Goal: Task Accomplishment & Management: Use online tool/utility

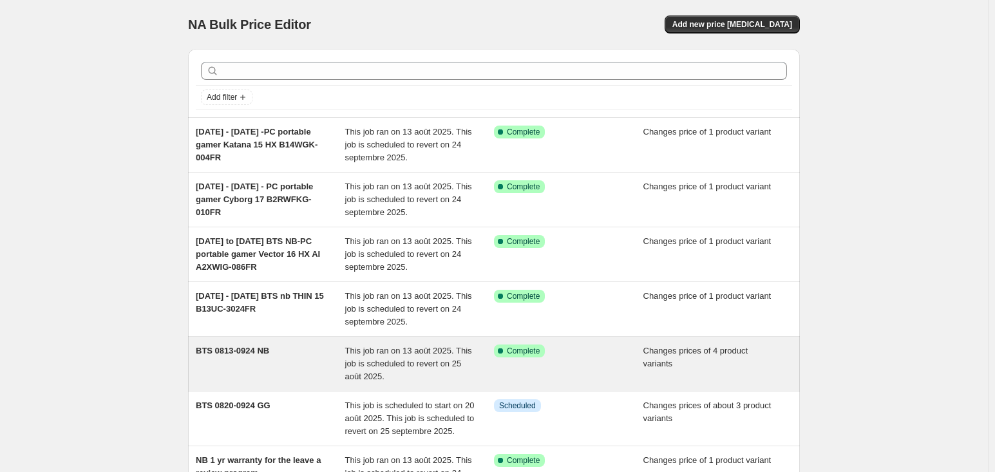
click at [406, 355] on span "This job ran on 13 août 2025. This job is scheduled to revert on 25 août 2025." at bounding box center [408, 363] width 127 height 35
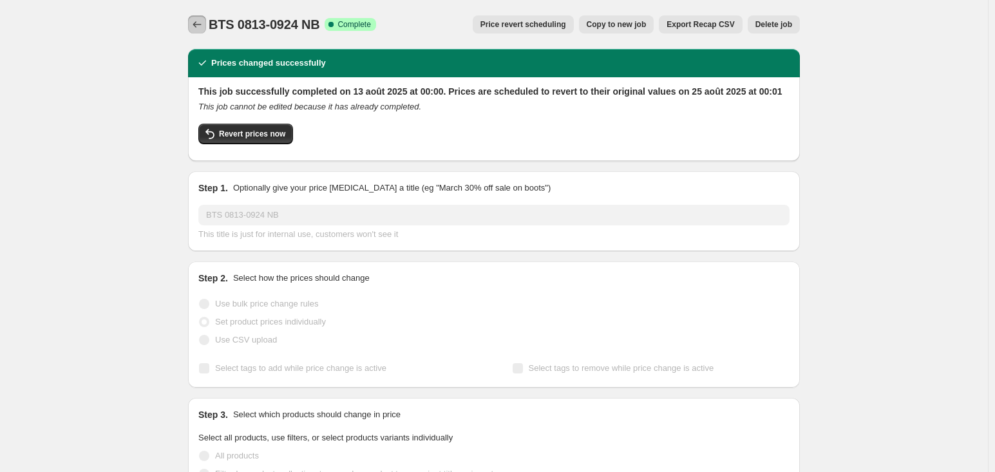
click at [203, 23] on icon "Price change jobs" at bounding box center [197, 24] width 13 height 13
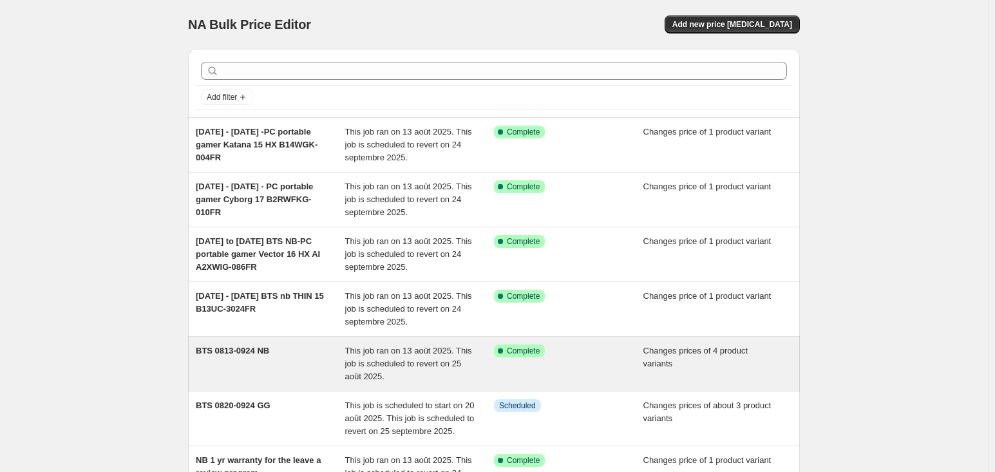
click at [240, 372] on div "BTS 0813-0924 NB" at bounding box center [270, 363] width 149 height 39
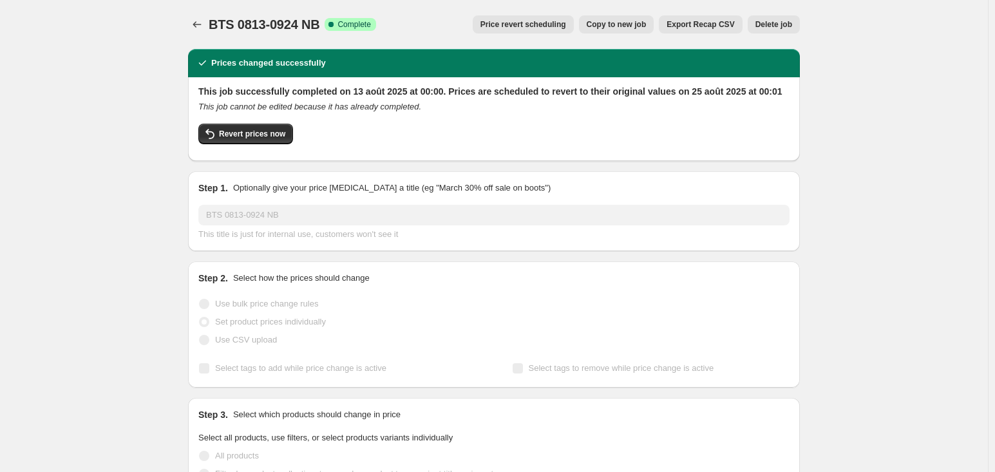
click at [202, 14] on div "BTS 0813-0924 NB. This page is ready BTS 0813-0924 NB Success Complete Complete…" at bounding box center [494, 24] width 612 height 49
click at [200, 21] on icon "Price change jobs" at bounding box center [197, 24] width 13 height 13
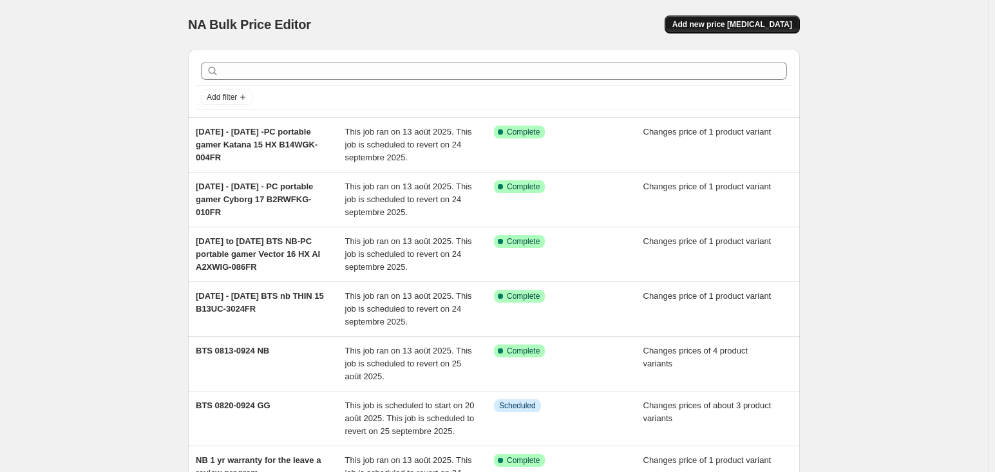
drag, startPoint x: 804, startPoint y: 16, endPoint x: 781, endPoint y: 28, distance: 26.2
click at [804, 16] on div "NA Bulk Price Editor. This page is ready NA Bulk Price Editor Add new price [ME…" at bounding box center [494, 402] width 643 height 805
click at [781, 28] on span "Add new price [MEDICAL_DATA]" at bounding box center [732, 24] width 120 height 10
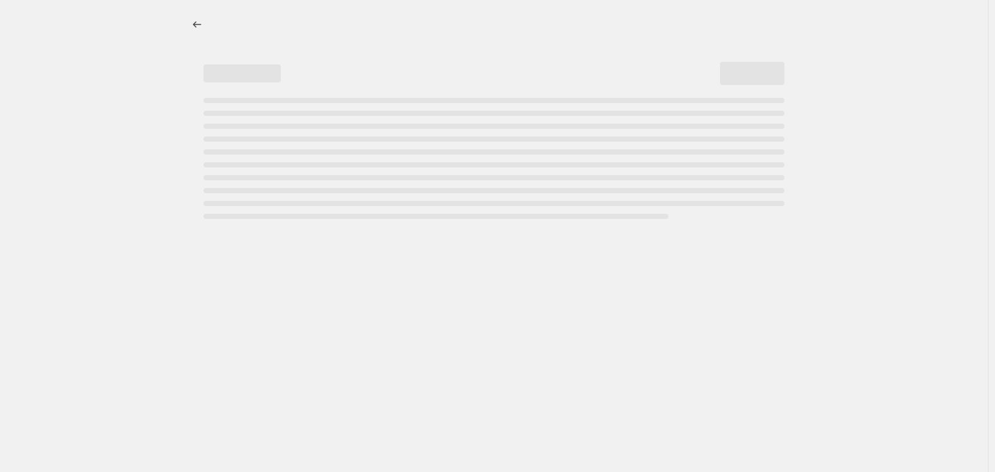
select select "percentage"
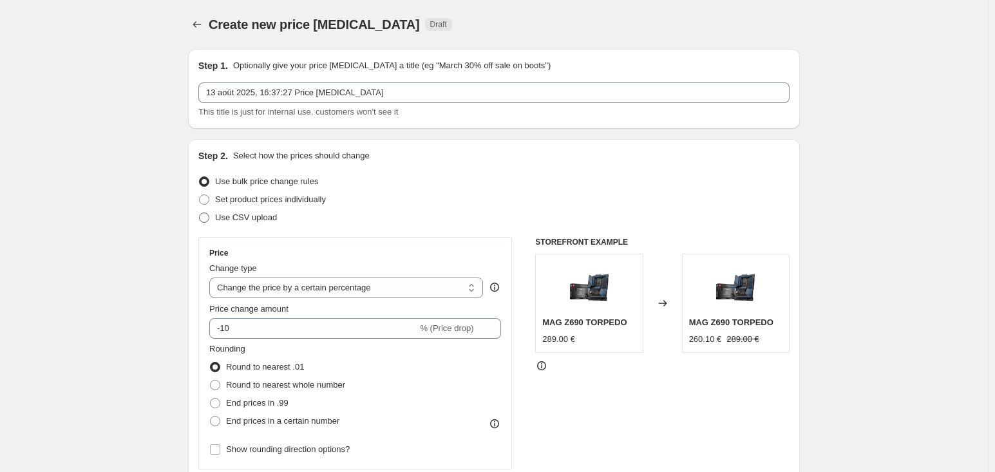
click at [257, 220] on span "Use CSV upload" at bounding box center [246, 217] width 62 height 10
click at [200, 213] on input "Use CSV upload" at bounding box center [199, 212] width 1 height 1
radio input "true"
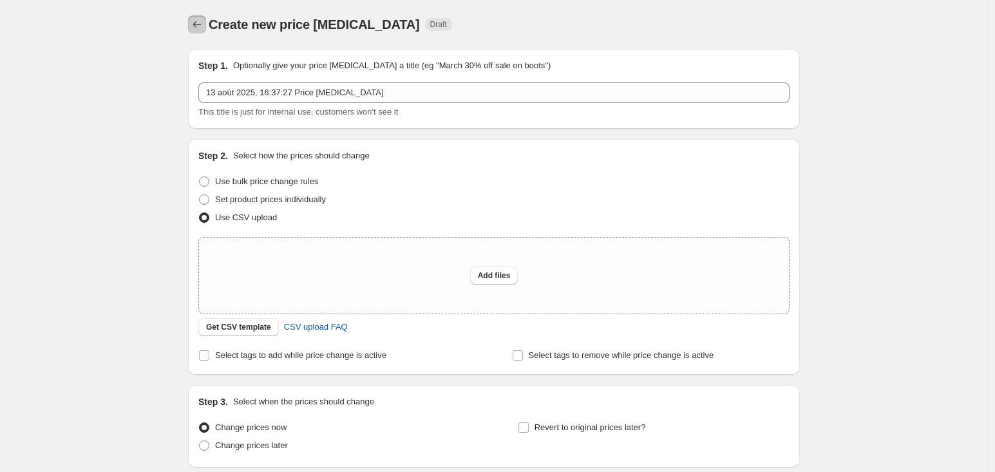
click at [194, 23] on icon "Price change jobs" at bounding box center [197, 24] width 13 height 13
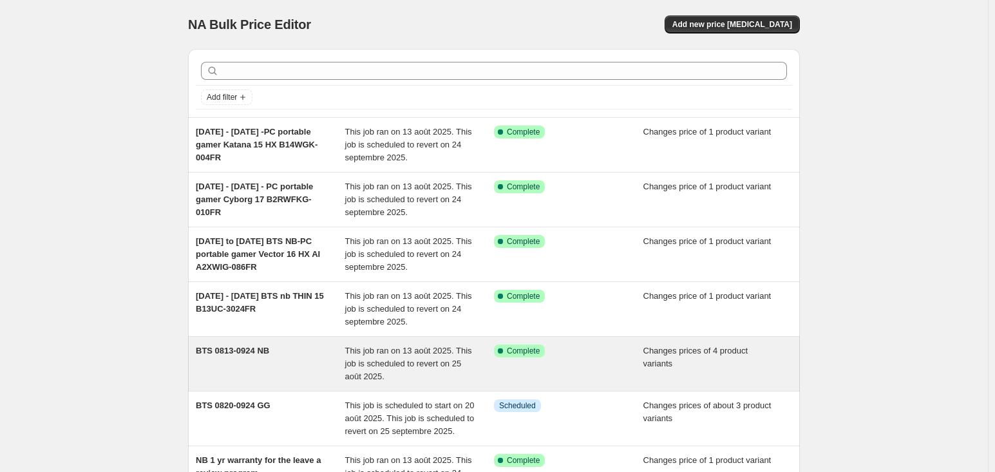
click at [345, 367] on div "BTS 0813-0924 NB" at bounding box center [270, 363] width 149 height 39
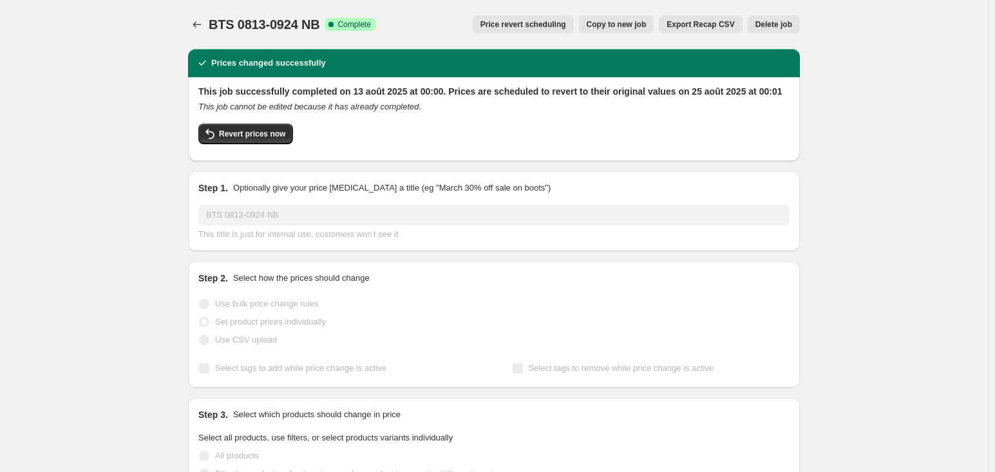
click at [198, 28] on icon "Price change jobs" at bounding box center [197, 24] width 13 height 13
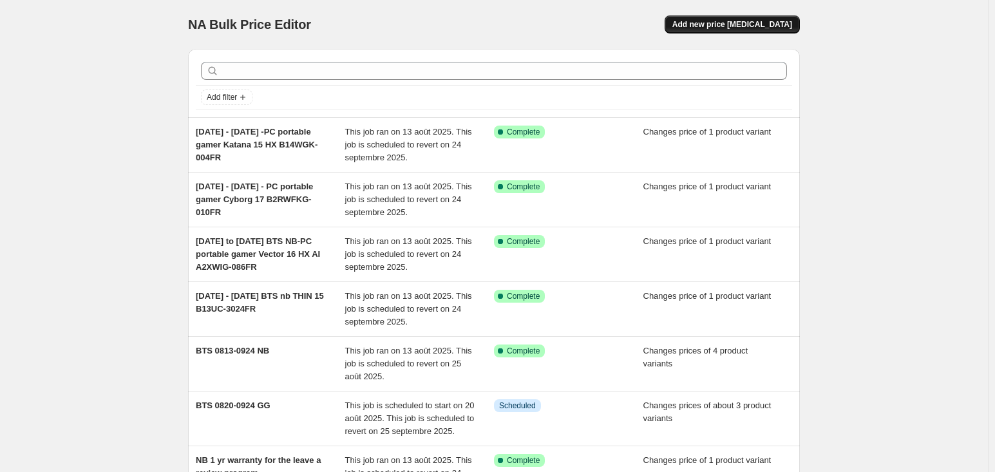
click at [715, 24] on span "Add new price [MEDICAL_DATA]" at bounding box center [732, 24] width 120 height 10
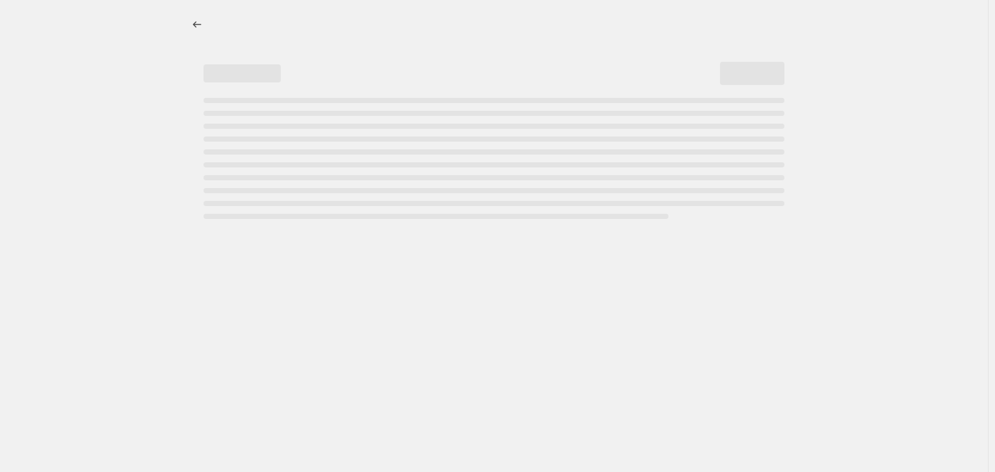
select select "percentage"
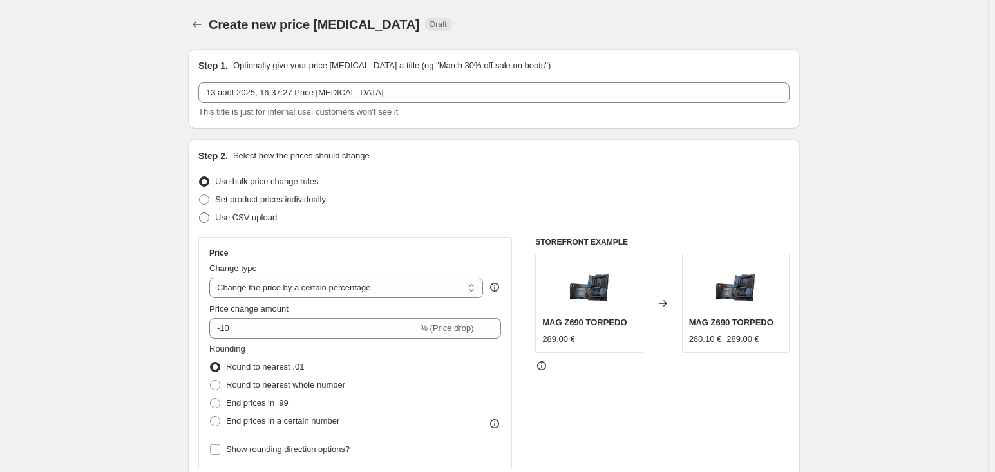
click at [255, 212] on span "Use CSV upload" at bounding box center [246, 217] width 62 height 10
click at [200, 212] on input "Use CSV upload" at bounding box center [199, 212] width 1 height 1
radio input "true"
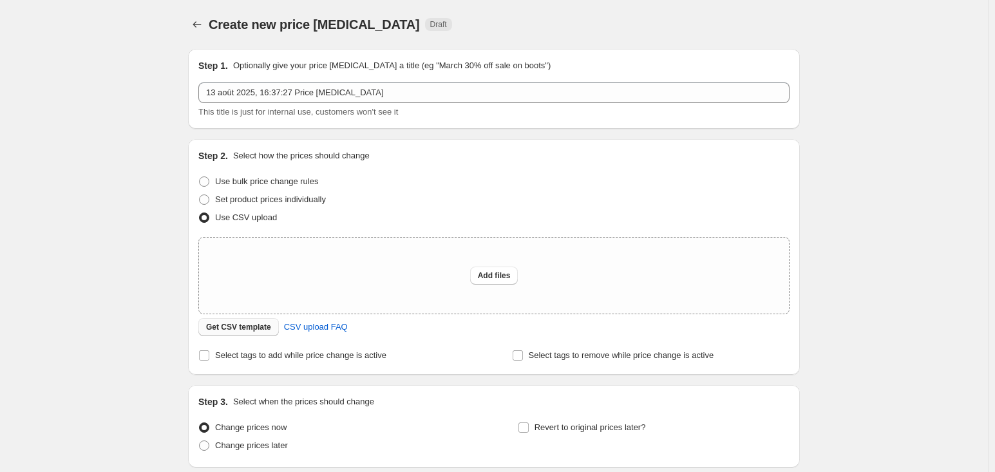
click at [259, 325] on span "Get CSV template" at bounding box center [238, 327] width 65 height 10
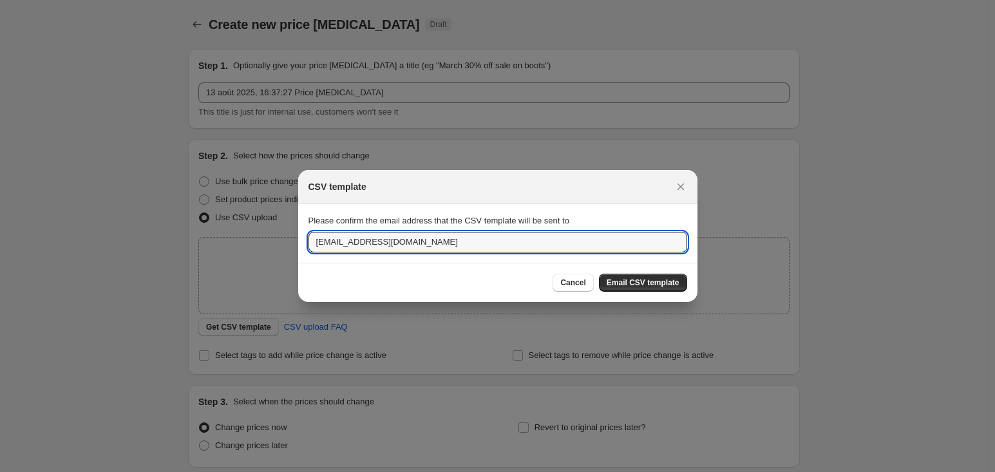
drag, startPoint x: 570, startPoint y: 236, endPoint x: 276, endPoint y: 230, distance: 294.9
type input "[EMAIL_ADDRESS][DOMAIN_NAME]"
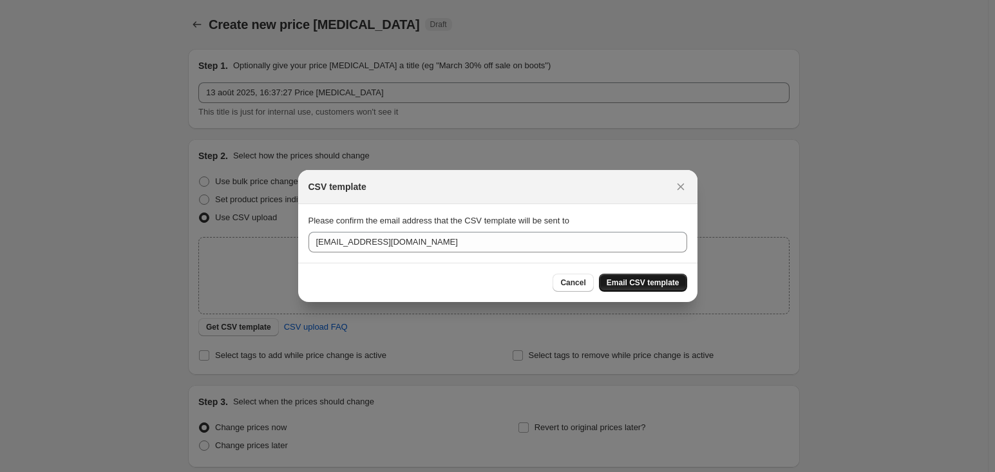
click at [653, 284] on span "Email CSV template" at bounding box center [643, 282] width 73 height 10
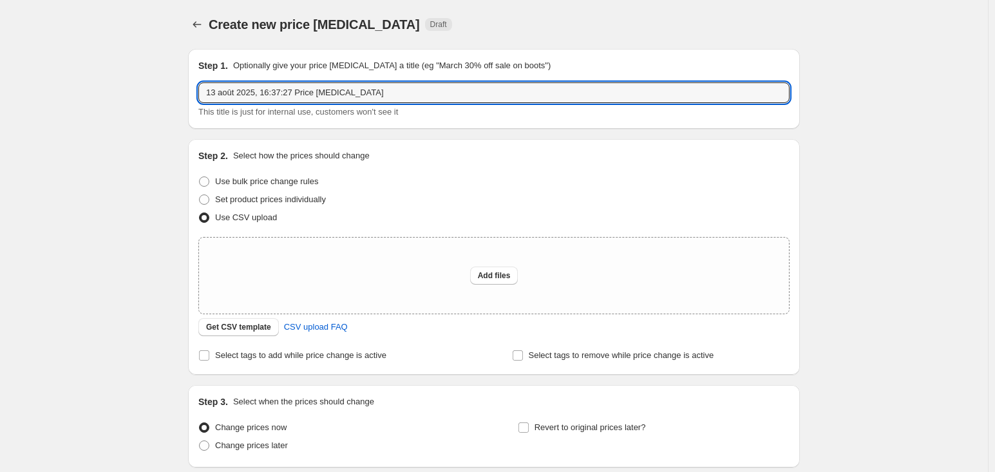
drag, startPoint x: 446, startPoint y: 95, endPoint x: 171, endPoint y: 106, distance: 274.5
click at [171, 106] on div "Create new price [MEDICAL_DATA]. This page is ready Create new price [MEDICAL_D…" at bounding box center [494, 287] width 988 height 574
click at [203, 19] on icon "Price change jobs" at bounding box center [197, 24] width 13 height 13
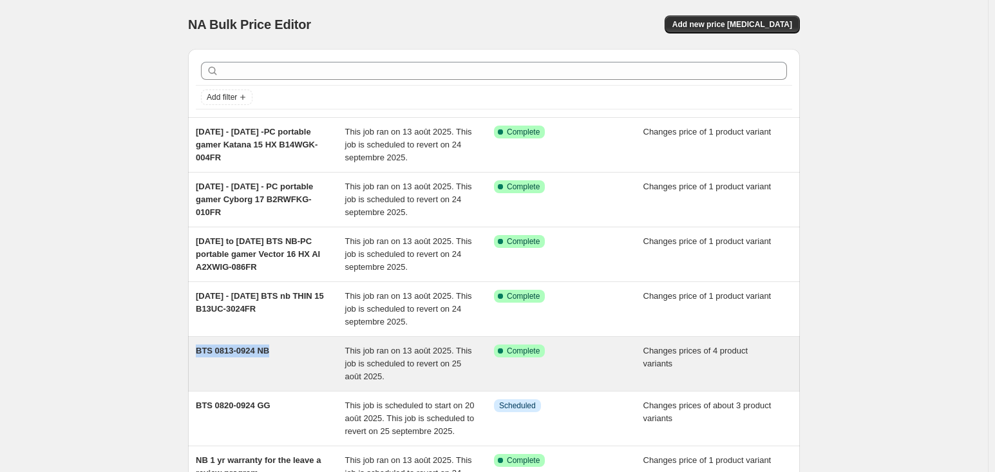
drag, startPoint x: 191, startPoint y: 346, endPoint x: 271, endPoint y: 346, distance: 79.8
click at [271, 346] on div "BTS 0813-0924 NB This job ran on 13 août 2025. This job is scheduled to revert …" at bounding box center [494, 364] width 612 height 54
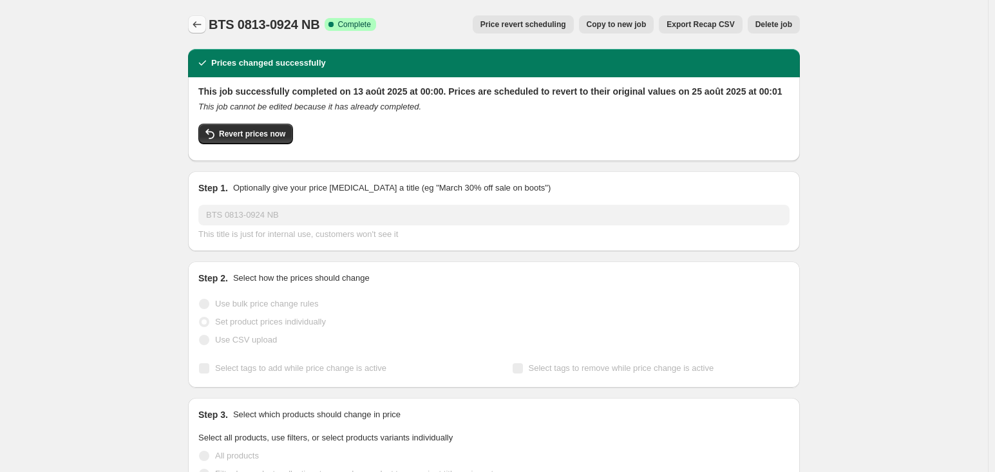
click at [202, 22] on icon "Price change jobs" at bounding box center [197, 24] width 13 height 13
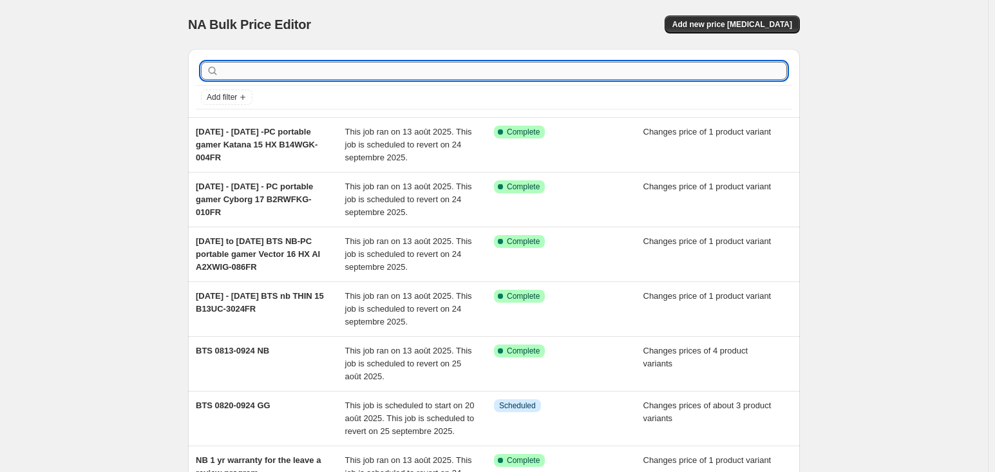
click at [276, 67] on input "text" at bounding box center [503, 71] width 565 height 18
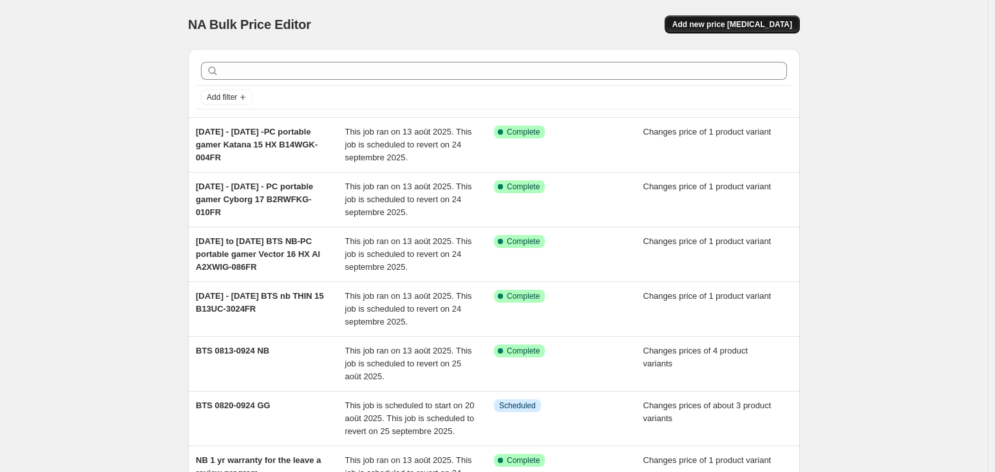
click at [738, 26] on span "Add new price [MEDICAL_DATA]" at bounding box center [732, 24] width 120 height 10
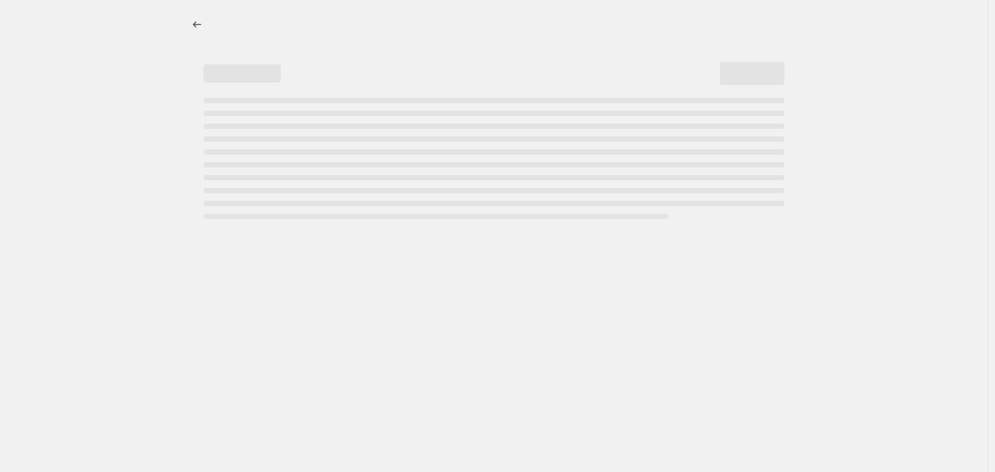
select select "percentage"
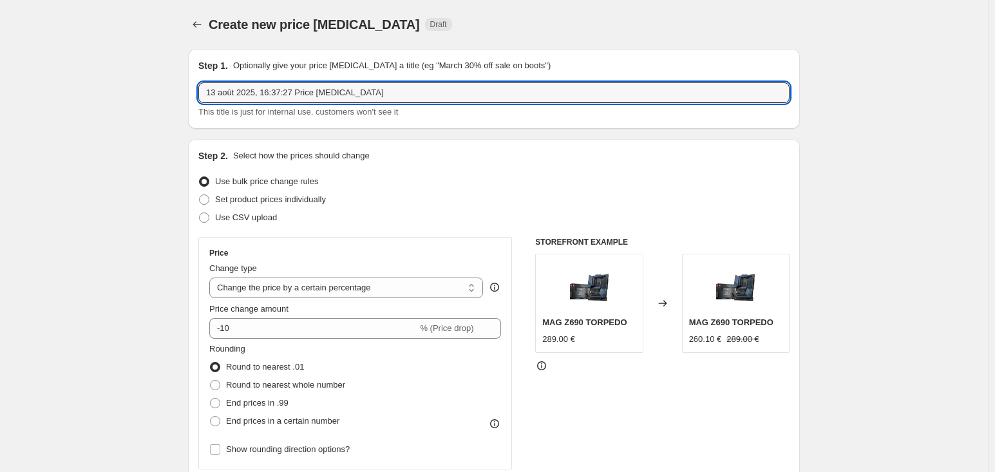
drag, startPoint x: 391, startPoint y: 91, endPoint x: 61, endPoint y: 97, distance: 331.0
type input "b"
type input "BTS - 0813-0924 NB"
click at [258, 118] on div "Step 1. Optionally give your price [MEDICAL_DATA] a title (eg "March 30% off sa…" at bounding box center [494, 89] width 612 height 80
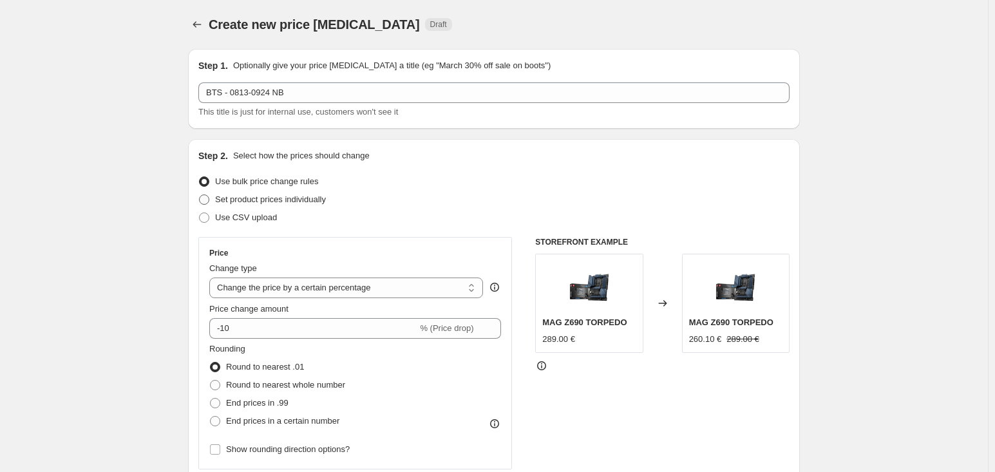
click at [299, 195] on span "Set product prices individually" at bounding box center [270, 199] width 111 height 10
click at [200, 195] on input "Set product prices individually" at bounding box center [199, 194] width 1 height 1
radio input "true"
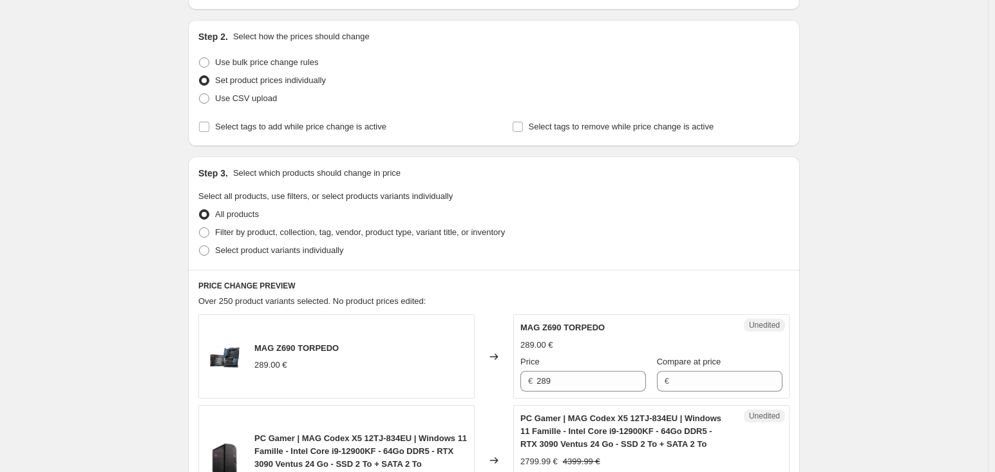
scroll to position [128, 0]
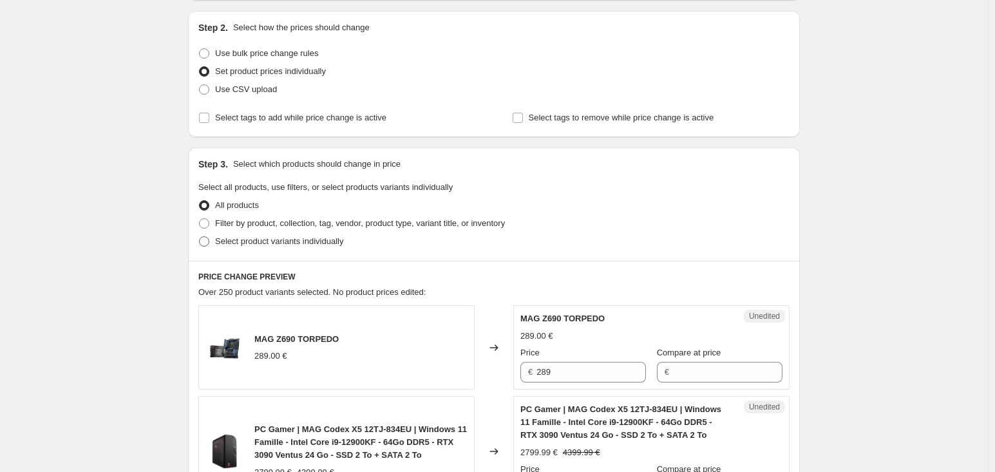
click at [338, 241] on span "Select product variants individually" at bounding box center [279, 241] width 128 height 10
click at [200, 237] on input "Select product variants individually" at bounding box center [199, 236] width 1 height 1
radio input "true"
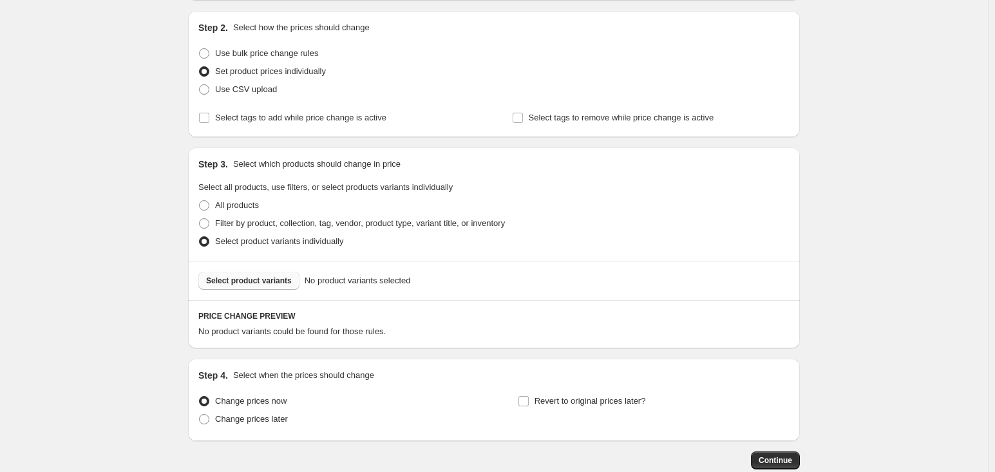
click at [287, 286] on button "Select product variants" at bounding box center [248, 281] width 101 height 18
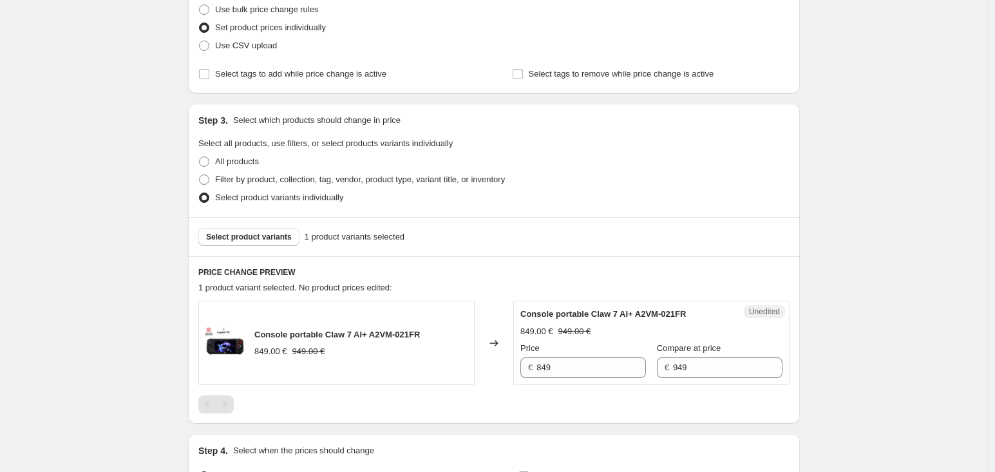
scroll to position [193, 0]
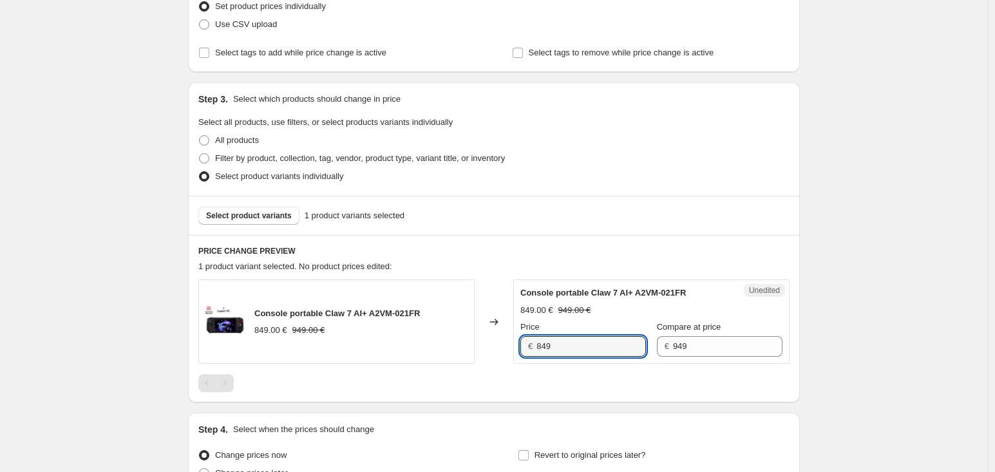
drag, startPoint x: 576, startPoint y: 345, endPoint x: 536, endPoint y: 339, distance: 40.3
click at [536, 339] on div "€ 849" at bounding box center [583, 346] width 126 height 21
type input "899"
click at [793, 295] on div "PRICE CHANGE PREVIEW 1 product variant selected. No product prices edited: Cons…" at bounding box center [494, 318] width 612 height 167
click at [268, 216] on span "Select product variants" at bounding box center [249, 216] width 86 height 10
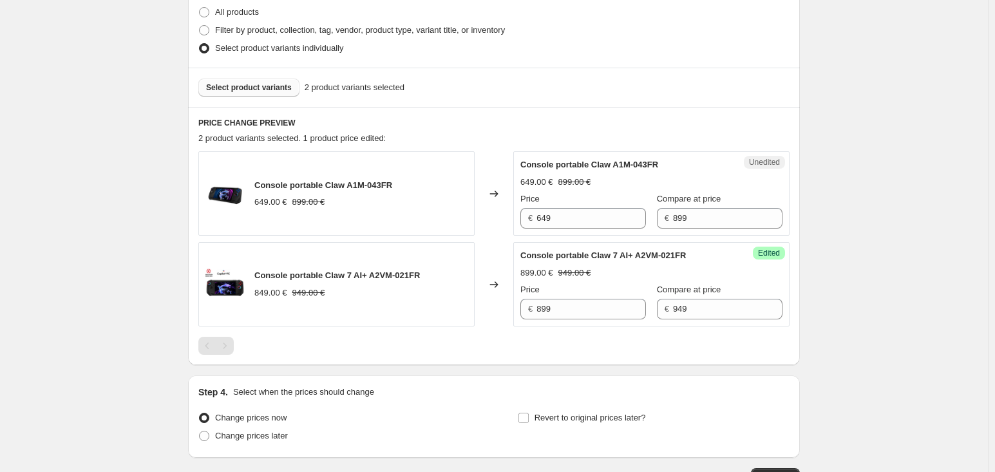
scroll to position [386, 0]
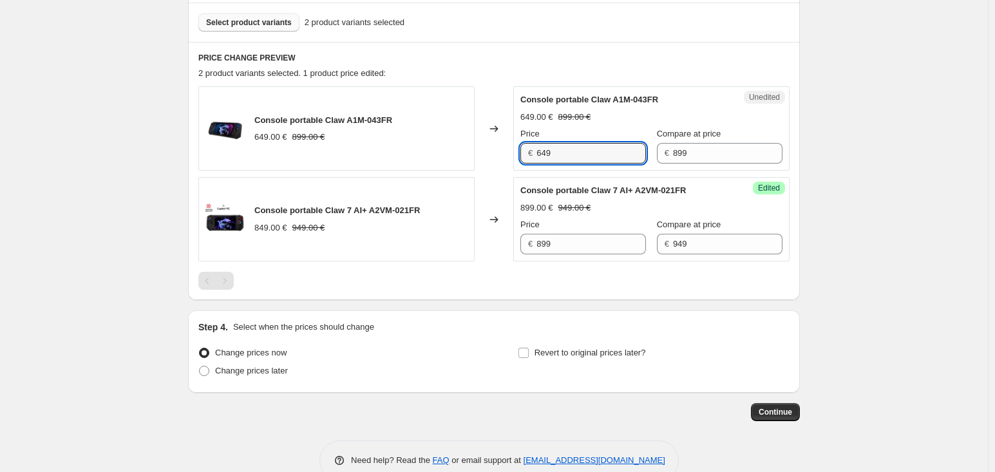
drag, startPoint x: 562, startPoint y: 162, endPoint x: 500, endPoint y: 161, distance: 61.8
click at [500, 161] on div "Console portable Claw A1M-043FR 649.00 € 899.00 € Changed to Unedited Console p…" at bounding box center [493, 128] width 591 height 84
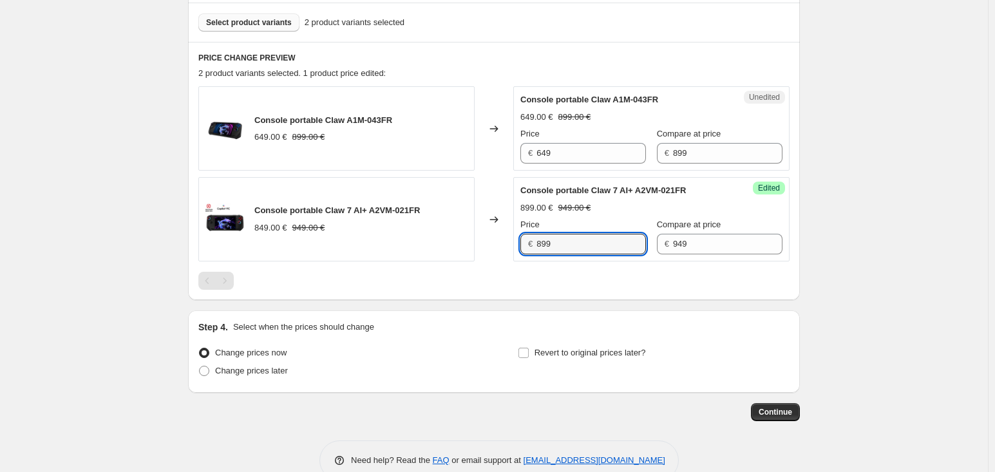
drag, startPoint x: 562, startPoint y: 241, endPoint x: 462, endPoint y: 240, distance: 99.8
click at [462, 240] on div "Console portable Claw 7 AI+ A2VM-021FR 849.00 € 949.00 € Changed to Success Edi…" at bounding box center [493, 219] width 591 height 84
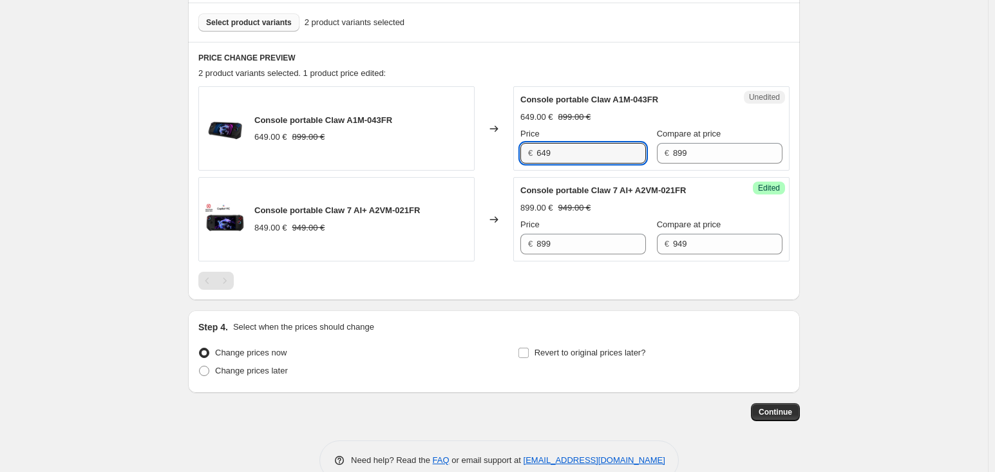
drag, startPoint x: 578, startPoint y: 151, endPoint x: 504, endPoint y: 147, distance: 73.5
click at [504, 147] on div "Console portable Claw A1M-043FR 649.00 € 899.00 € Changed to Unedited Console p…" at bounding box center [493, 128] width 591 height 84
drag, startPoint x: 552, startPoint y: 157, endPoint x: 420, endPoint y: 151, distance: 132.1
click at [420, 151] on div "Console portable Claw A1M-043FR 649.00 € 899.00 € Changed to Unedited Console p…" at bounding box center [493, 128] width 591 height 84
type input "549"
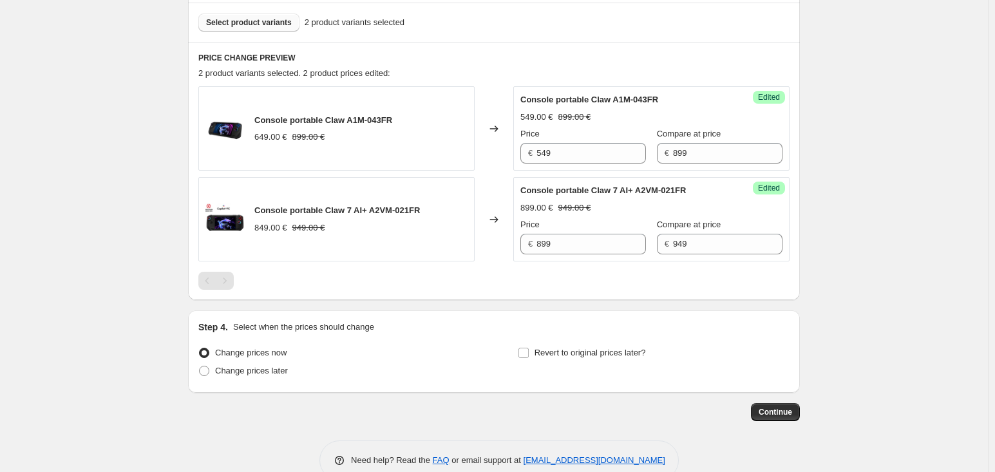
click at [516, 169] on div "Success Edited Console portable Claw A1M-043FR 549.00 € 899.00 € Price € 549 Co…" at bounding box center [651, 128] width 276 height 84
click at [277, 23] on span "Select product variants" at bounding box center [249, 22] width 86 height 10
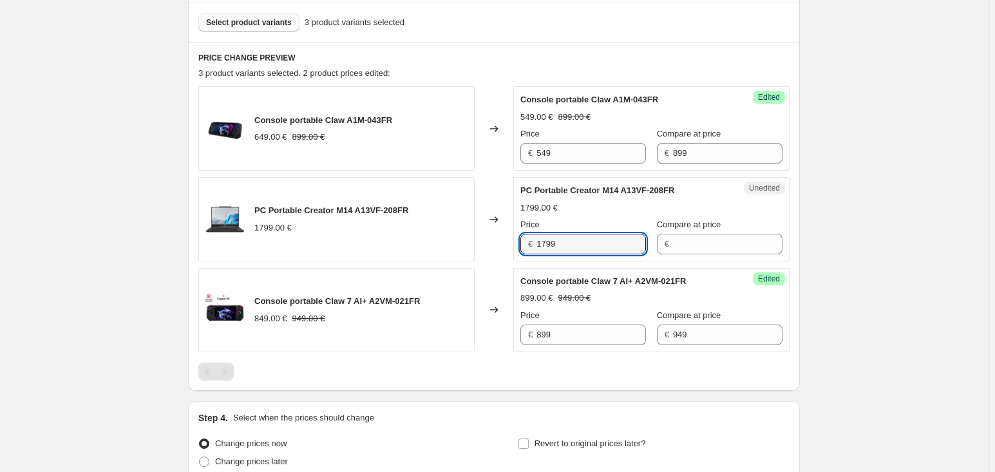
drag, startPoint x: 592, startPoint y: 248, endPoint x: 453, endPoint y: 244, distance: 139.8
click at [453, 244] on div "PC Portable Creator M14 A13VF-208FR 1799.00 € Changed to Unedited PC Portable C…" at bounding box center [493, 219] width 591 height 84
click at [680, 237] on input "Compare at price" at bounding box center [727, 244] width 109 height 21
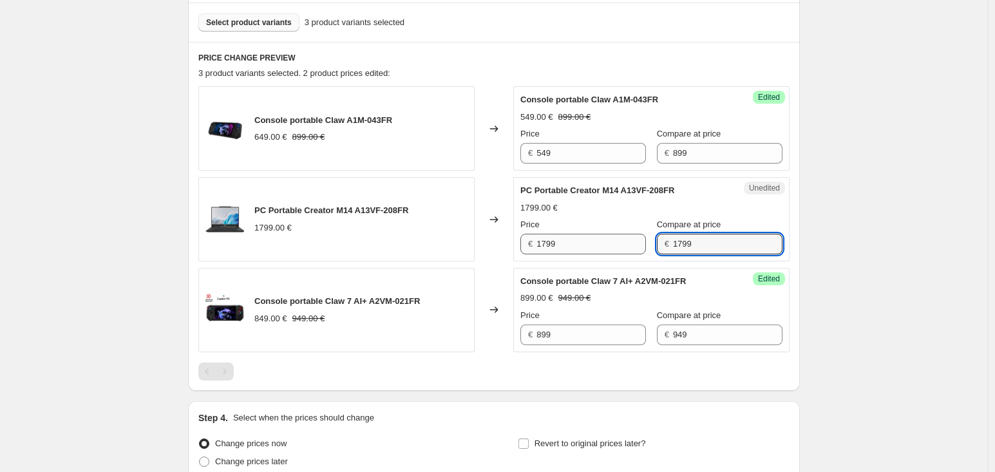
type input "1799"
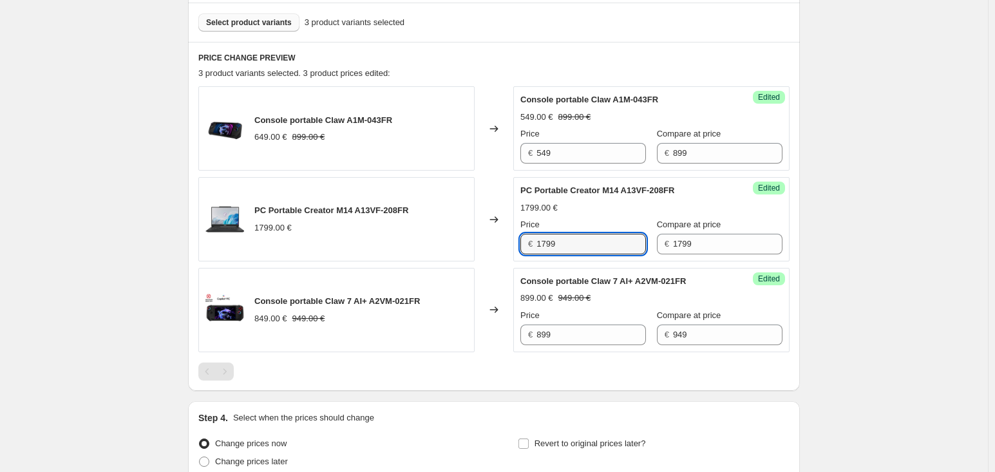
drag, startPoint x: 594, startPoint y: 248, endPoint x: 121, endPoint y: 235, distance: 473.4
click at [121, 234] on div "Create new price [MEDICAL_DATA]. This page is ready Create new price [MEDICAL_D…" at bounding box center [494, 102] width 988 height 977
type input "1199"
click at [854, 176] on div "Create new price [MEDICAL_DATA]. This page is ready Create new price [MEDICAL_D…" at bounding box center [494, 102] width 988 height 977
drag, startPoint x: 921, startPoint y: 158, endPoint x: 637, endPoint y: 111, distance: 288.5
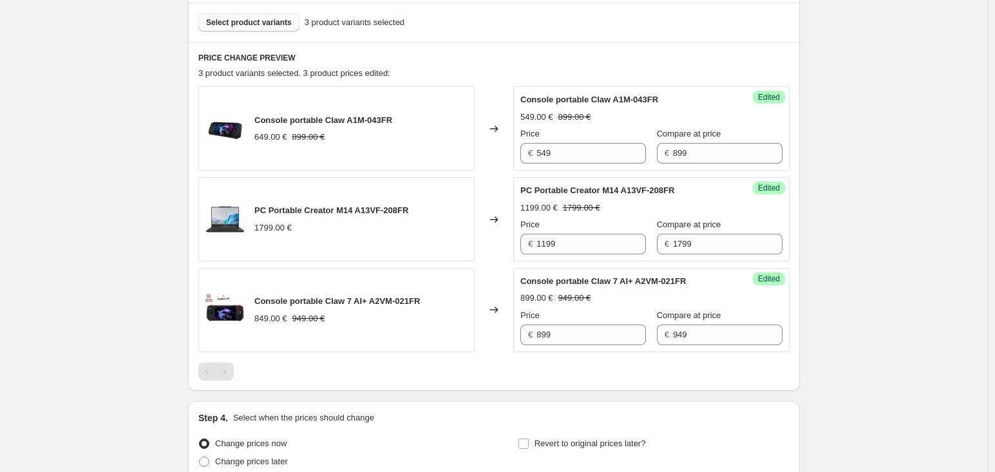
click at [901, 162] on div "Create new price [MEDICAL_DATA]. This page is ready Create new price [MEDICAL_D…" at bounding box center [494, 102] width 988 height 977
click at [249, 16] on button "Select product variants" at bounding box center [248, 23] width 101 height 18
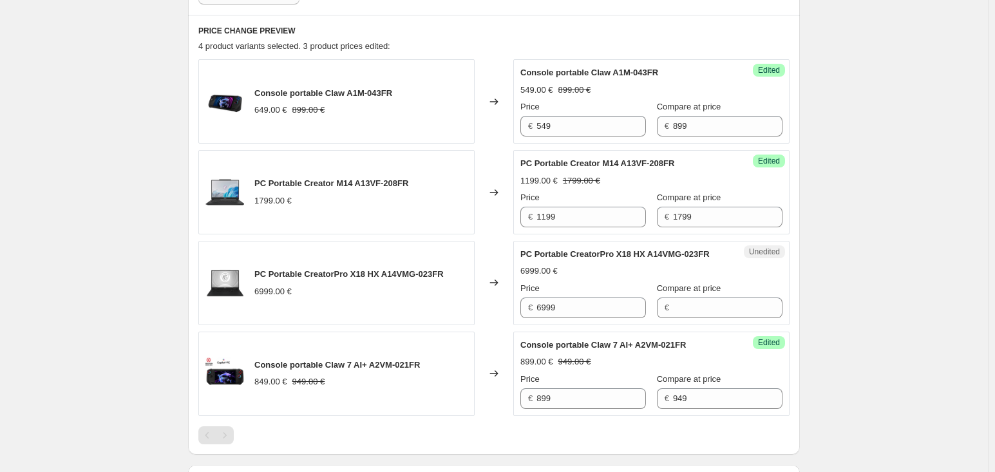
scroll to position [450, 0]
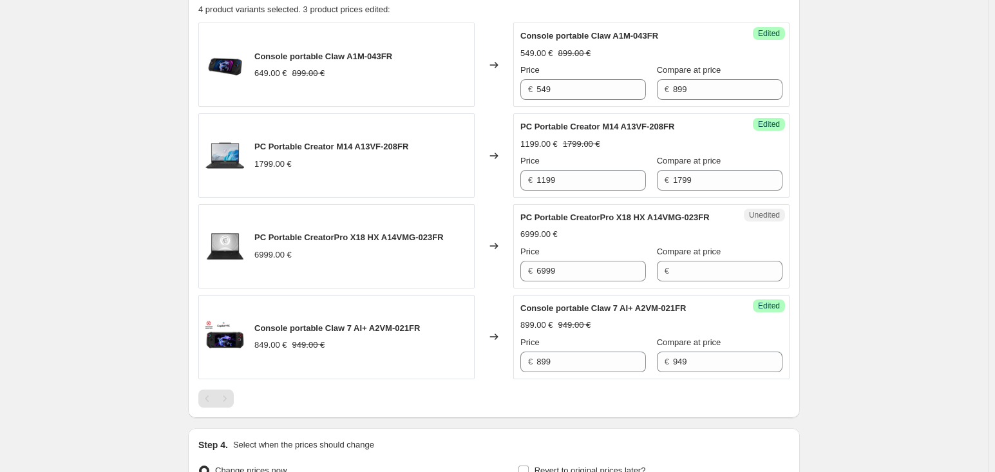
click at [617, 288] on div "Unedited PC Portable CreatorPro X18 HX A14VMG-023FR 6999.00 € Price € 6999 Comp…" at bounding box center [651, 246] width 276 height 84
drag, startPoint x: 617, startPoint y: 292, endPoint x: 418, endPoint y: 271, distance: 200.1
click at [418, 271] on div "PC Portable CreatorPro X18 HX A14VMG-023FR 6999.00 € Changed to Unedited PC Por…" at bounding box center [493, 246] width 591 height 84
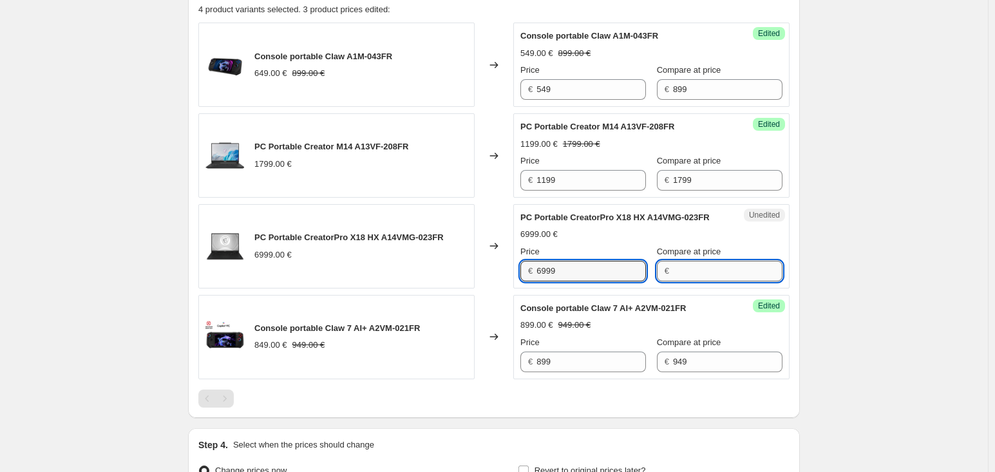
click at [678, 277] on input "Compare at price" at bounding box center [727, 271] width 109 height 21
paste input "6999"
type input "6999"
drag, startPoint x: 559, startPoint y: 277, endPoint x: 368, endPoint y: 281, distance: 190.6
click at [370, 281] on div "PC Portable CreatorPro X18 HX A14VMG-023FR 6999.00 € Changed to Success Edited …" at bounding box center [493, 246] width 591 height 84
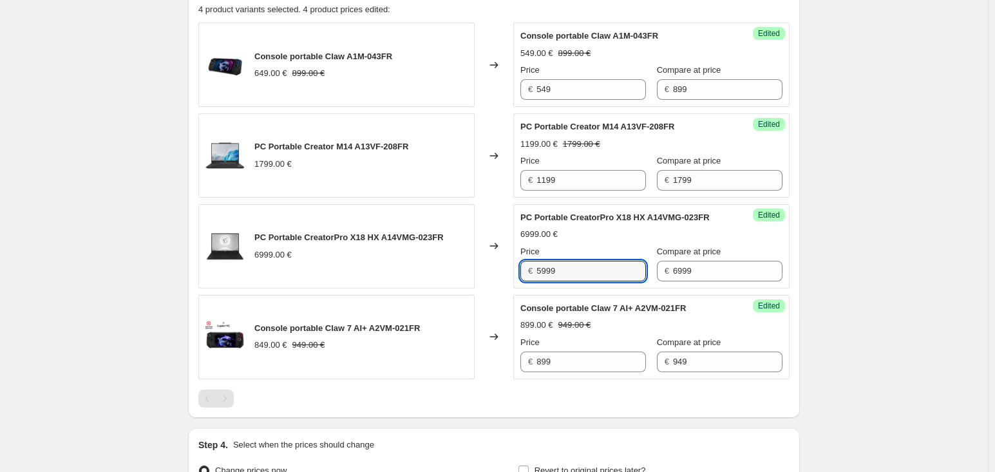
type input "5999"
click at [389, 277] on div "PC Portable CreatorPro X18 HX A14VMG-023FR 6999.00 €" at bounding box center [336, 246] width 276 height 84
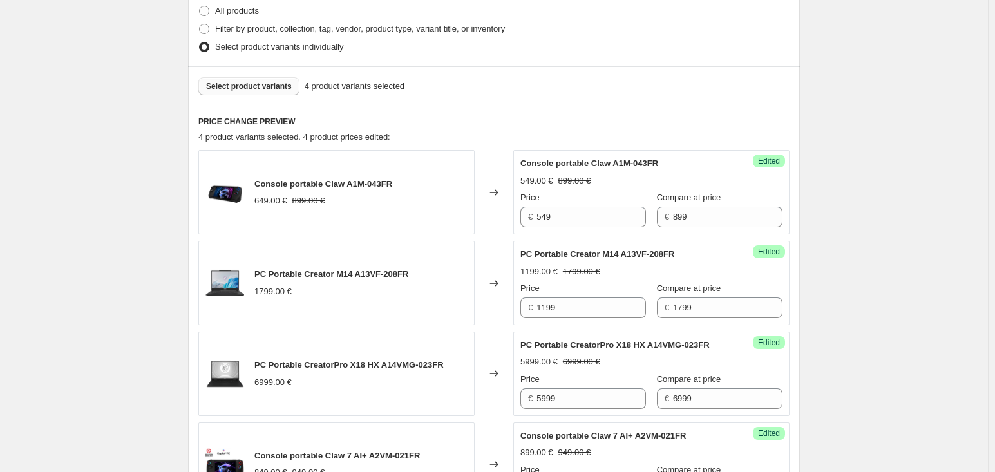
scroll to position [321, 0]
click at [284, 82] on span "Select product variants" at bounding box center [249, 87] width 86 height 10
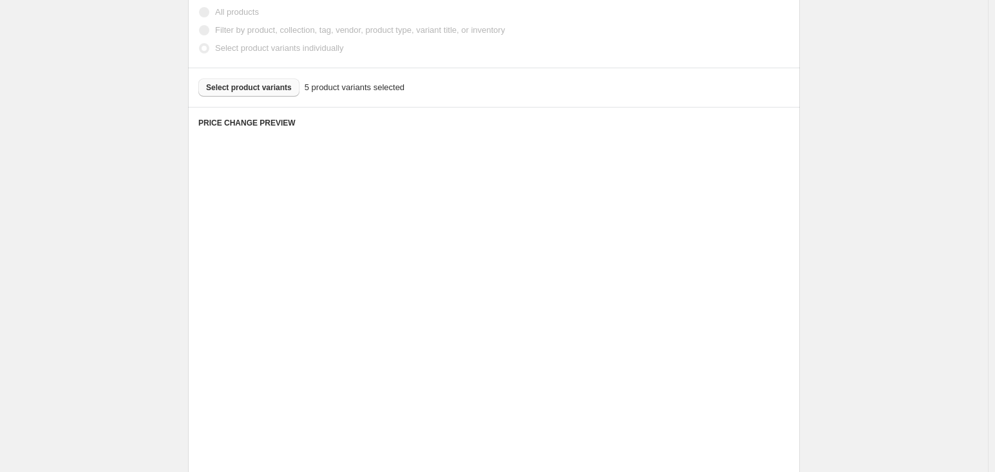
scroll to position [386, 0]
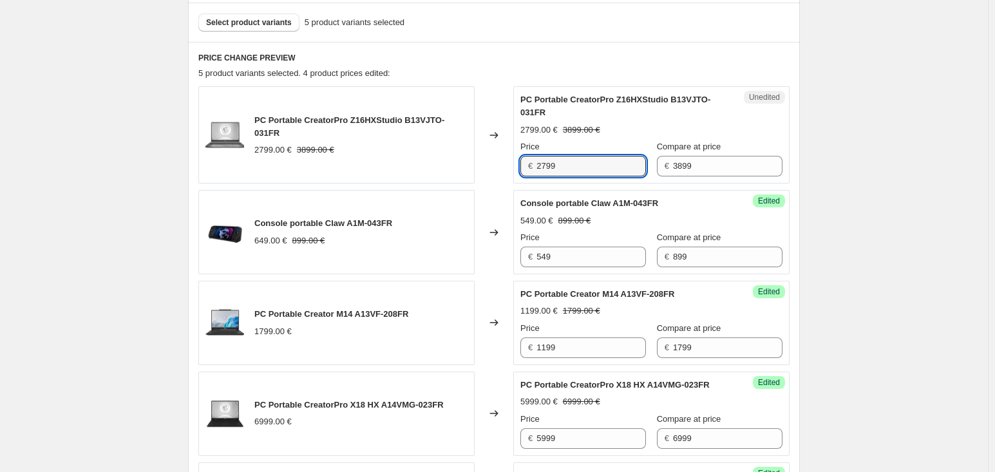
drag, startPoint x: 586, startPoint y: 164, endPoint x: 353, endPoint y: 169, distance: 233.1
click at [353, 169] on div "PC Portable CreatorPro Z16HXStudio B13VJTO-031FR 2799.00 € 3899.00 € Changed to…" at bounding box center [493, 134] width 591 height 97
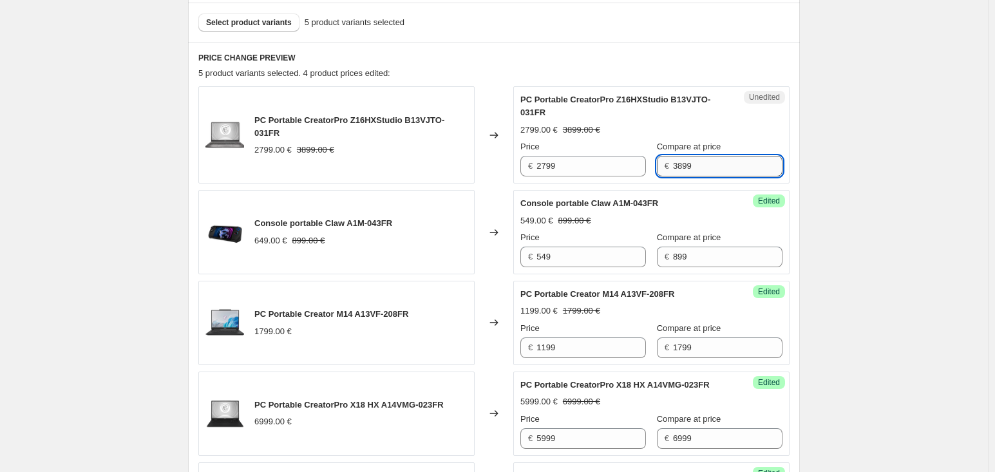
drag, startPoint x: 715, startPoint y: 160, endPoint x: 672, endPoint y: 157, distance: 42.6
click at [673, 157] on input "3899" at bounding box center [727, 166] width 109 height 21
click at [810, 166] on div "Create new price [MEDICAL_DATA]. This page is ready Create new price [MEDICAL_D…" at bounding box center [494, 199] width 643 height 1171
drag, startPoint x: 688, startPoint y: 171, endPoint x: 645, endPoint y: 172, distance: 43.2
click at [642, 172] on div "Price € 2799 Compare at price € 3899" at bounding box center [651, 158] width 262 height 36
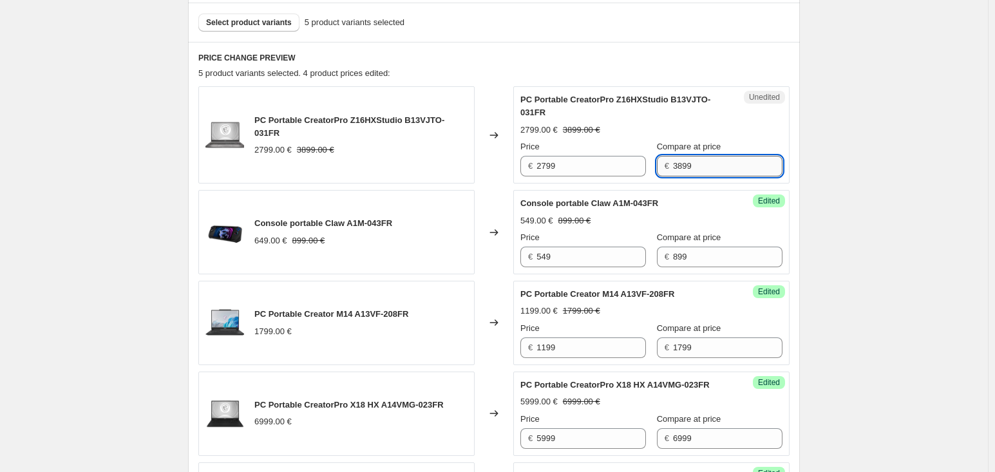
click at [691, 168] on input "3899" at bounding box center [727, 166] width 109 height 21
click at [285, 26] on span "Select product variants" at bounding box center [249, 22] width 86 height 10
click at [279, 27] on button "Select product variants" at bounding box center [248, 23] width 101 height 18
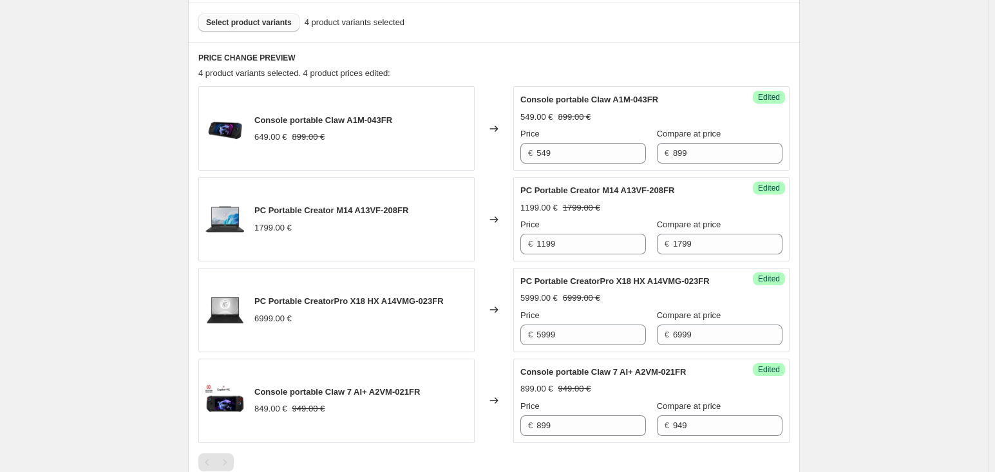
click at [250, 17] on span "Select product variants" at bounding box center [249, 22] width 86 height 10
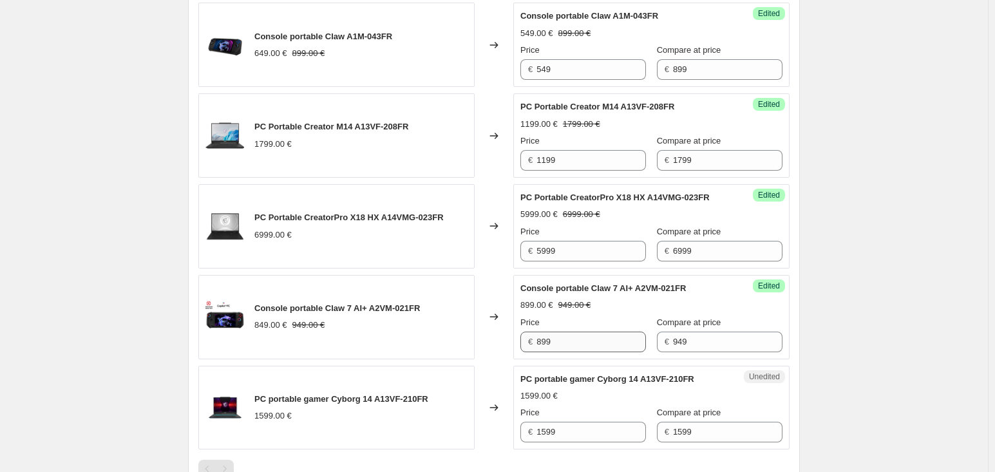
scroll to position [514, 0]
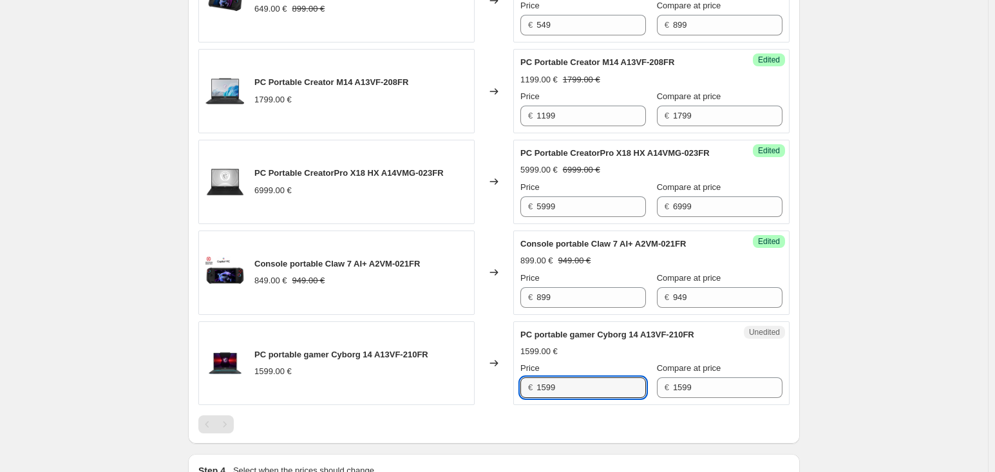
drag, startPoint x: 570, startPoint y: 399, endPoint x: 435, endPoint y: 384, distance: 136.7
click at [435, 384] on div "PC portable gamer Cyborg 14 A13VF-210FR 1599.00 € Changed to Unedited PC portab…" at bounding box center [493, 363] width 591 height 84
type input "1099"
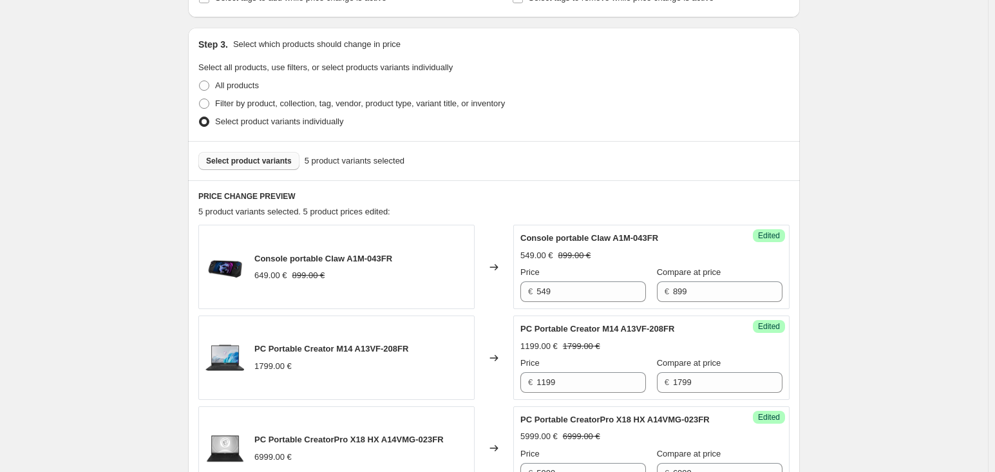
scroll to position [193, 0]
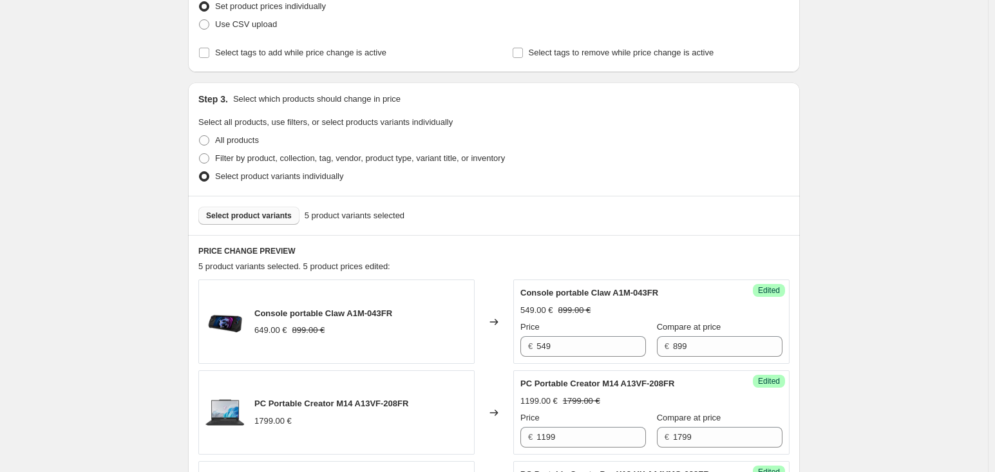
click at [262, 211] on span "Select product variants" at bounding box center [249, 216] width 86 height 10
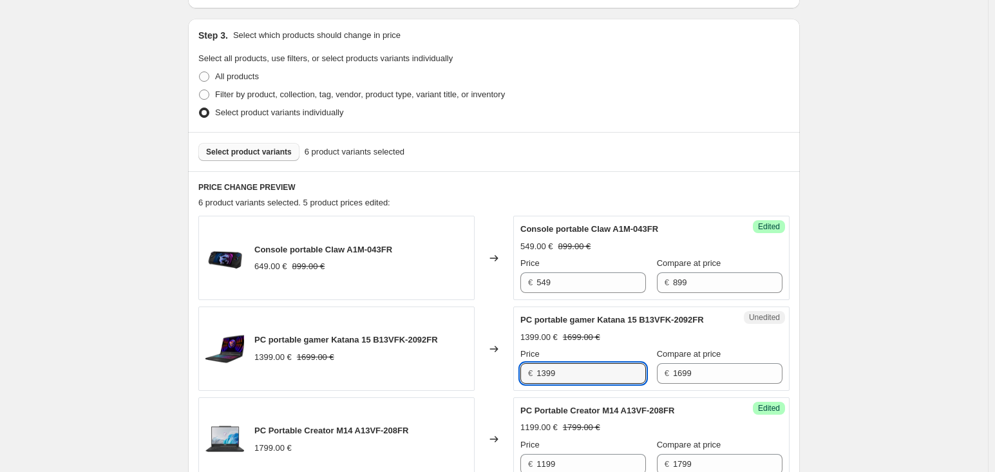
drag, startPoint x: 624, startPoint y: 371, endPoint x: 438, endPoint y: 371, distance: 185.4
click at [439, 371] on div "PC portable gamer Katana 15 B13VFK-2092FR 1399.00 € 1699.00 € Changed to Unedit…" at bounding box center [493, 348] width 591 height 84
click at [868, 305] on div "Create new price [MEDICAL_DATA]. This page is ready Create new price [MEDICAL_D…" at bounding box center [494, 367] width 988 height 1248
click at [252, 158] on button "Select product variants" at bounding box center [248, 152] width 101 height 18
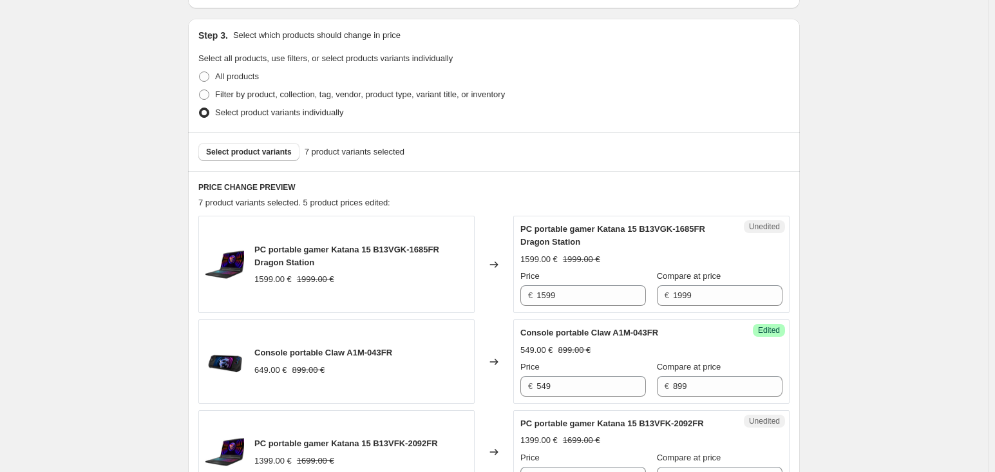
scroll to position [514, 0]
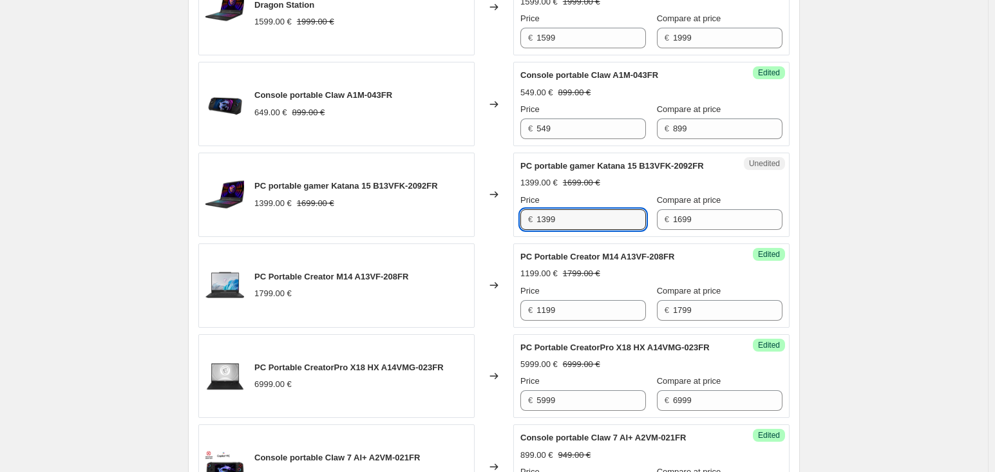
drag, startPoint x: 577, startPoint y: 214, endPoint x: 399, endPoint y: 208, distance: 177.8
click at [400, 207] on div "PC portable gamer Katana 15 B13VFK-2092FR 1399.00 € 1699.00 € Changed to Unedit…" at bounding box center [493, 195] width 591 height 84
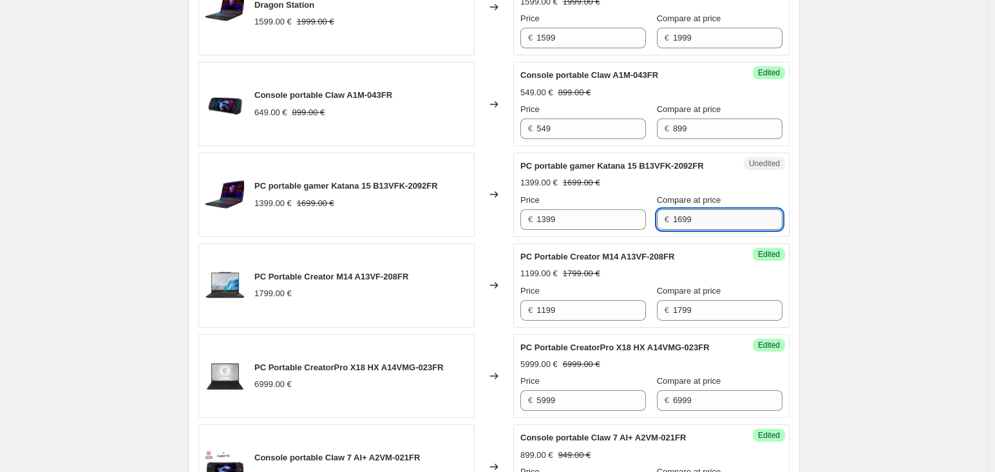
click at [688, 211] on input "1699" at bounding box center [727, 219] width 109 height 21
drag, startPoint x: 457, startPoint y: 187, endPoint x: 255, endPoint y: 185, distance: 202.2
click at [255, 185] on div "PC portable gamer Katana 15 B13VFK-2092FR 1399.00 € 1699.00 €" at bounding box center [336, 195] width 276 height 84
copy span "PC portable gamer Katana 15 B13VFK-2092FR"
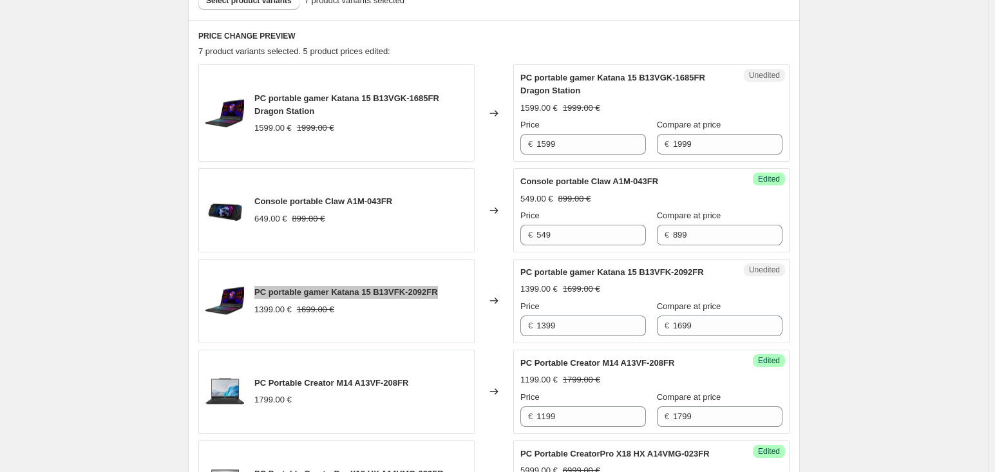
scroll to position [386, 0]
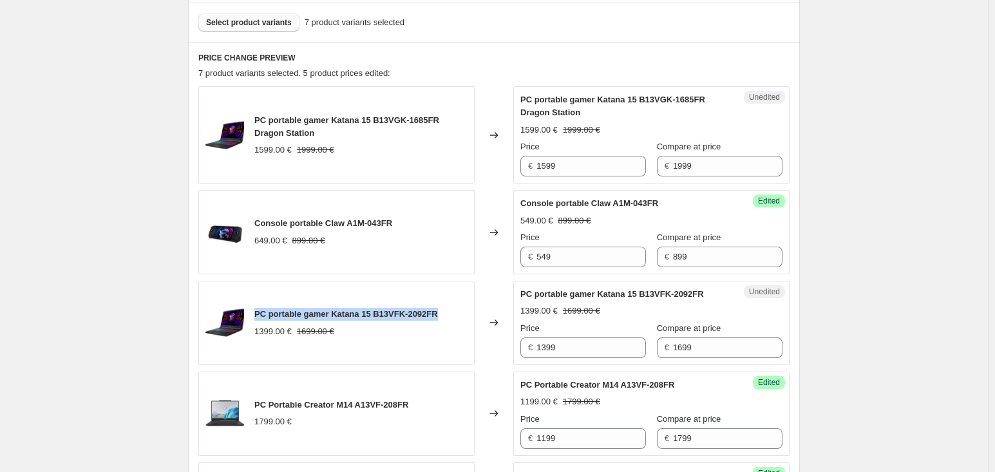
click at [285, 24] on span "Select product variants" at bounding box center [249, 22] width 86 height 10
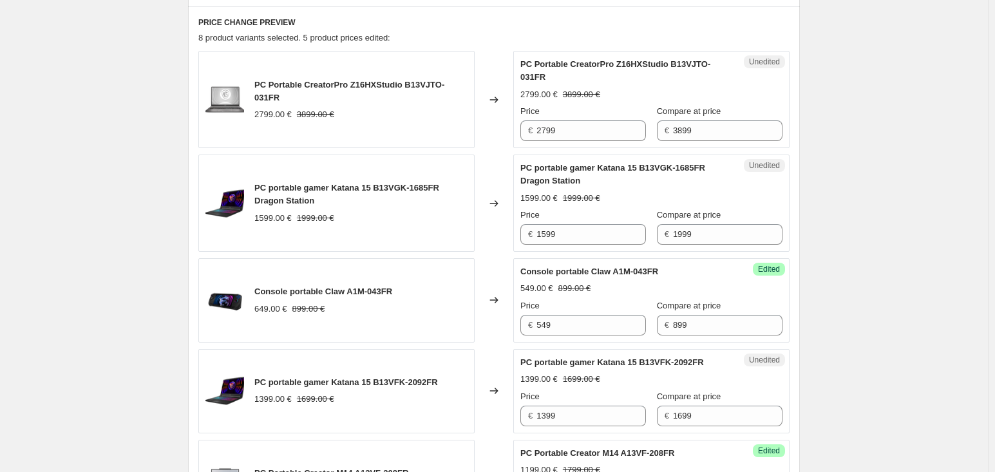
scroll to position [450, 0]
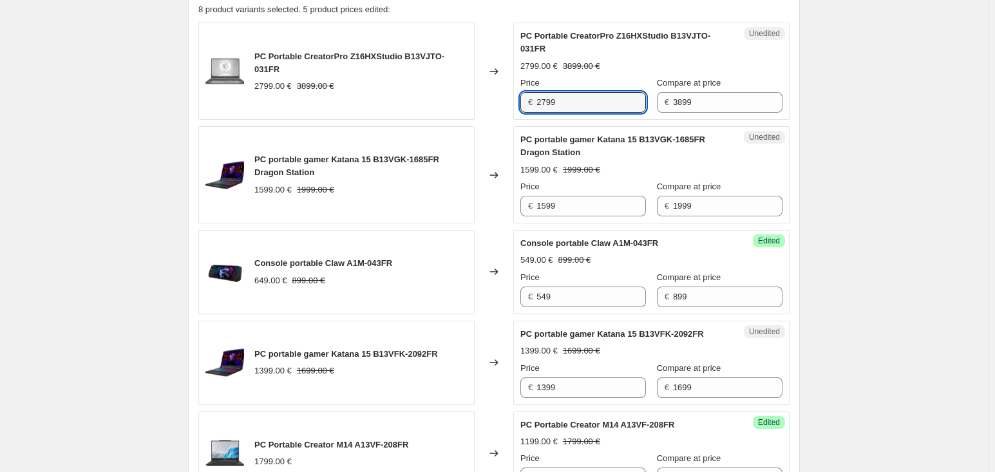
drag, startPoint x: 594, startPoint y: 97, endPoint x: 460, endPoint y: 98, distance: 134.6
click at [460, 98] on div "PC Portable CreatorPro Z16HXStudio B13VJTO-031FR 2799.00 € 3899.00 € Changed to…" at bounding box center [493, 71] width 591 height 97
type input "2099"
click at [874, 131] on div "Create new price [MEDICAL_DATA]. This page is ready Create new price [MEDICAL_D…" at bounding box center [494, 278] width 988 height 1456
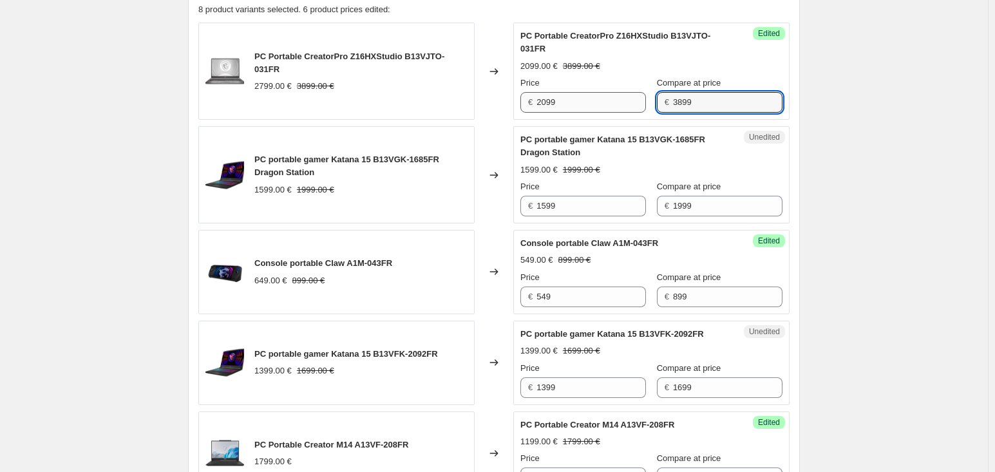
drag, startPoint x: 737, startPoint y: 102, endPoint x: 624, endPoint y: 106, distance: 113.4
click at [624, 106] on div "Price € 2099 Compare at price € 3899" at bounding box center [651, 95] width 262 height 36
click at [853, 97] on div "Create new price [MEDICAL_DATA]. This page is ready Create new price [MEDICAL_D…" at bounding box center [494, 278] width 988 height 1456
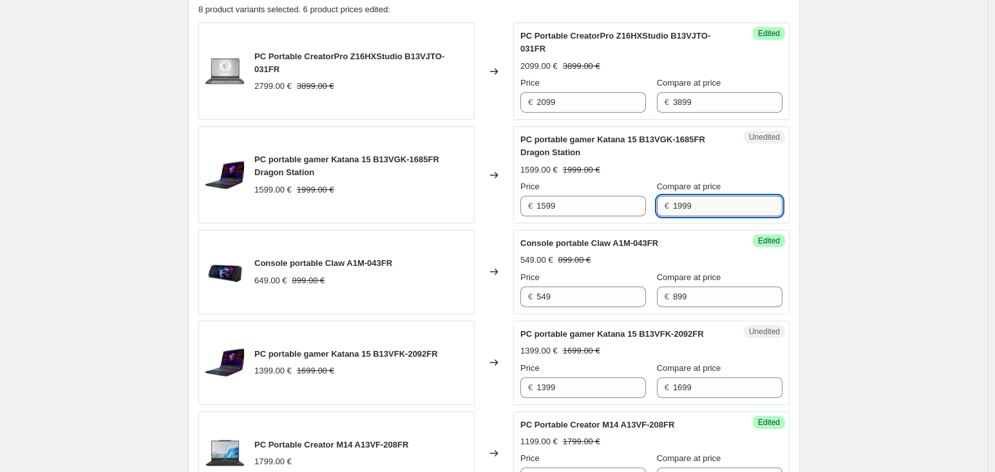
click at [747, 196] on input "1999" at bounding box center [727, 206] width 109 height 21
click at [845, 167] on div "Create new price [MEDICAL_DATA]. This page is ready Create new price [MEDICAL_D…" at bounding box center [494, 278] width 988 height 1456
click at [709, 339] on div "PC portable gamer Katana 15 B13VFK-2092FR 1399.00 € 1699.00 € Price € 1399 Comp…" at bounding box center [651, 363] width 262 height 70
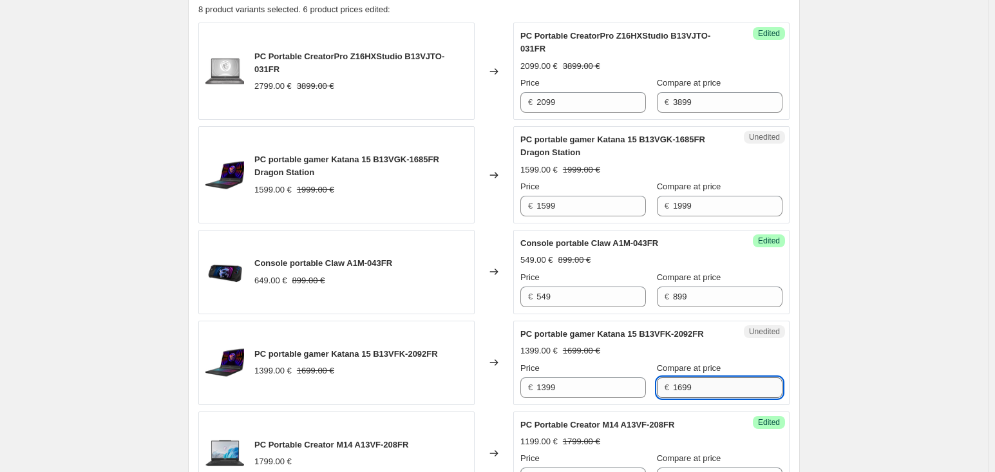
click at [705, 383] on input "1699" at bounding box center [727, 387] width 109 height 21
click at [864, 343] on div "Create new price [MEDICAL_DATA]. This page is ready Create new price [MEDICAL_D…" at bounding box center [494, 278] width 988 height 1456
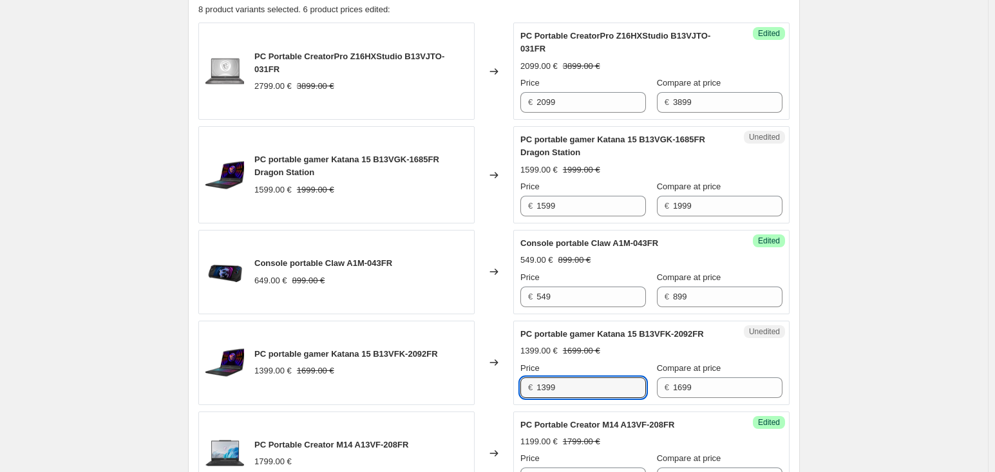
drag, startPoint x: 583, startPoint y: 393, endPoint x: 538, endPoint y: 388, distance: 44.7
click at [542, 388] on input "1399" at bounding box center [590, 387] width 109 height 21
type input "1"
type input "1399"
click at [838, 228] on div "Create new price [MEDICAL_DATA]. This page is ready Create new price [MEDICAL_D…" at bounding box center [494, 278] width 988 height 1456
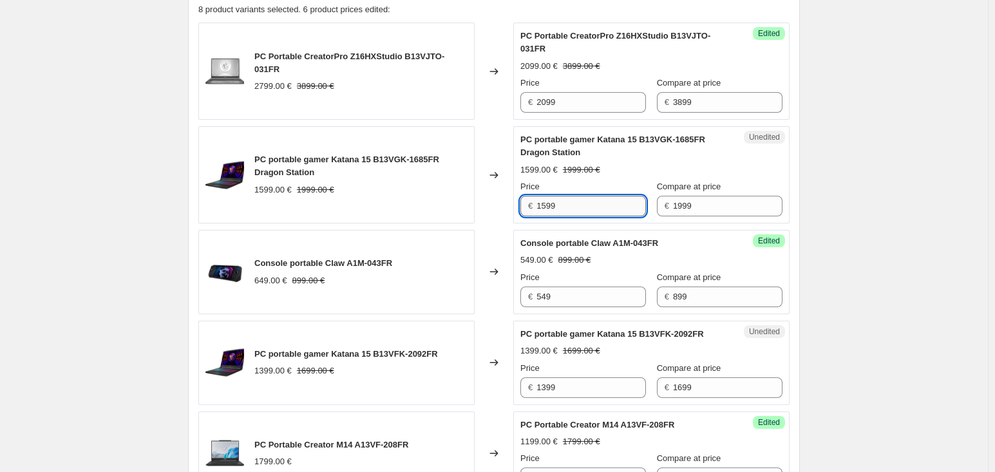
click at [592, 211] on input "1599" at bounding box center [590, 206] width 109 height 21
click at [598, 146] on div "PC portable gamer Katana 15 B13VGK-1685FR Dragon Station" at bounding box center [625, 146] width 211 height 26
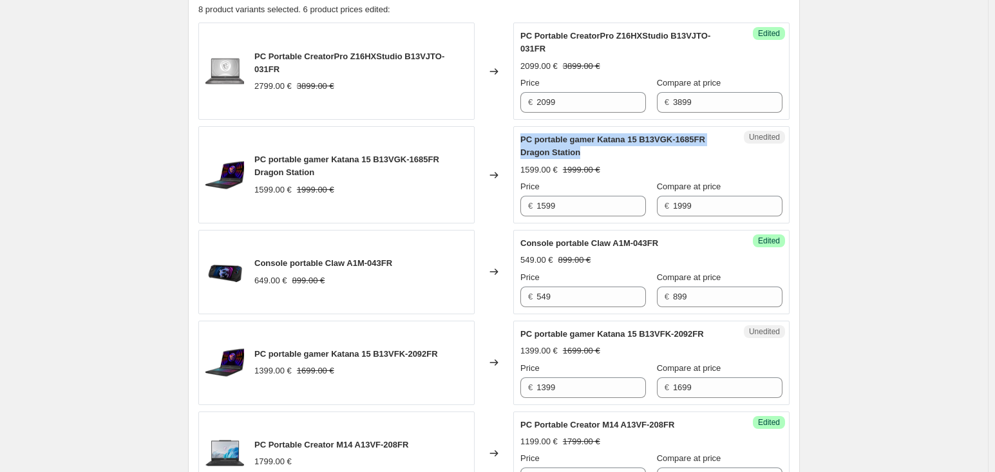
drag, startPoint x: 617, startPoint y: 153, endPoint x: 516, endPoint y: 140, distance: 102.0
click at [516, 140] on div "Unedited PC portable gamer Katana 15 B13VGK-1685FR [GEOGRAPHIC_DATA] 1599.00 € …" at bounding box center [651, 174] width 276 height 97
copy span "PC portable gamer Katana 15 B13VGK-1685FR Dragon Station"
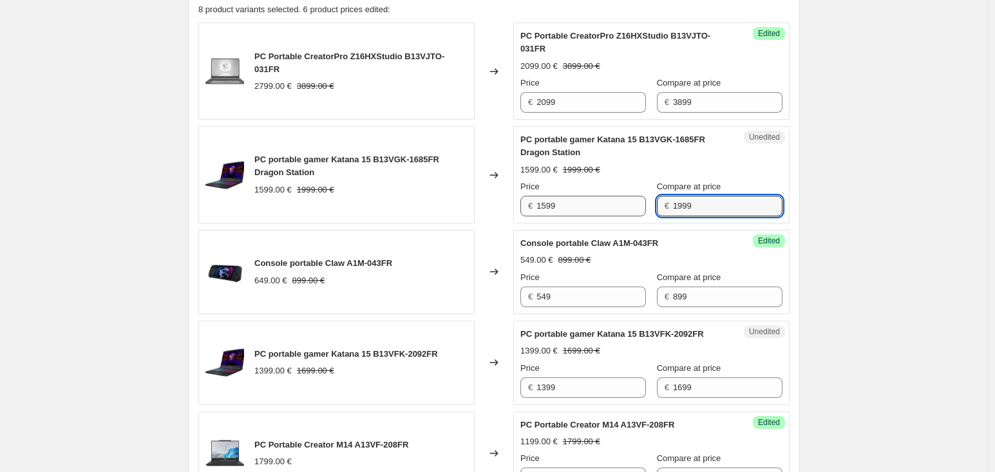
drag, startPoint x: 712, startPoint y: 209, endPoint x: 594, endPoint y: 207, distance: 118.5
click at [594, 207] on div "Price € 1599 Compare at price € 1999" at bounding box center [651, 198] width 262 height 36
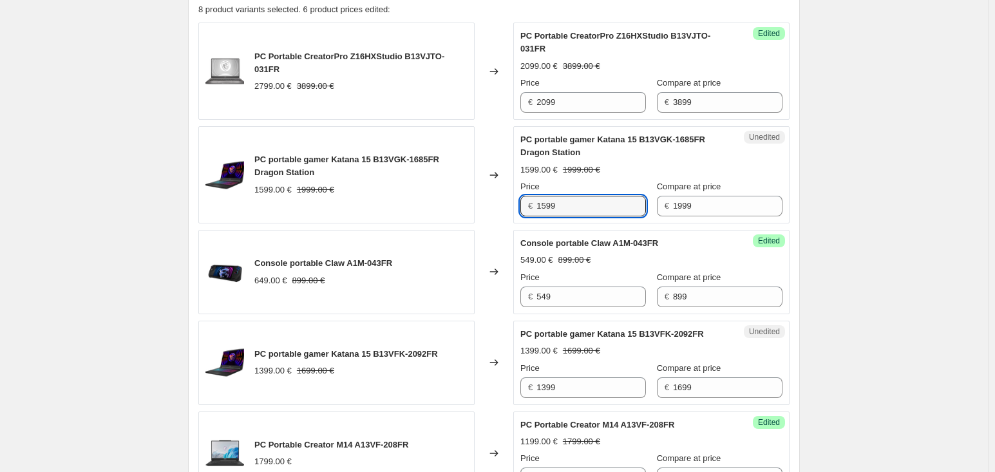
drag, startPoint x: 579, startPoint y: 207, endPoint x: 474, endPoint y: 201, distance: 105.1
click at [474, 201] on div "PC portable gamer Katana 15 B13VGK-1685FR Dragon Station 1599.00 € 1999.00 € Ch…" at bounding box center [493, 174] width 591 height 97
type input "1399"
click at [838, 191] on div "Create new price [MEDICAL_DATA]. This page is ready Create new price [MEDICAL_D…" at bounding box center [494, 278] width 988 height 1456
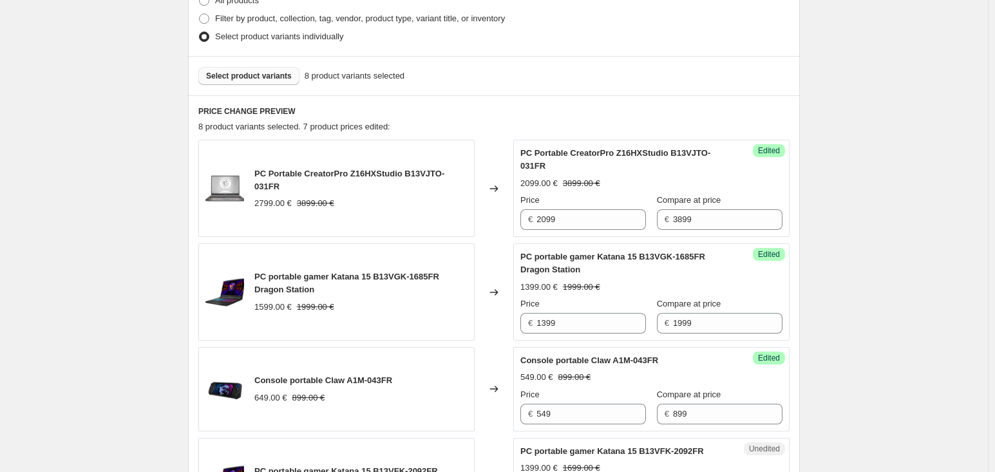
scroll to position [321, 0]
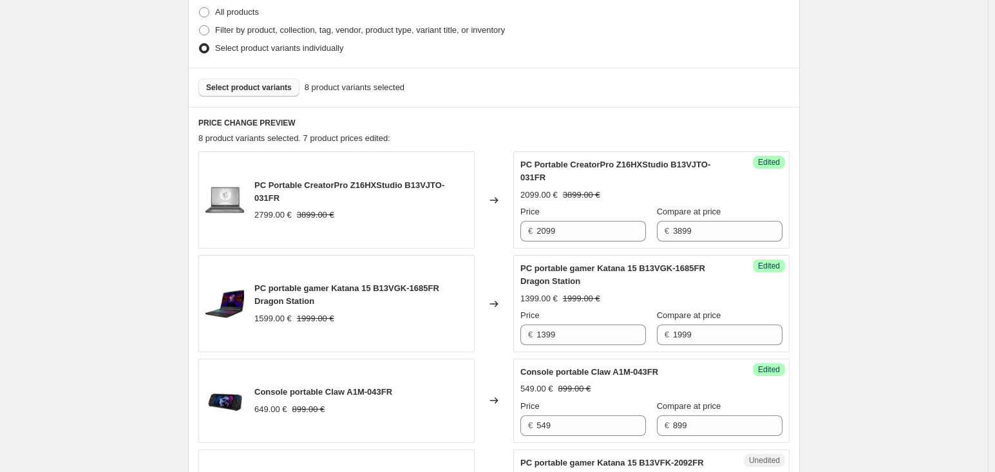
click at [258, 86] on span "Select product variants" at bounding box center [249, 87] width 86 height 10
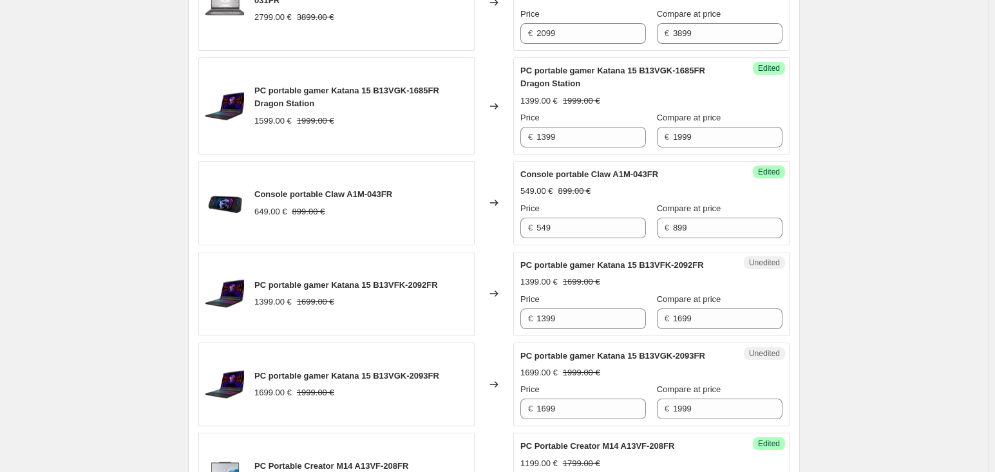
scroll to position [579, 0]
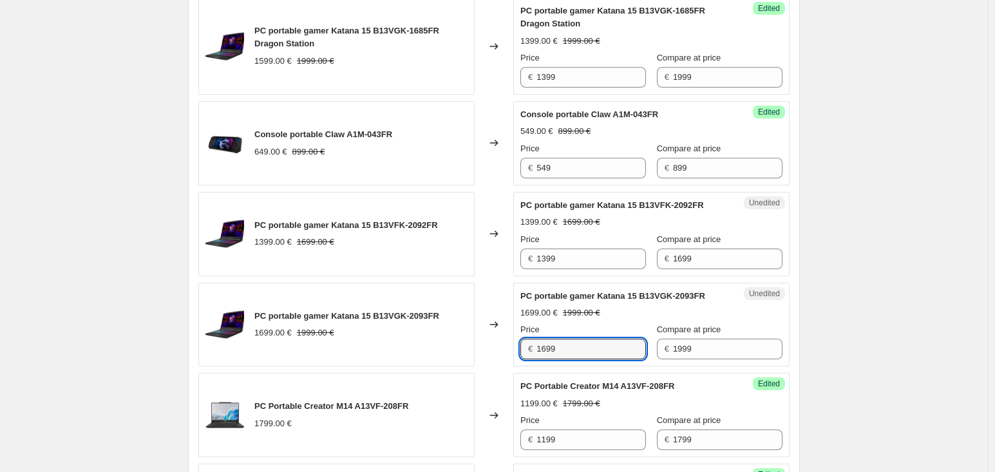
drag, startPoint x: 596, startPoint y: 340, endPoint x: 516, endPoint y: 336, distance: 79.9
click at [516, 336] on div "Unedited PC portable gamer Katana 15 B13VGK-2093FR 1699.00 € 1999.00 € Price € …" at bounding box center [651, 325] width 276 height 84
type input "1499"
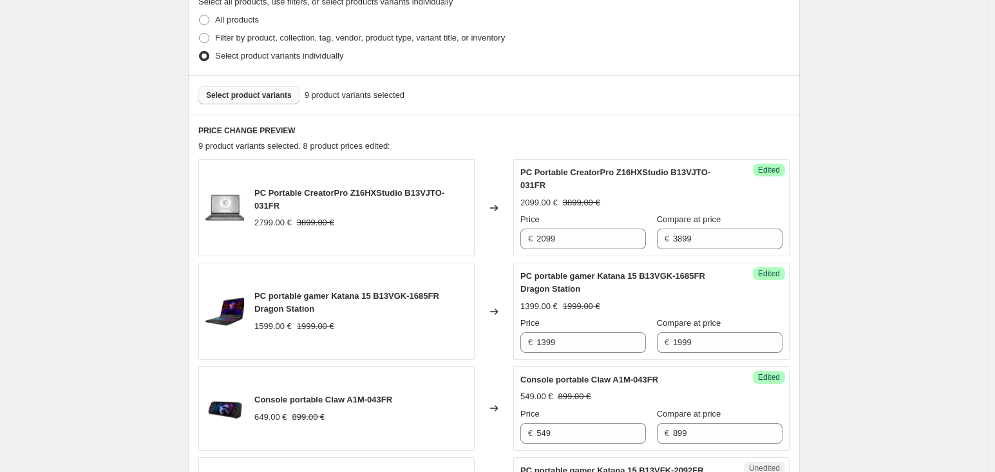
scroll to position [257, 0]
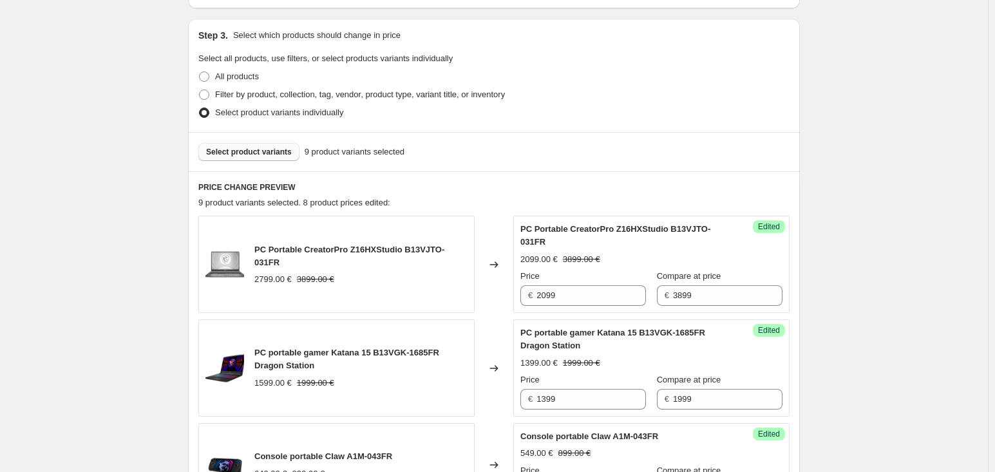
click at [259, 153] on span "Select product variants" at bounding box center [249, 152] width 86 height 10
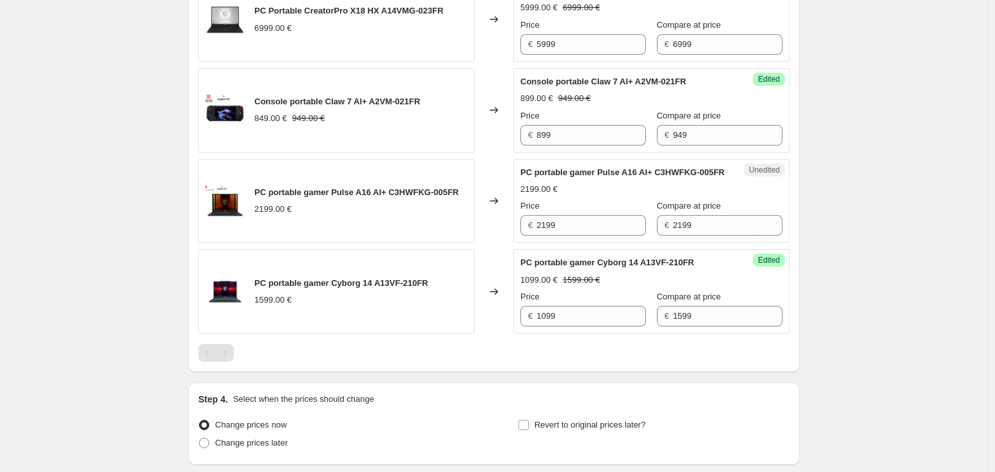
scroll to position [1060, 0]
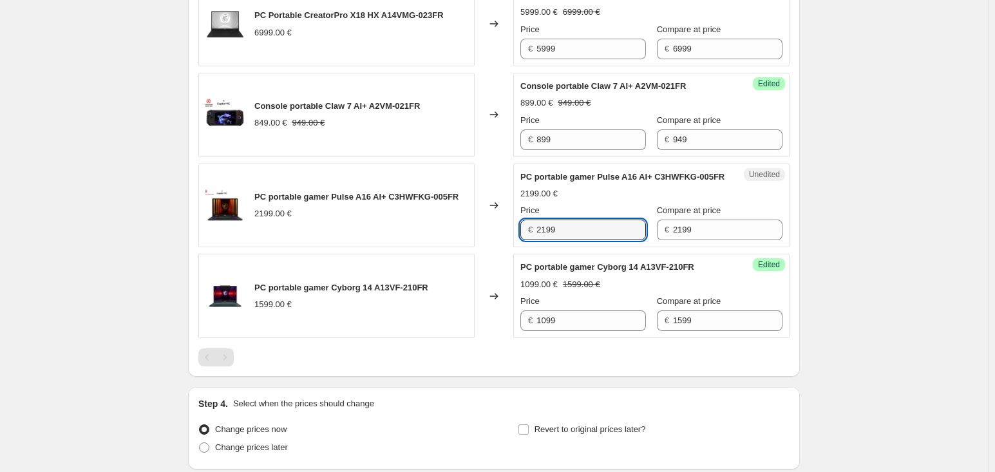
drag, startPoint x: 577, startPoint y: 258, endPoint x: 469, endPoint y: 258, distance: 107.5
click at [469, 248] on div "PC portable gamer Pulse A16 AI+ C3HWFKG-005FR 2199.00 € Changed to Unedited PC …" at bounding box center [493, 206] width 591 height 84
type input "1999"
drag, startPoint x: 926, startPoint y: 197, endPoint x: 881, endPoint y: 211, distance: 47.1
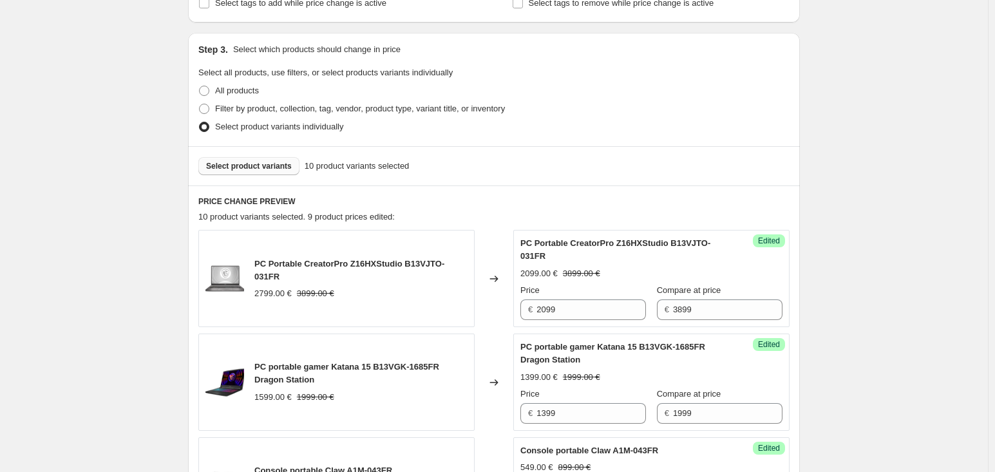
scroll to position [159, 0]
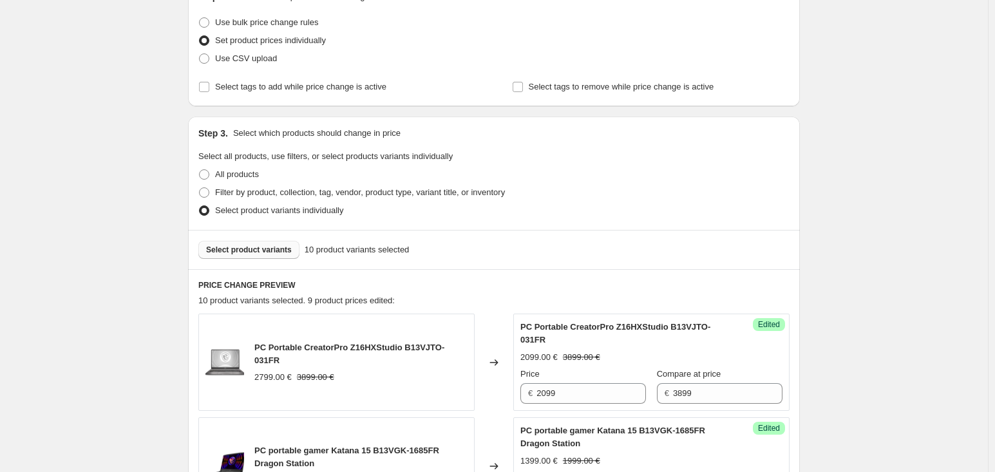
click at [252, 259] on div "Select product variants 10 product variants selected" at bounding box center [494, 249] width 612 height 39
click at [259, 250] on span "Select product variants" at bounding box center [249, 250] width 86 height 10
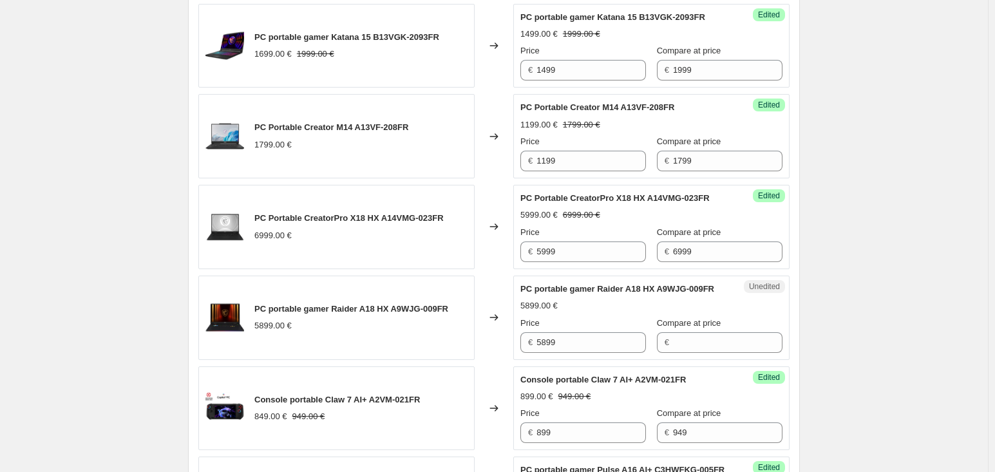
scroll to position [996, 0]
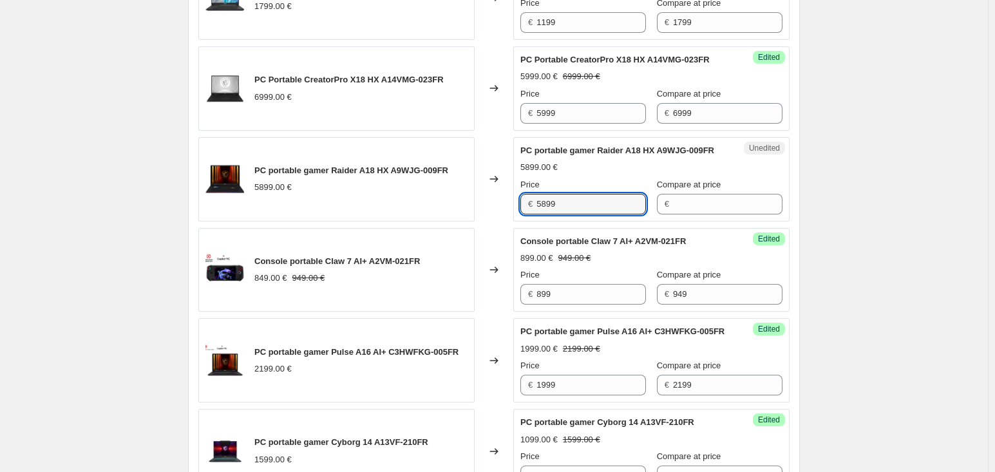
drag, startPoint x: 617, startPoint y: 222, endPoint x: 494, endPoint y: 223, distance: 123.6
click at [494, 221] on div "PC portable gamer Raider A18 HX A9WJG-009FR 5899.00 € Changed to Unedited PC po…" at bounding box center [493, 179] width 591 height 84
click at [704, 214] on input "Compare at price" at bounding box center [727, 204] width 109 height 21
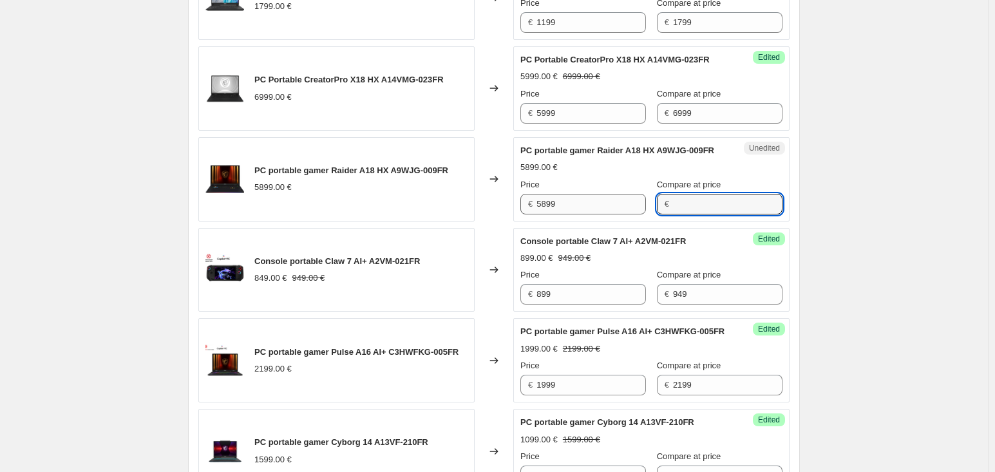
paste input "5899"
type input "5899"
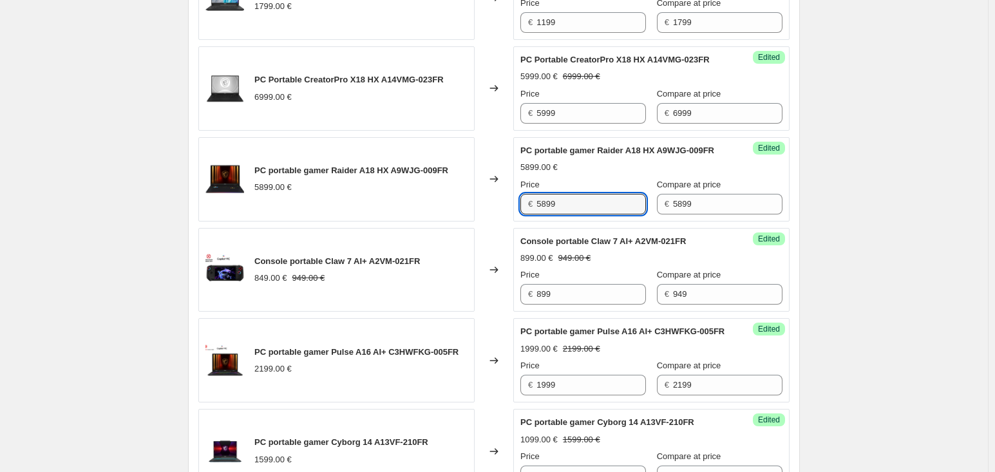
drag, startPoint x: 599, startPoint y: 230, endPoint x: 442, endPoint y: 225, distance: 157.2
click at [442, 221] on div "PC portable gamer Raider A18 HX A9WJG-009FR 5899.00 € Changed to Success Edited…" at bounding box center [493, 179] width 591 height 84
type input "5199"
click at [782, 200] on div "Success Edited PC portable gamer Raider A18 HX A9WJG-009FR 5199.00 € 5899.00 € …" at bounding box center [651, 179] width 276 height 84
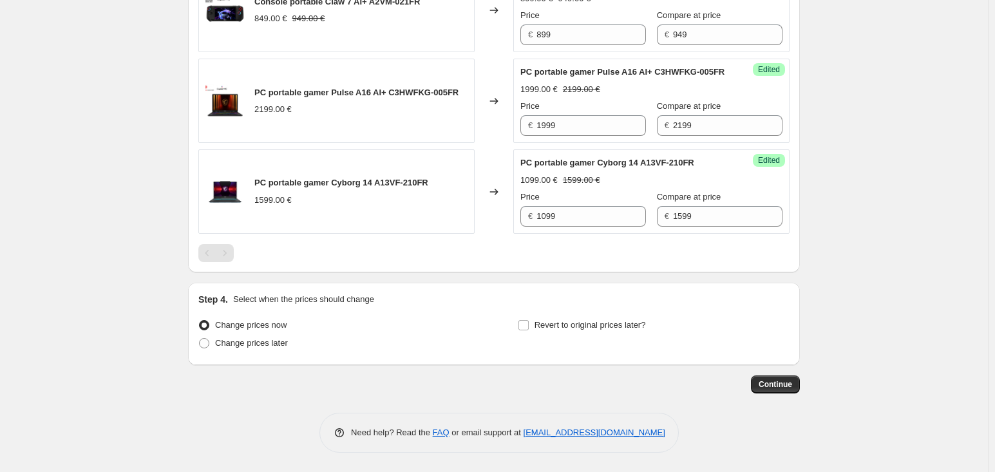
scroll to position [1292, 0]
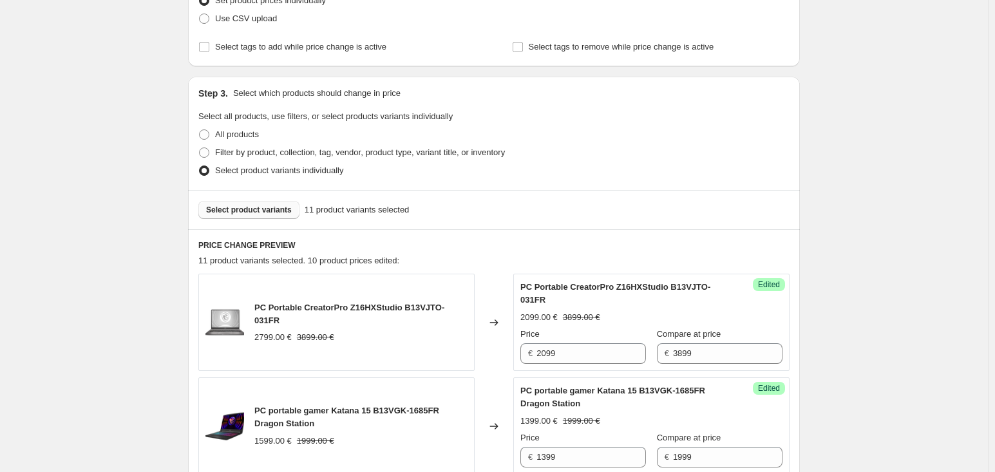
scroll to position [198, 0]
click at [253, 203] on button "Select product variants" at bounding box center [248, 211] width 101 height 18
click at [217, 203] on button "Select product variants" at bounding box center [248, 211] width 101 height 18
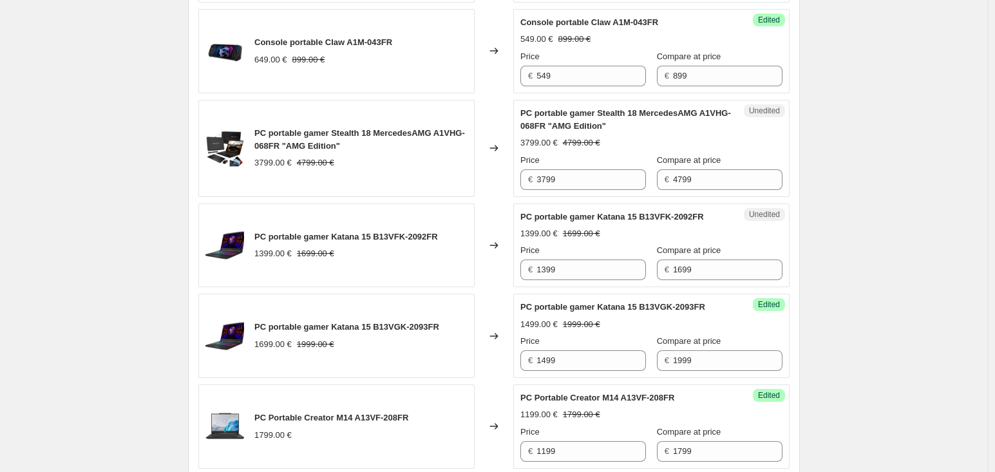
scroll to position [648, 0]
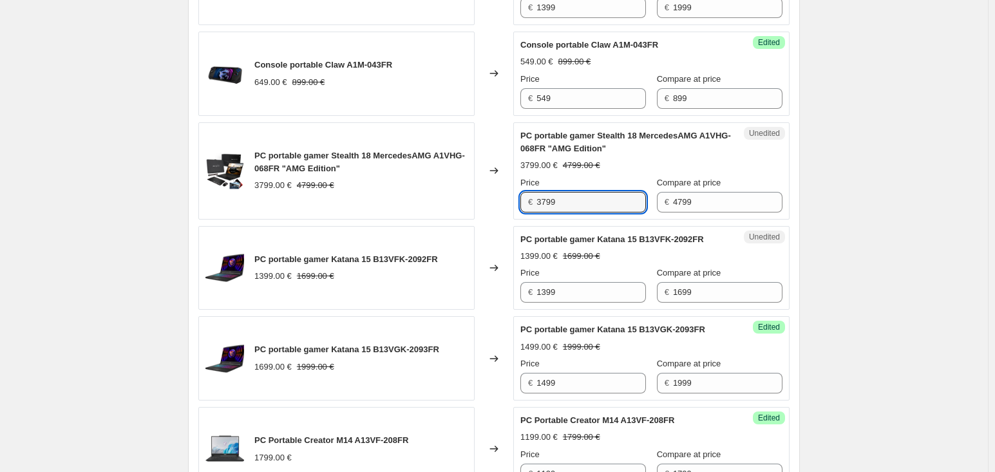
drag, startPoint x: 599, startPoint y: 199, endPoint x: 455, endPoint y: 185, distance: 144.9
click at [455, 185] on div "PC portable gamer Stealth 18 MercedesAMG A1VHG-068FR "AMG Edition" 3799.00 € 47…" at bounding box center [493, 170] width 591 height 97
click at [852, 178] on div "Create new price [MEDICAL_DATA]. This page is ready Create new price [MEDICAL_D…" at bounding box center [494, 267] width 988 height 1831
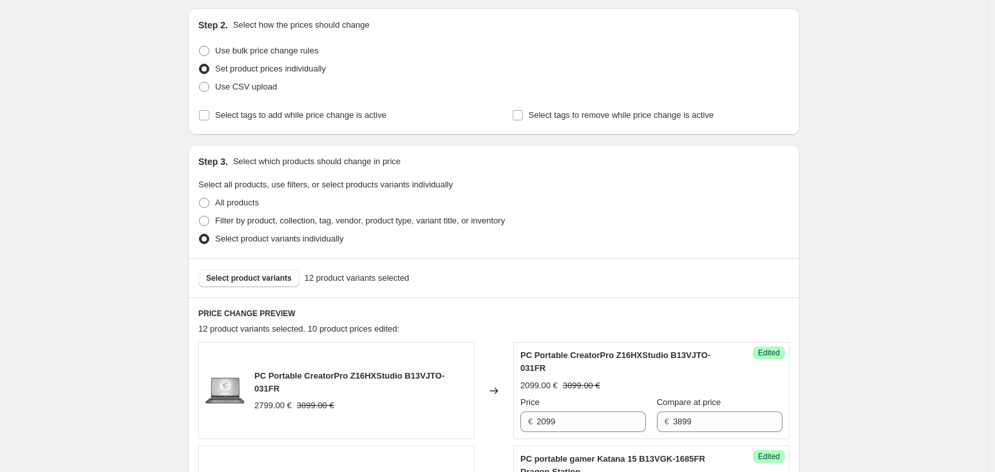
scroll to position [69, 0]
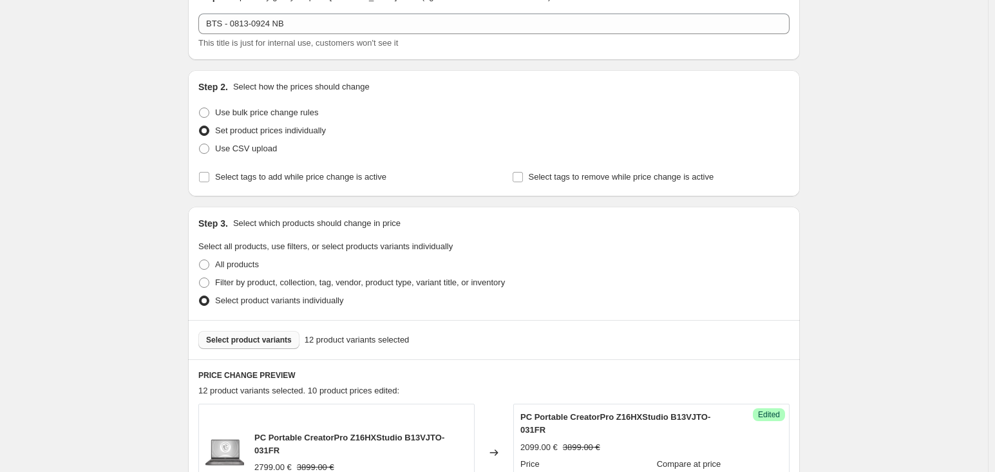
drag, startPoint x: 258, startPoint y: 350, endPoint x: 271, endPoint y: 345, distance: 13.9
click at [258, 350] on div "Select product variants 12 product variants selected" at bounding box center [494, 339] width 612 height 39
click at [271, 344] on button "Select product variants" at bounding box center [248, 340] width 101 height 18
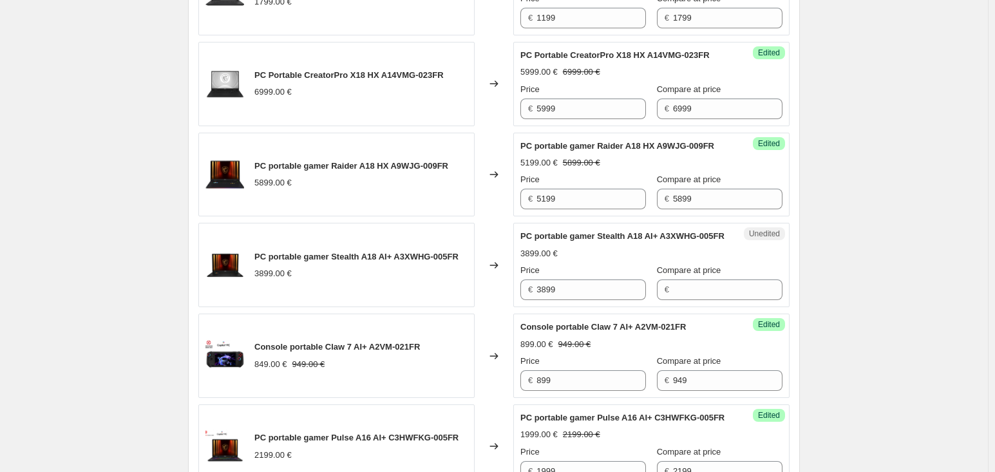
scroll to position [1163, 0]
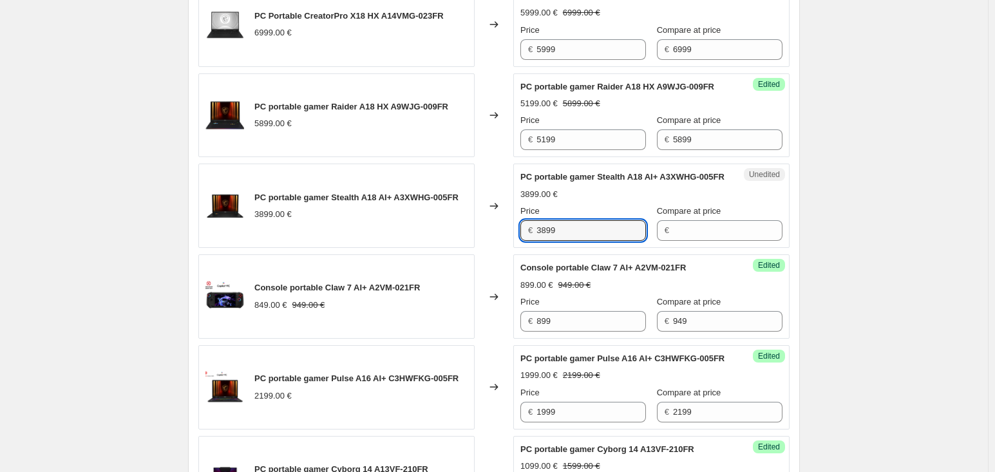
drag, startPoint x: 614, startPoint y: 263, endPoint x: 503, endPoint y: 267, distance: 110.8
click at [503, 248] on div "PC portable gamer Stealth A18 AI+ A3XWHG-005FR 3899.00 € Changed to Unedited PC…" at bounding box center [493, 206] width 591 height 84
click at [706, 241] on input "Compare at price" at bounding box center [727, 230] width 109 height 21
paste input "3899"
type input "3899"
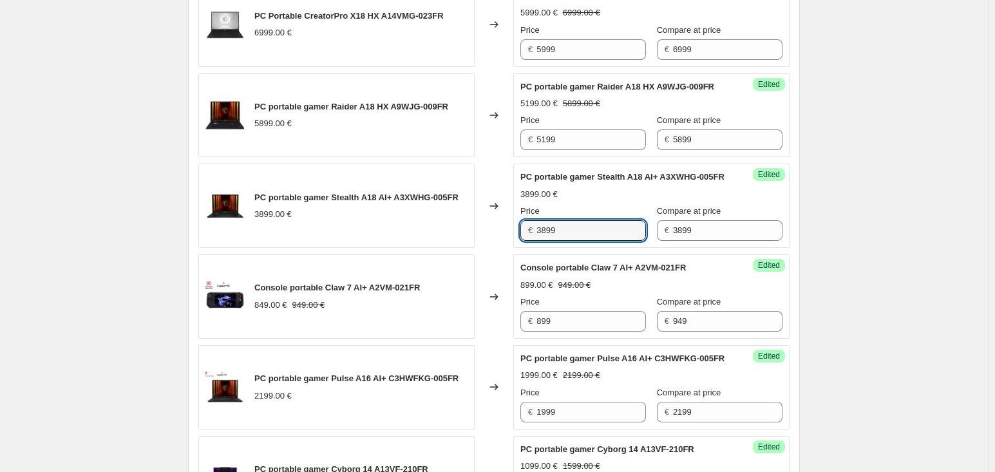
drag, startPoint x: 561, startPoint y: 266, endPoint x: 361, endPoint y: 269, distance: 199.6
click at [373, 248] on div "PC portable gamer Stealth A18 AI+ A3XWHG-005FR 3899.00 € Changed to Success Edi…" at bounding box center [493, 206] width 591 height 84
type input "3599"
click at [789, 202] on div "Success Edited PC portable gamer Stealth A18 AI+ A3XWHG-005FR 3599.00 € 3899.00…" at bounding box center [651, 206] width 276 height 84
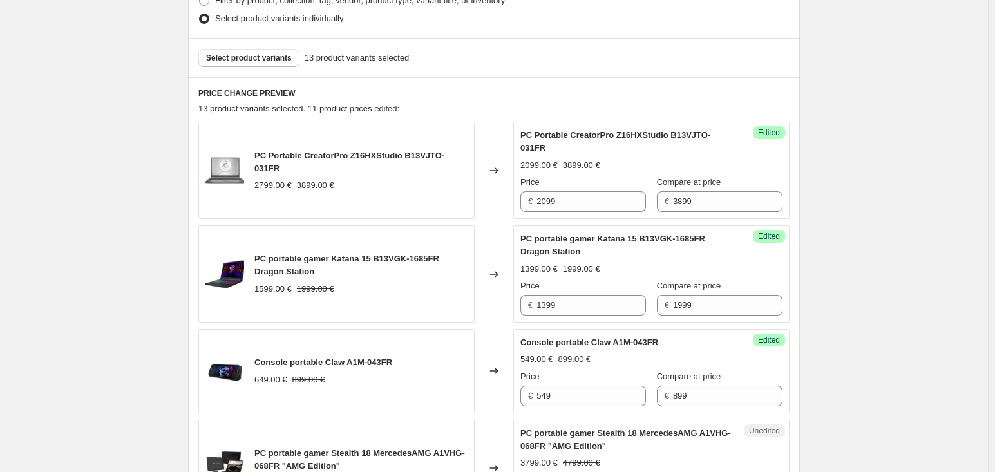
scroll to position [321, 0]
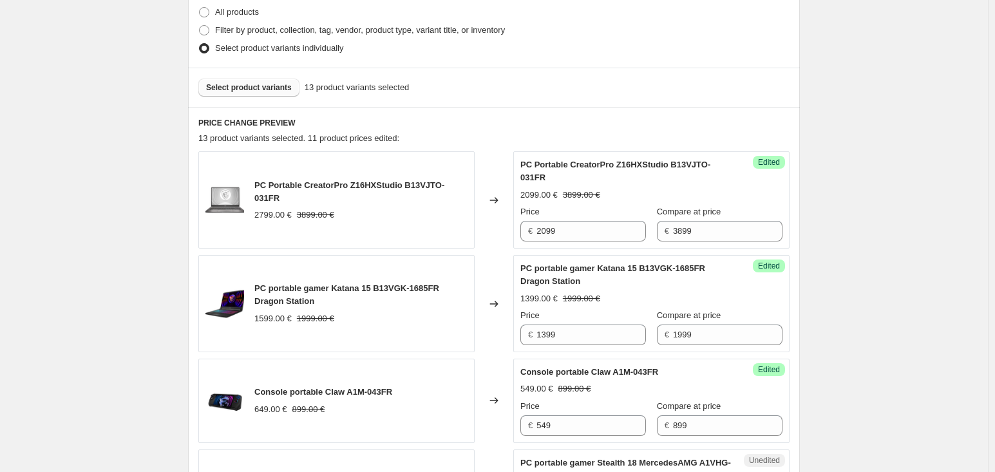
click at [286, 87] on span "Select product variants" at bounding box center [249, 87] width 86 height 10
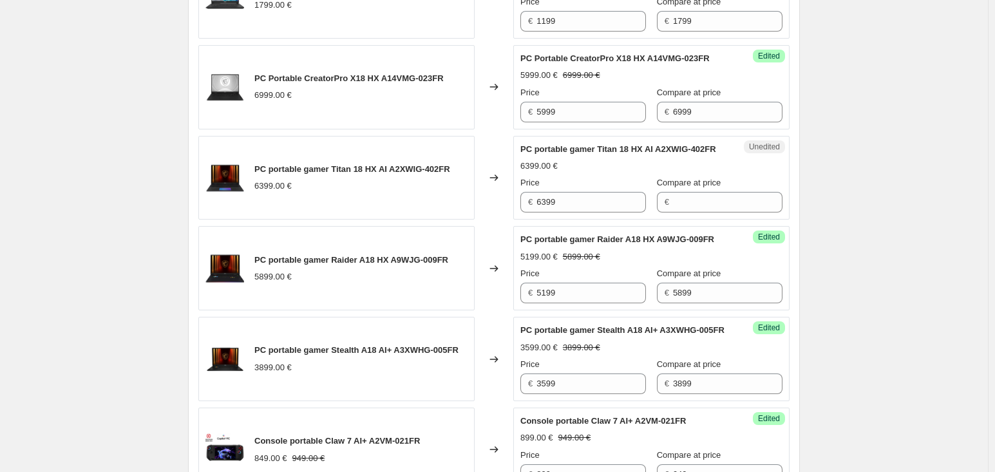
scroll to position [1094, 0]
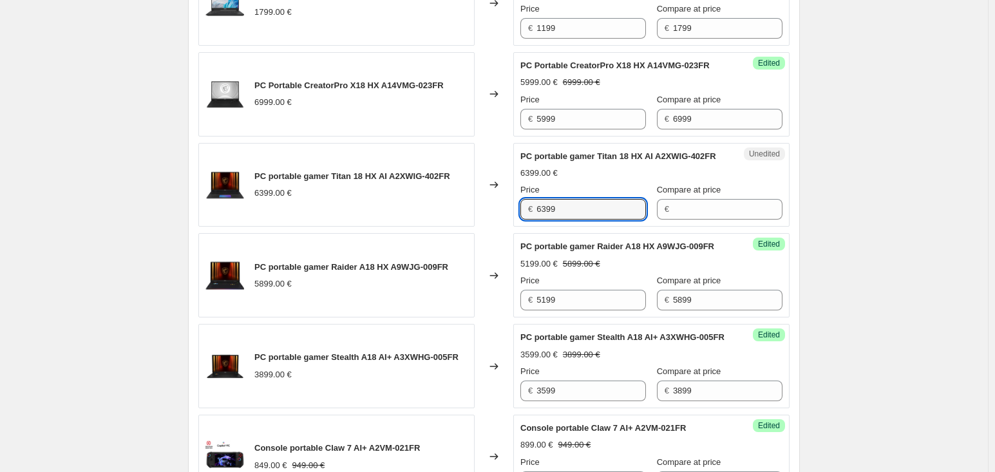
drag, startPoint x: 604, startPoint y: 236, endPoint x: 420, endPoint y: 221, distance: 184.7
click at [420, 221] on div "PC portable gamer Titan 18 HX AI A2XWIG-402FR 6399.00 € Changed to Unedited PC …" at bounding box center [493, 185] width 591 height 84
click at [673, 220] on input "Compare at price" at bounding box center [727, 209] width 109 height 21
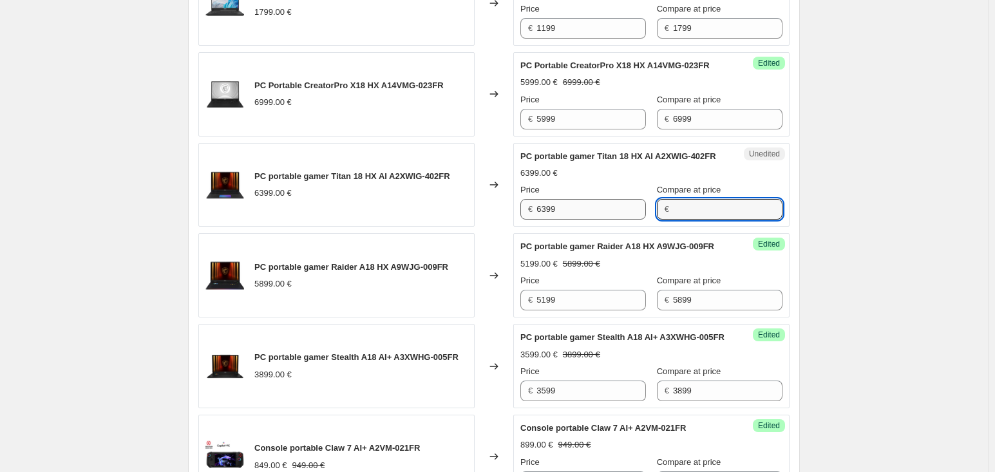
paste input "6399"
type input "6399"
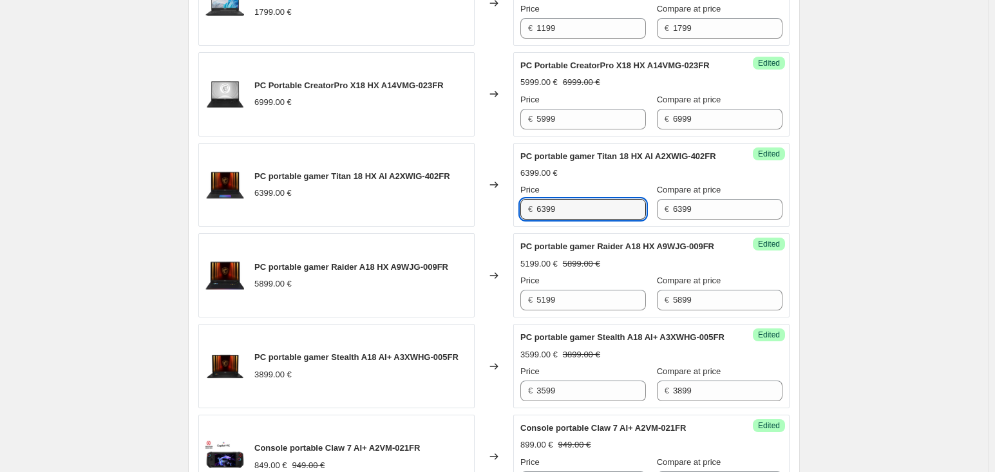
drag, startPoint x: 581, startPoint y: 230, endPoint x: 425, endPoint y: 232, distance: 155.8
click at [426, 227] on div "PC portable gamer Titan 18 HX AI A2XWIG-402FR 6399.00 € Changed to Success Edit…" at bounding box center [493, 185] width 591 height 84
click at [570, 220] on input "6399" at bounding box center [590, 209] width 109 height 21
drag, startPoint x: 573, startPoint y: 233, endPoint x: 476, endPoint y: 229, distance: 97.3
click at [476, 227] on div "PC portable gamer Titan 18 HX AI A2XWIG-402FR 6399.00 € Changed to Success Edit…" at bounding box center [493, 185] width 591 height 84
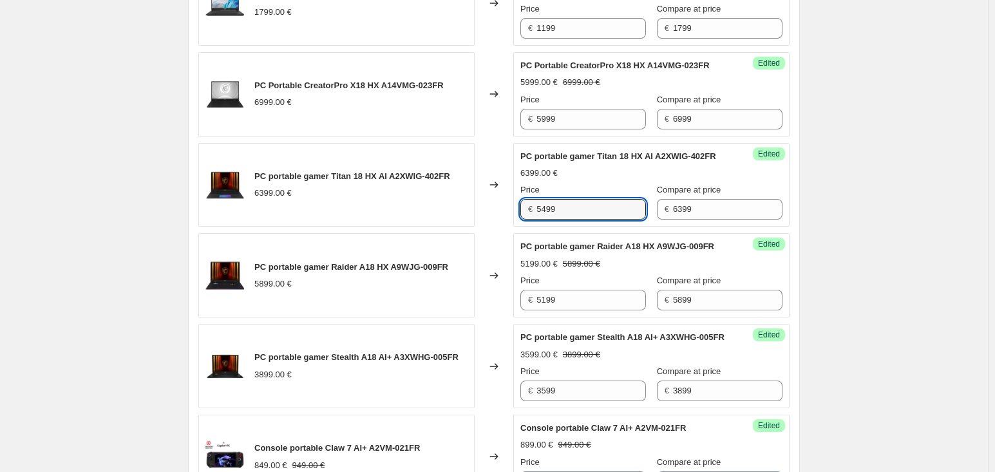
type input "5499"
click at [787, 183] on div "Success Edited PC portable gamer Titan 18 HX AI A2XWIG-402FR 6399.00 € Price € …" at bounding box center [651, 185] width 276 height 84
click at [782, 192] on div "Success Edited PC portable gamer Titan 18 HX AI A2XWIG-402FR 5499.00 € 6399.00 …" at bounding box center [651, 185] width 276 height 84
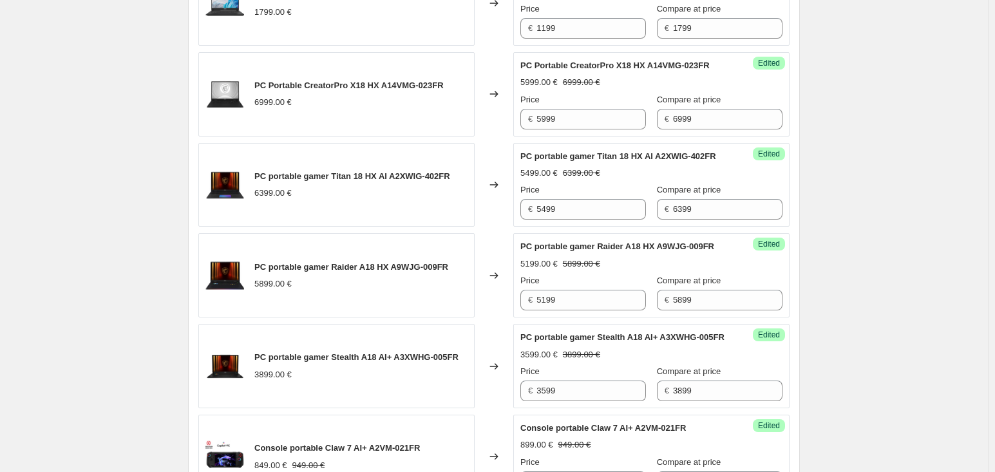
click at [796, 259] on div "PRICE CHANGE PREVIEW 14 product variants selected. 12 product prices edited: PC…" at bounding box center [494, 26] width 612 height 1384
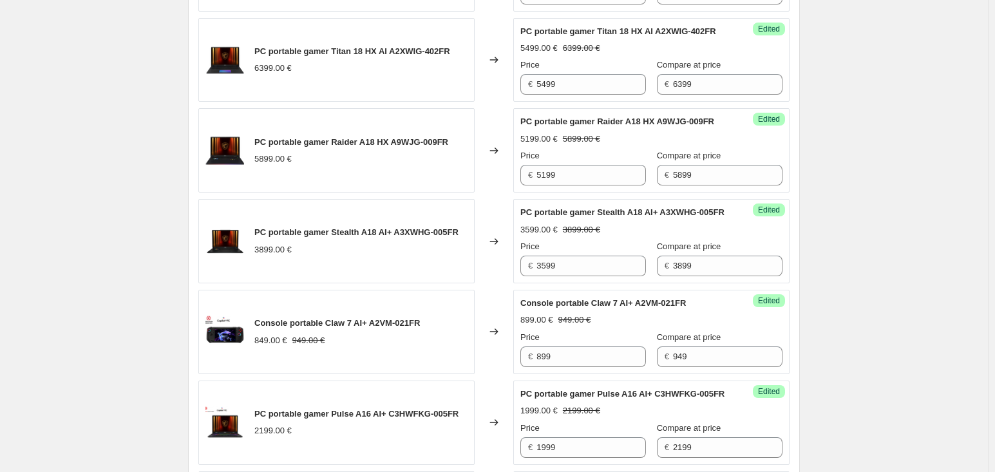
scroll to position [1223, 0]
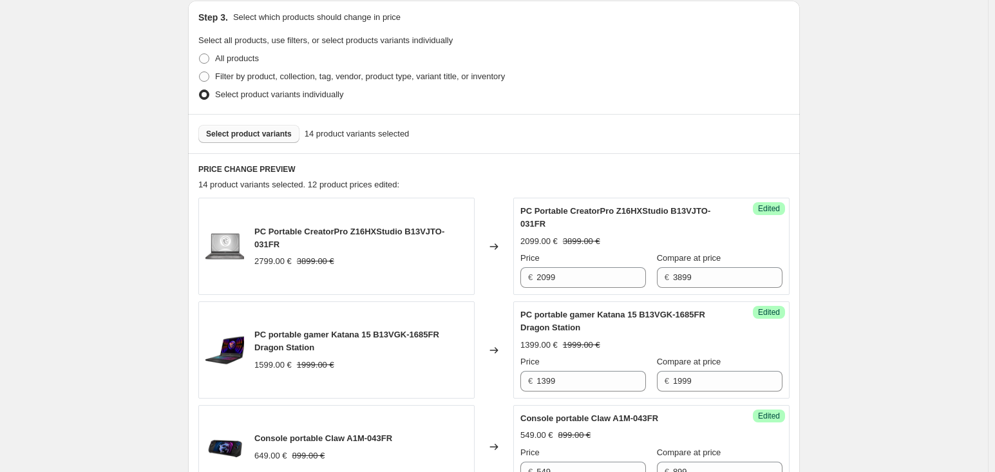
scroll to position [193, 0]
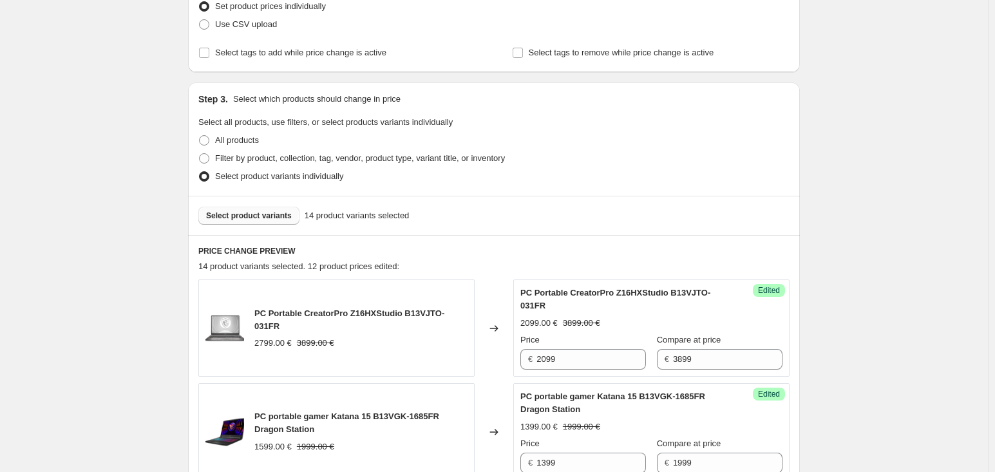
click at [243, 213] on span "Select product variants" at bounding box center [249, 216] width 86 height 10
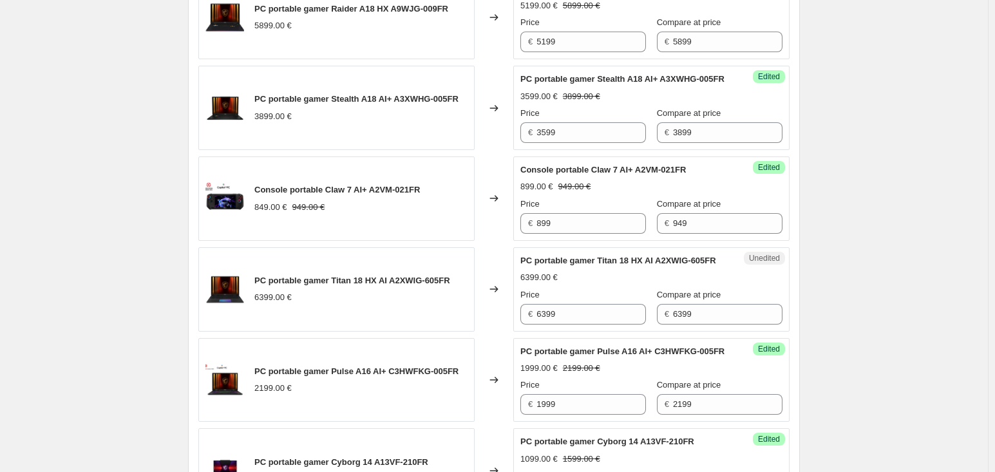
scroll to position [1416, 0]
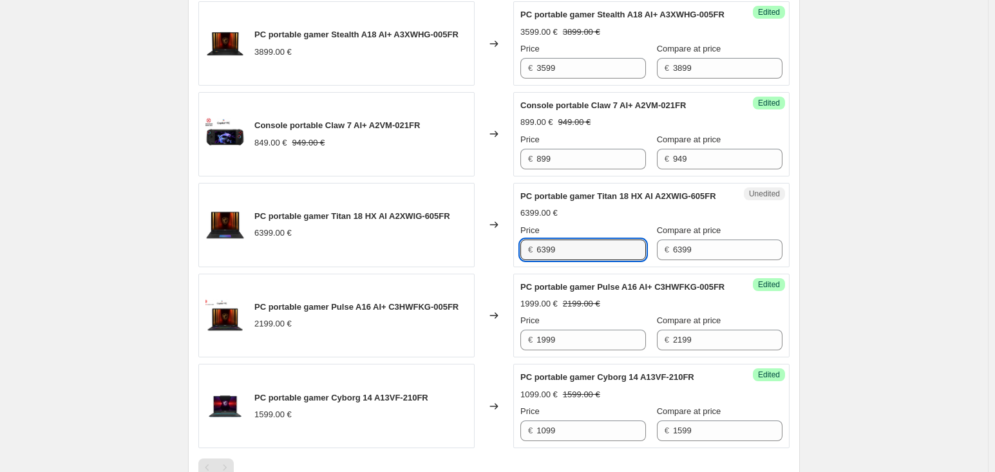
drag, startPoint x: 602, startPoint y: 319, endPoint x: 497, endPoint y: 317, distance: 105.0
click at [497, 267] on div "PC portable gamer Titan 18 HX AI A2XWIG-605FR 6399.00 € Changed to Unedited PC …" at bounding box center [493, 225] width 591 height 84
type input "5499"
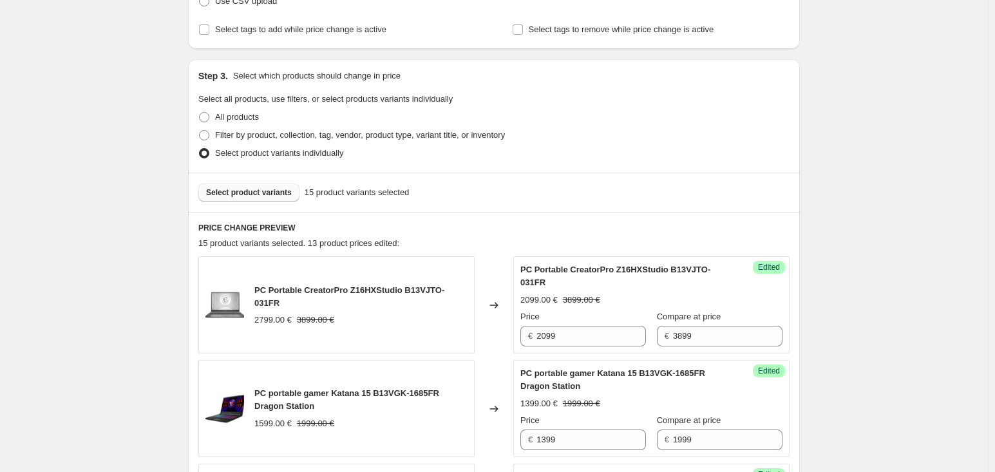
scroll to position [128, 0]
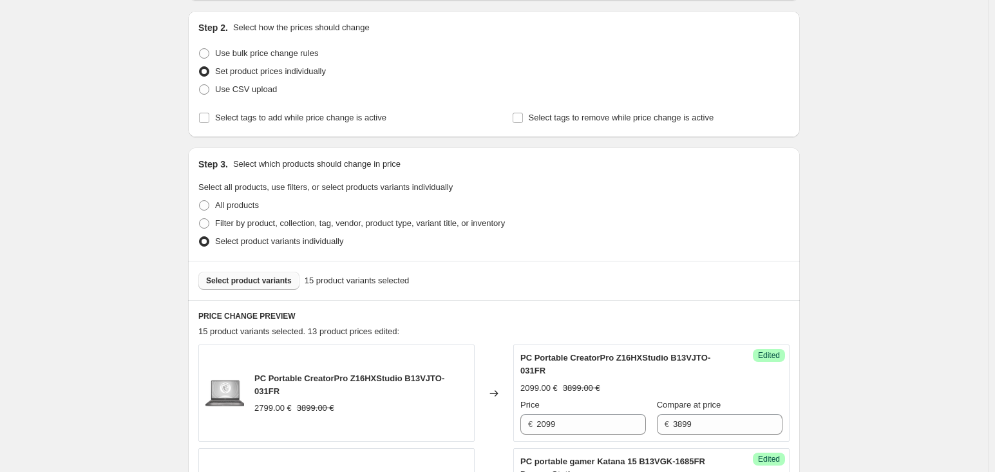
click at [284, 281] on span "Select product variants" at bounding box center [249, 281] width 86 height 10
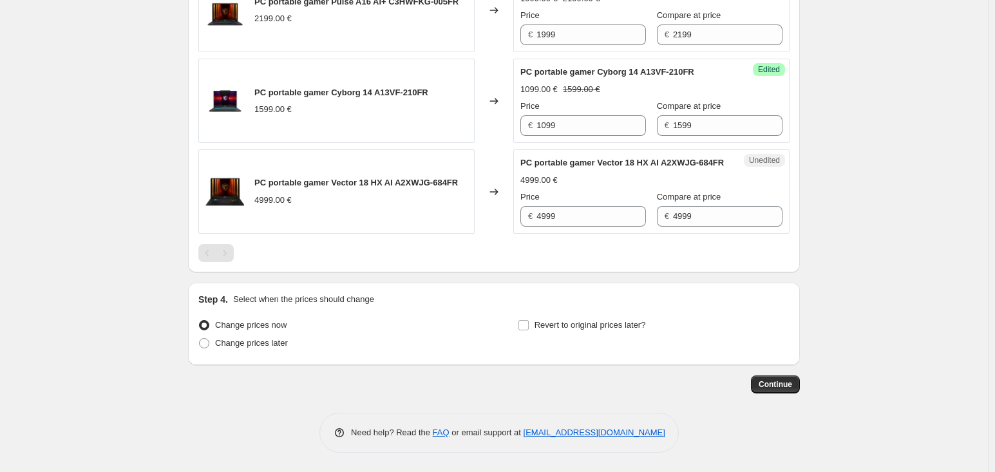
scroll to position [1738, 0]
drag, startPoint x: 611, startPoint y: 292, endPoint x: 382, endPoint y: 256, distance: 231.3
click at [382, 234] on div "PC portable gamer Vector 18 HX AI A2XWJG-684FR 4999.00 € Changed to Unedited PC…" at bounding box center [493, 191] width 591 height 84
type input "4799"
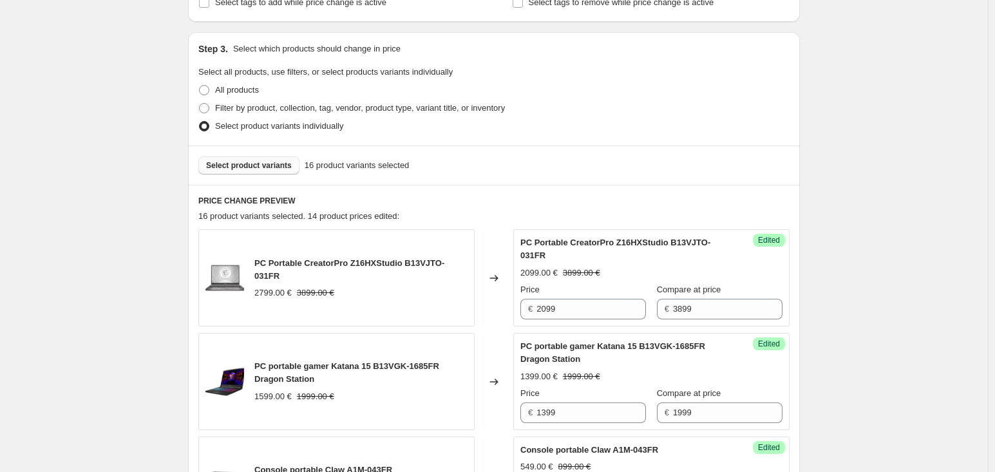
scroll to position [193, 0]
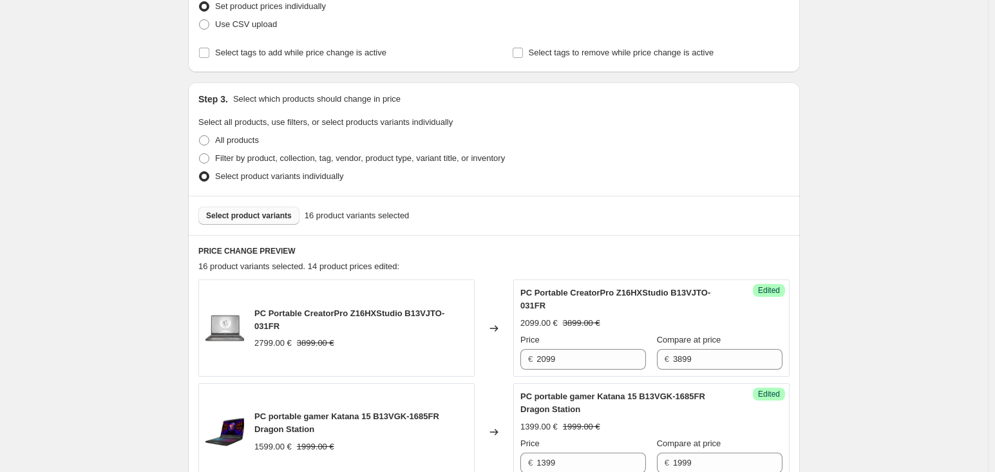
click at [269, 223] on button "Select product variants" at bounding box center [248, 216] width 101 height 18
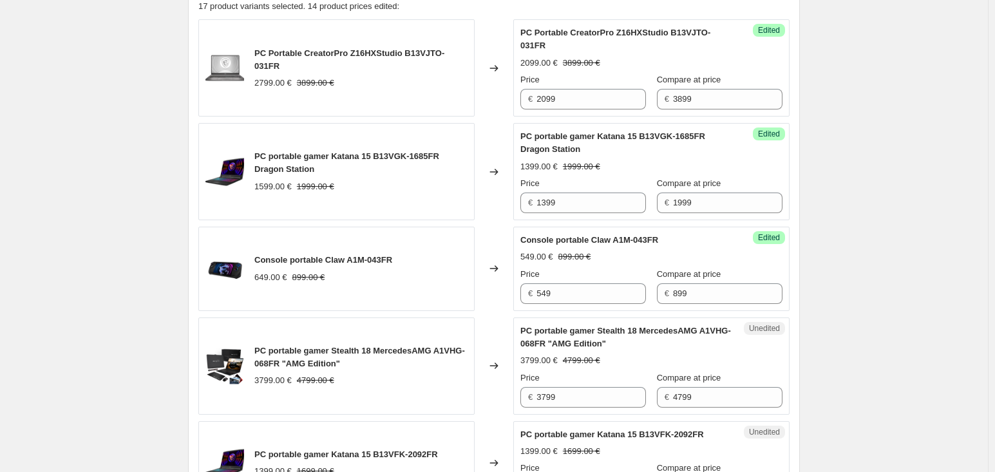
scroll to position [579, 0]
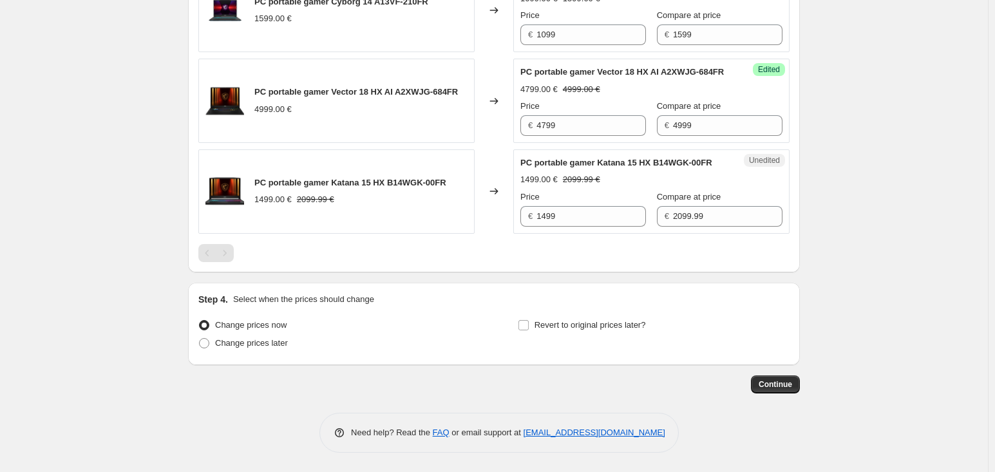
scroll to position [1913, 0]
drag, startPoint x: 625, startPoint y: 219, endPoint x: 502, endPoint y: 222, distance: 122.4
click at [502, 222] on div "PC portable gamer Katana 15 HX B14WGK-00FR 1499.00 € 2099.99 € Changed to Unedi…" at bounding box center [493, 191] width 591 height 84
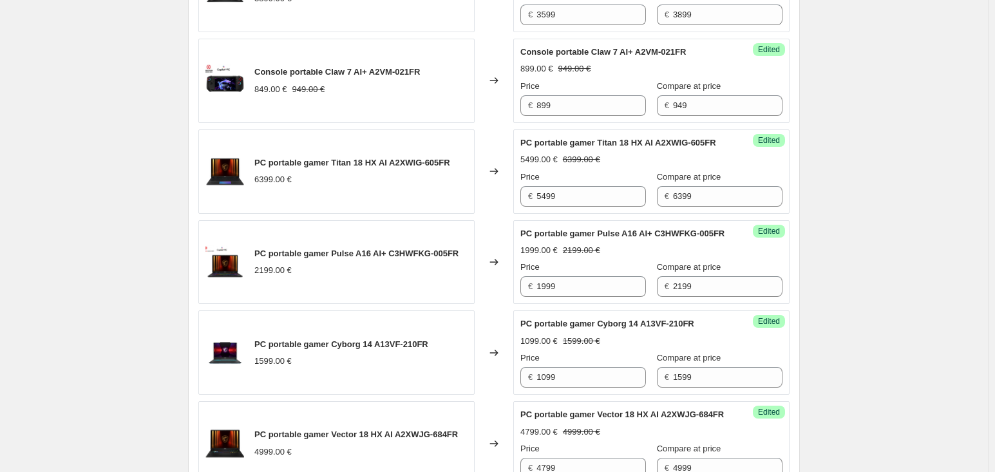
scroll to position [1398, 0]
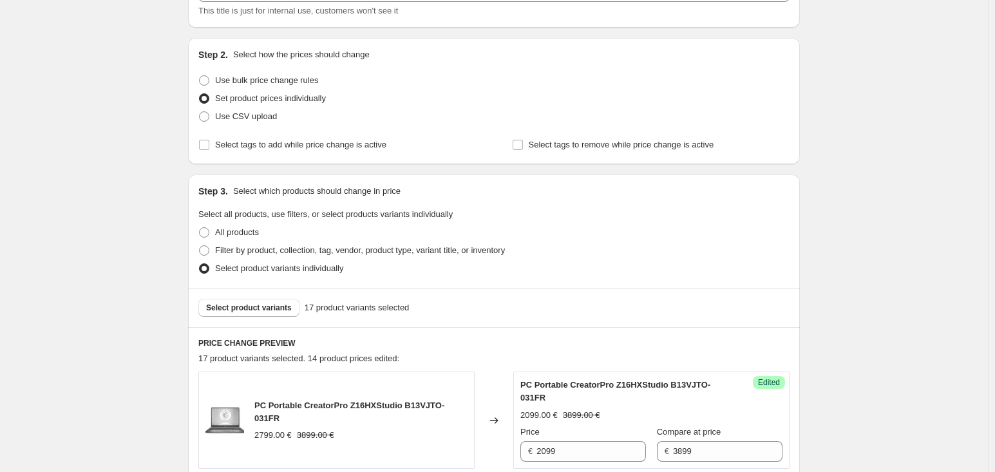
scroll to position [0, 0]
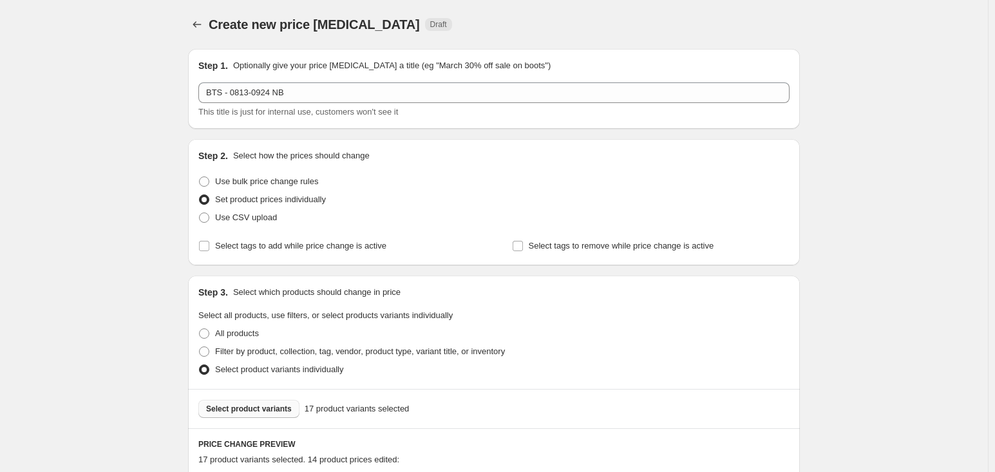
click at [251, 411] on span "Select product variants" at bounding box center [249, 409] width 86 height 10
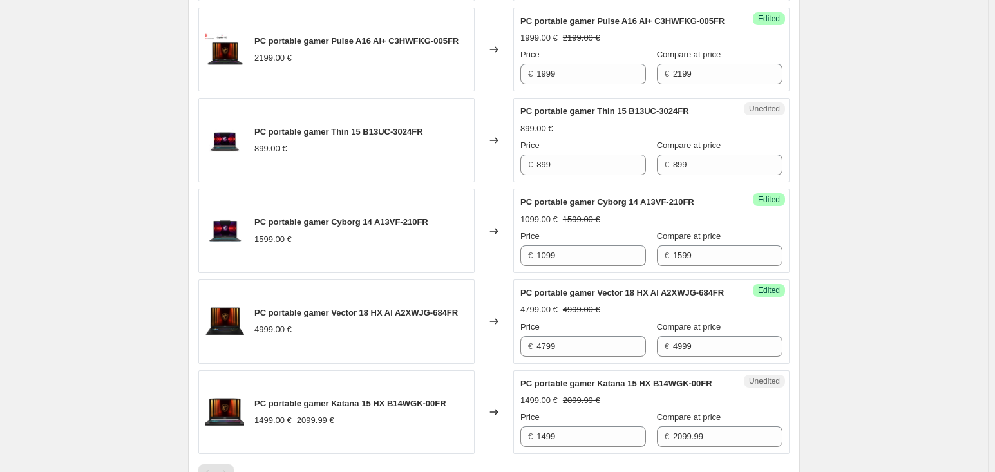
scroll to position [1682, 0]
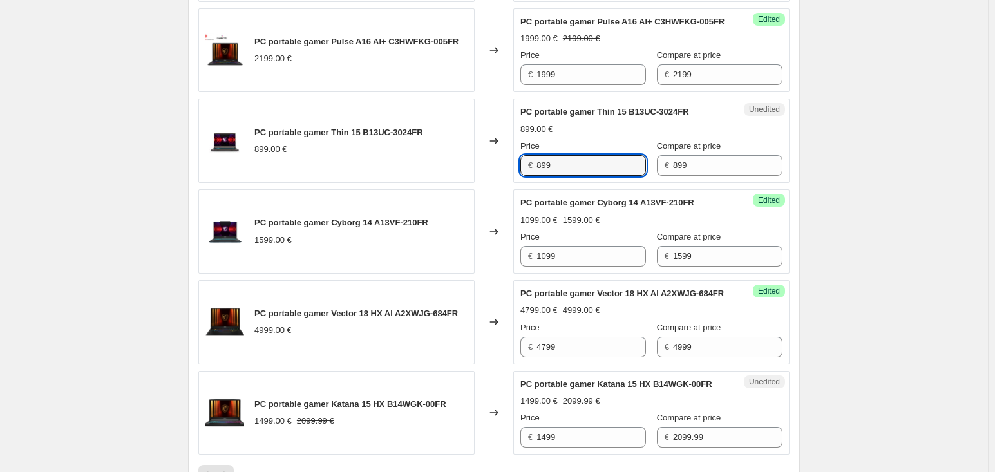
drag, startPoint x: 590, startPoint y: 238, endPoint x: 337, endPoint y: 227, distance: 253.2
click at [341, 183] on div "PC portable gamer Thin 15 B13UC-3024FR 899.00 € Changed to Unedited PC portable…" at bounding box center [493, 141] width 591 height 84
type input "849"
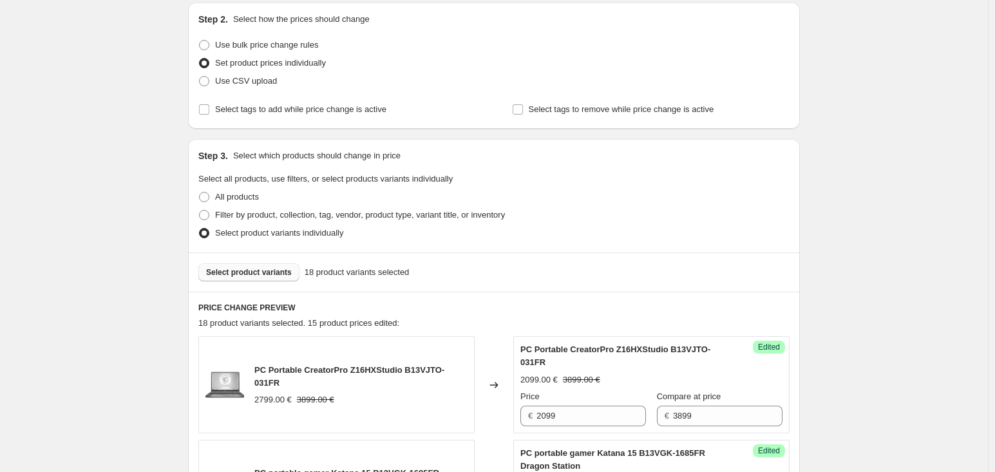
scroll to position [72, 0]
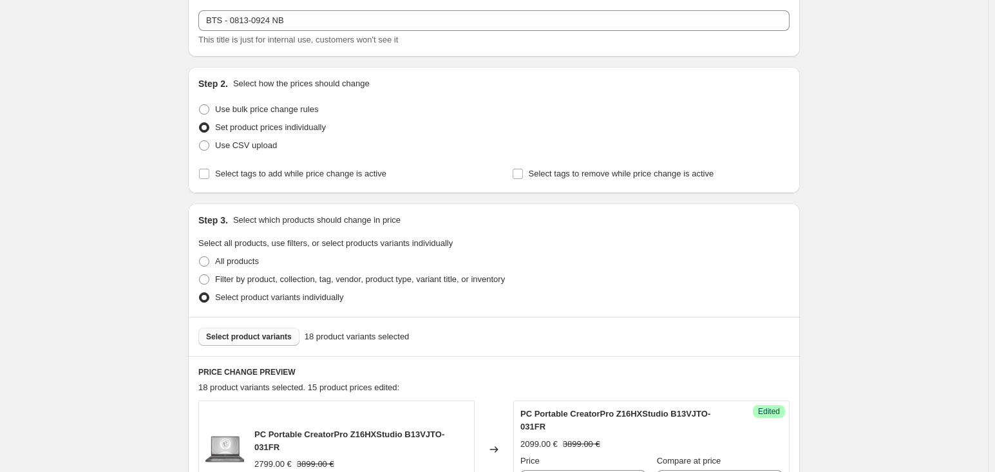
click at [265, 332] on span "Select product variants" at bounding box center [249, 337] width 86 height 10
drag, startPoint x: 866, startPoint y: 256, endPoint x: 885, endPoint y: 249, distance: 20.0
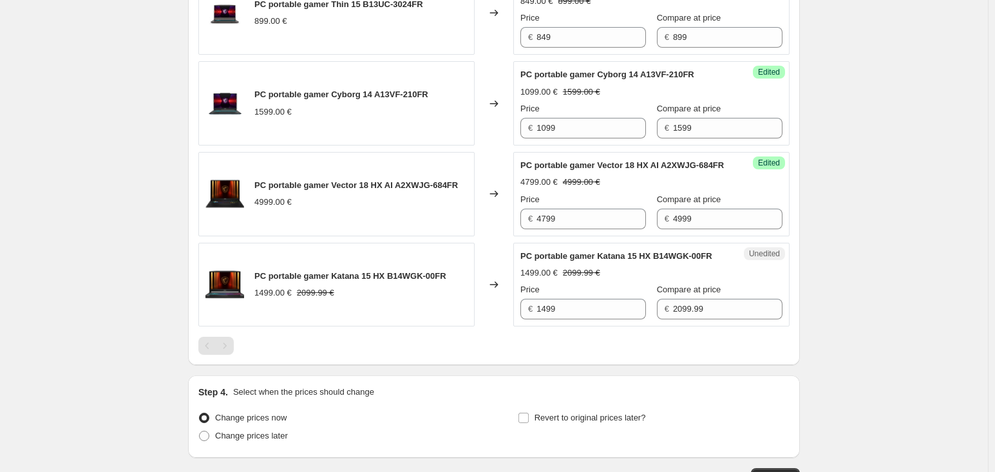
scroll to position [1810, 0]
drag, startPoint x: 618, startPoint y: 102, endPoint x: 297, endPoint y: 83, distance: 321.2
click at [321, 54] on div "PC portable gamer Thin 15 B13UC-3024FR 899.00 € Changed to Success Edited PC po…" at bounding box center [493, 12] width 591 height 84
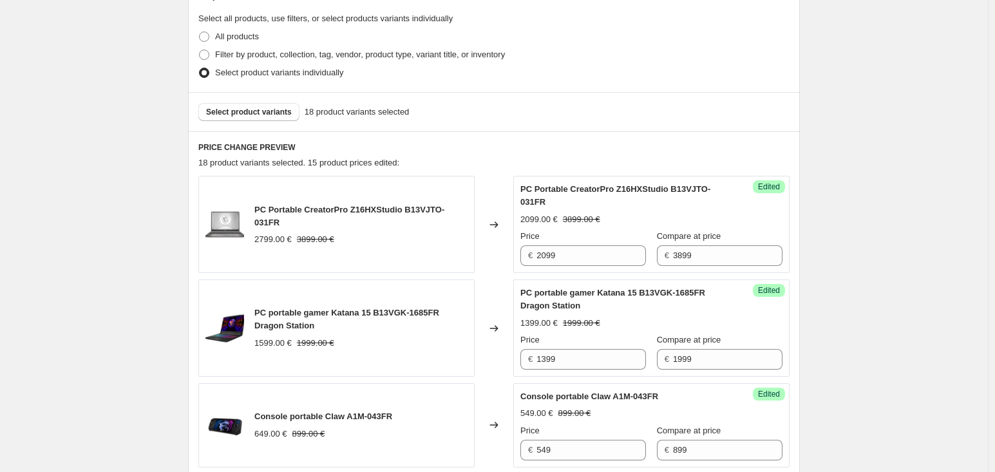
scroll to position [201, 0]
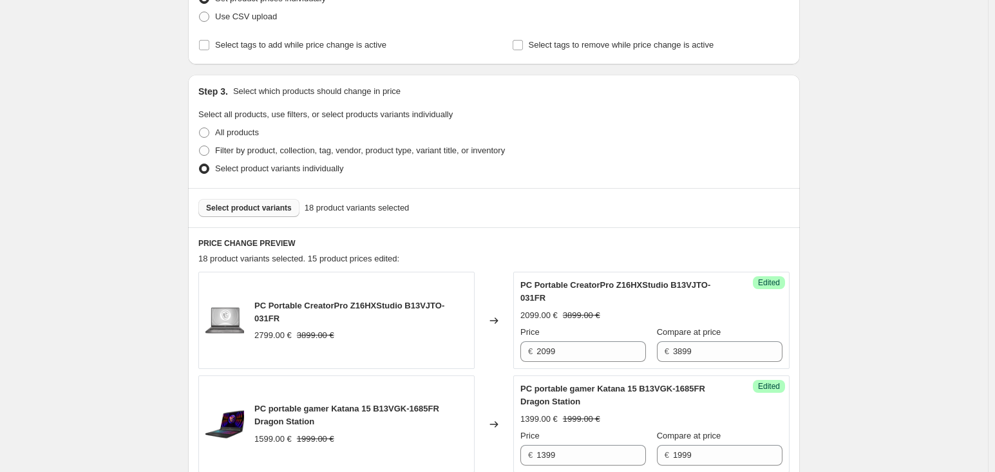
click at [247, 210] on span "Select product variants" at bounding box center [249, 208] width 86 height 10
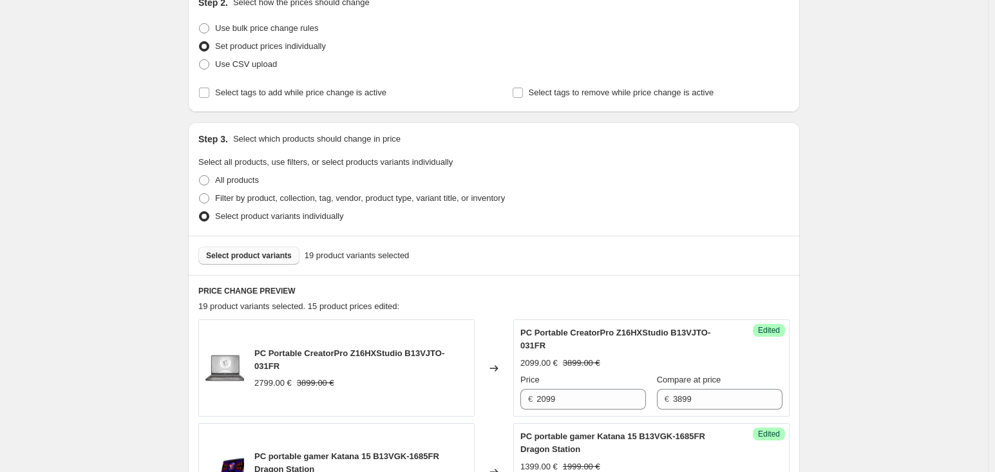
scroll to position [72, 0]
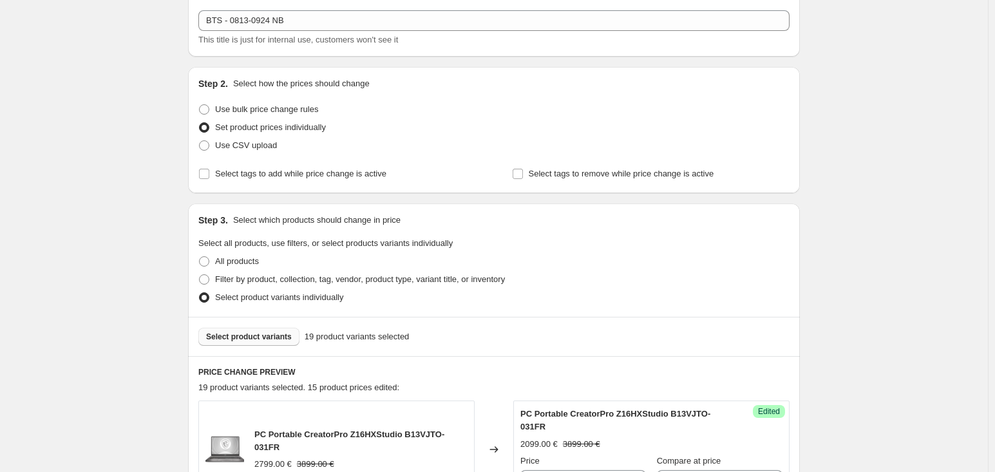
click at [229, 332] on span "Select product variants" at bounding box center [249, 337] width 86 height 10
click at [265, 328] on button "Select product variants" at bounding box center [248, 337] width 101 height 18
click at [245, 346] on div "Select product variants 19 product variants selected" at bounding box center [494, 336] width 612 height 39
click at [264, 340] on span "Select product variants" at bounding box center [249, 337] width 86 height 10
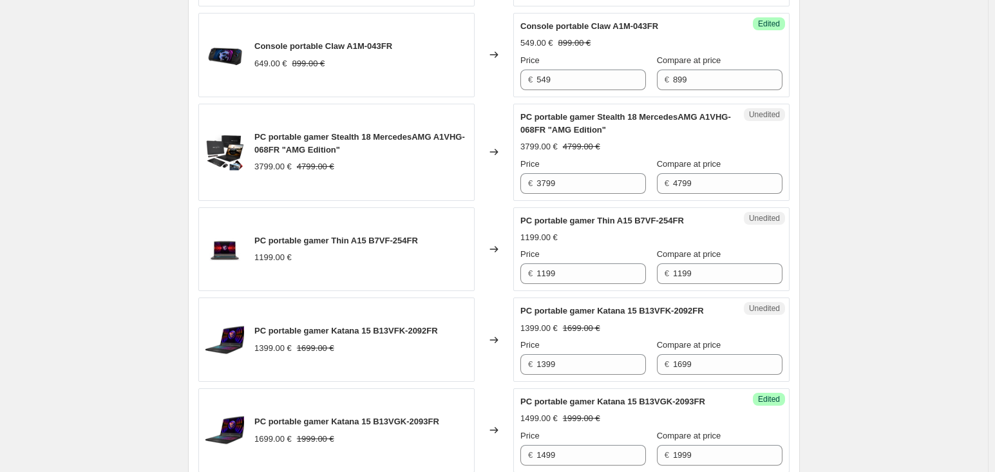
scroll to position [780, 0]
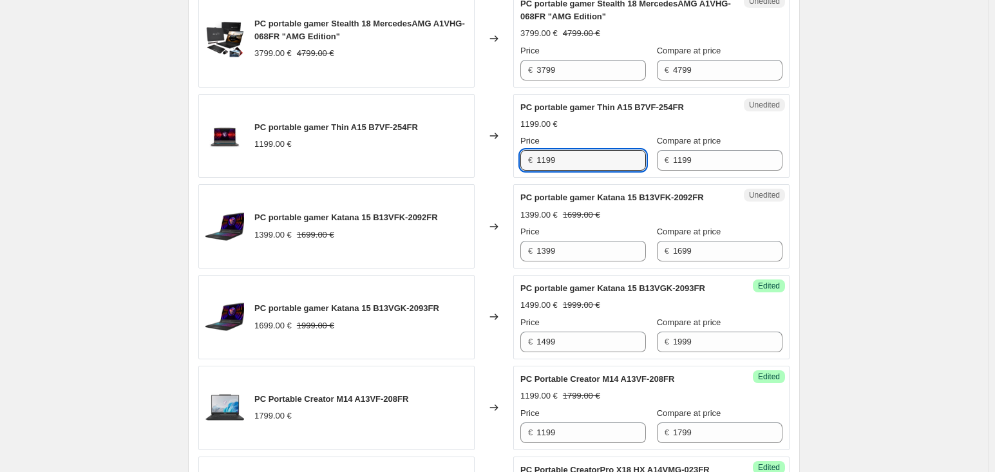
drag, startPoint x: 617, startPoint y: 158, endPoint x: 534, endPoint y: 166, distance: 82.8
click at [534, 166] on div "€ 1199" at bounding box center [583, 160] width 126 height 21
type input "899"
click at [869, 123] on div "Create new price [MEDICAL_DATA]. This page is ready Create new price [MEDICAL_D…" at bounding box center [494, 452] width 988 height 2465
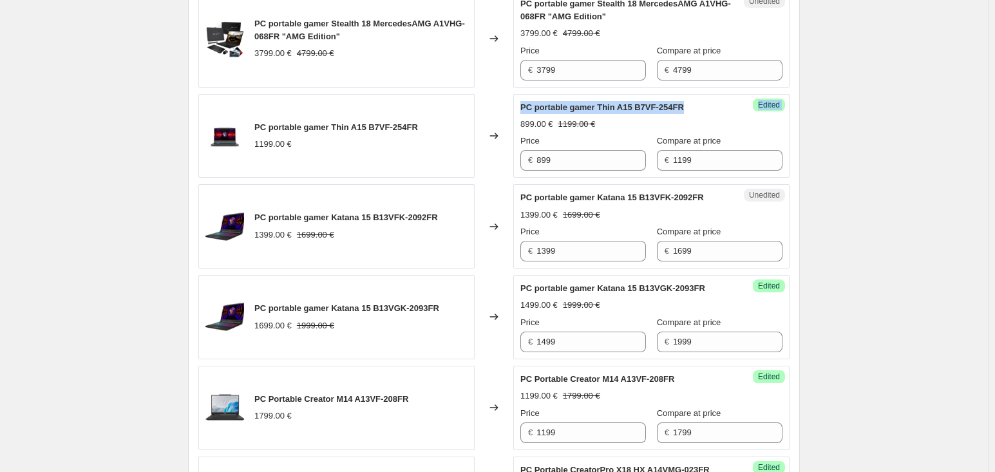
drag, startPoint x: 684, startPoint y: 106, endPoint x: 484, endPoint y: 89, distance: 200.9
click at [567, 102] on span "PC portable gamer Thin A15 B7VF-254FR" at bounding box center [602, 107] width 164 height 10
click at [670, 113] on div "PC portable gamer Thin A15 B7VF-254FR 899.00 € 1199.00 € Price € 899 Compare at…" at bounding box center [651, 136] width 262 height 70
click at [680, 106] on span "PC portable gamer Thin A15 B7VF-254FR" at bounding box center [602, 107] width 164 height 10
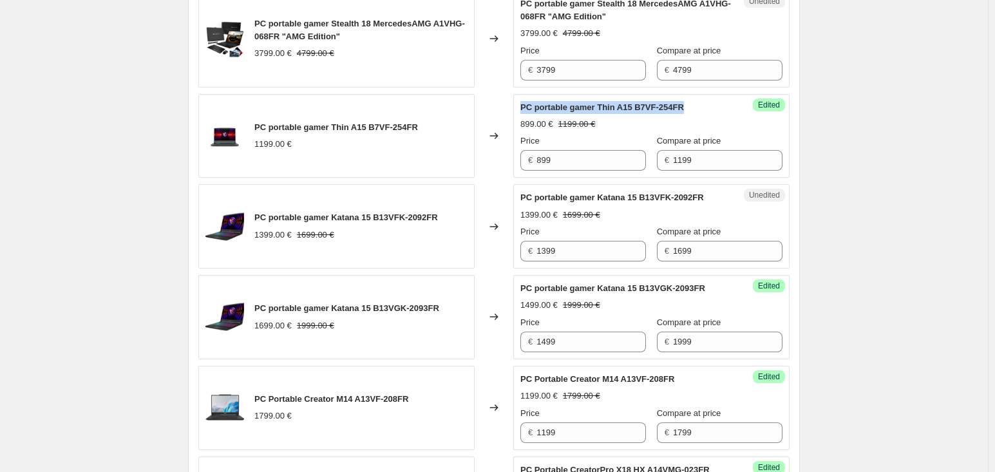
drag, startPoint x: 685, startPoint y: 107, endPoint x: 524, endPoint y: 100, distance: 161.1
click at [524, 101] on div "PC portable gamer Thin A15 B7VF-254FR" at bounding box center [625, 107] width 211 height 13
drag, startPoint x: 538, startPoint y: 104, endPoint x: 556, endPoint y: 111, distance: 19.4
click at [556, 111] on span "PC portable gamer Thin A15 B7VF-254FR" at bounding box center [602, 107] width 164 height 10
copy span "PC portable gamer Thin A15 B7VF-254FR"
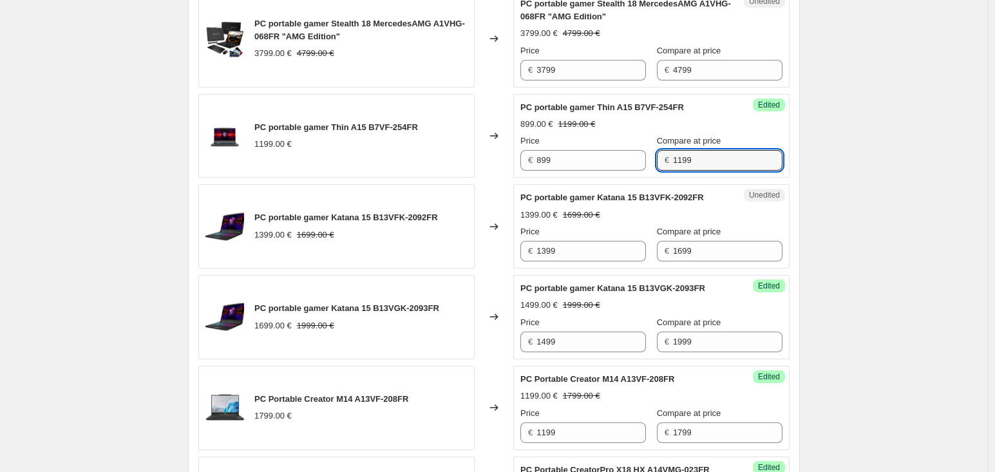
drag, startPoint x: 682, startPoint y: 163, endPoint x: 643, endPoint y: 153, distance: 40.6
click at [643, 153] on div "Price € 899 Compare at price € 1199" at bounding box center [651, 153] width 262 height 36
type input "1099"
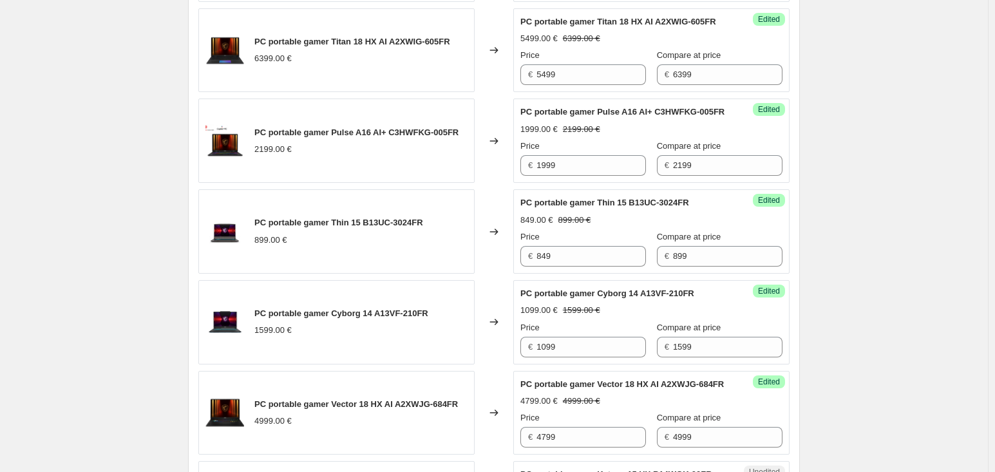
scroll to position [1810, 0]
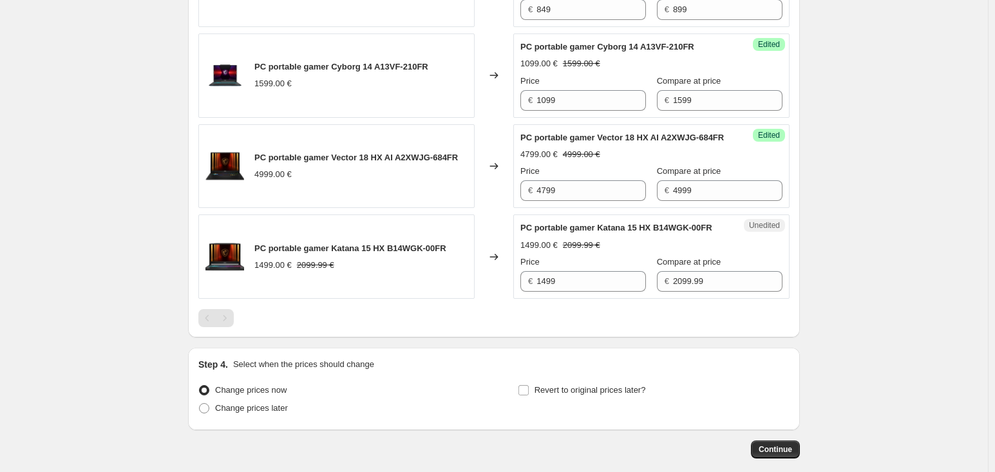
scroll to position [1939, 0]
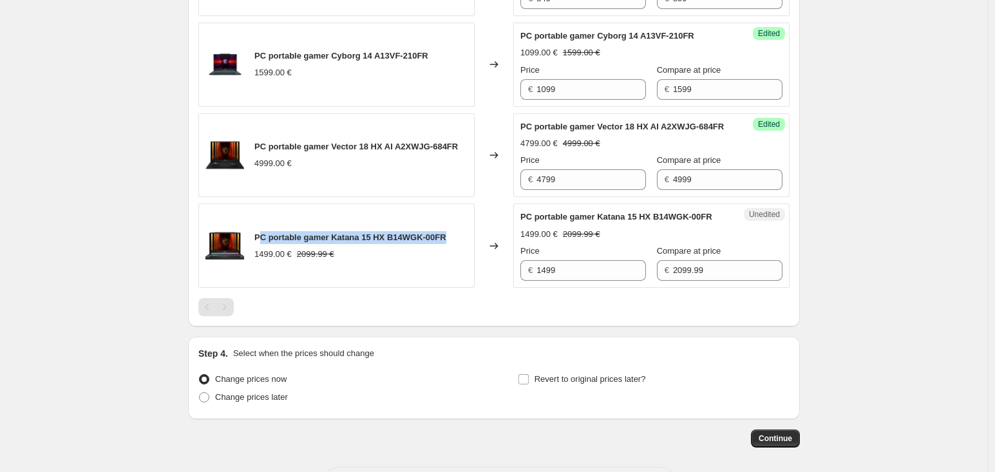
drag, startPoint x: 455, startPoint y: 327, endPoint x: 263, endPoint y: 328, distance: 191.9
click at [263, 288] on div "PC portable gamer Katana 15 HX B14WGK-00FR 1499.00 € 2099.99 €" at bounding box center [336, 245] width 276 height 84
click at [258, 242] on span "PC portable gamer Katana 15 HX B14WGK-00FR" at bounding box center [350, 237] width 192 height 10
drag, startPoint x: 258, startPoint y: 328, endPoint x: 441, endPoint y: 333, distance: 182.9
click at [441, 242] on span "PC portable gamer Katana 15 HX B14WGK-00FR" at bounding box center [350, 237] width 192 height 10
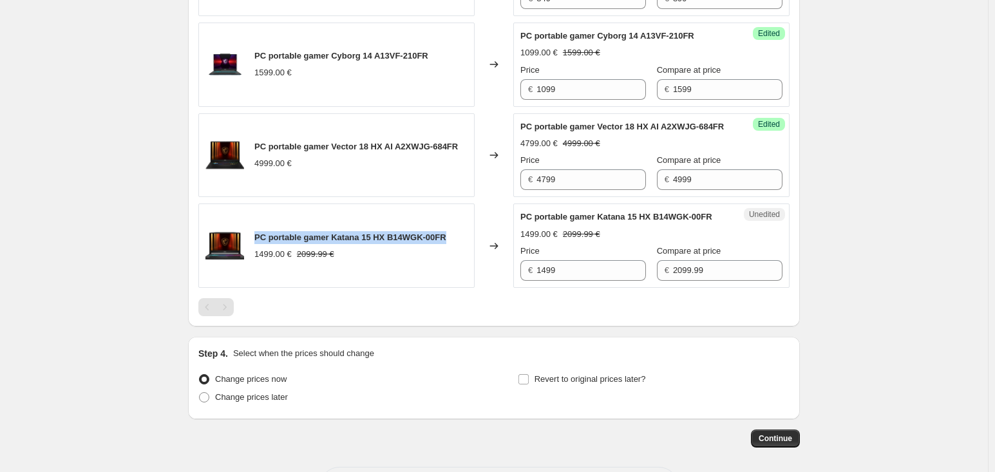
copy span "PC portable gamer Katana 15 HX B14WGK-00FR"
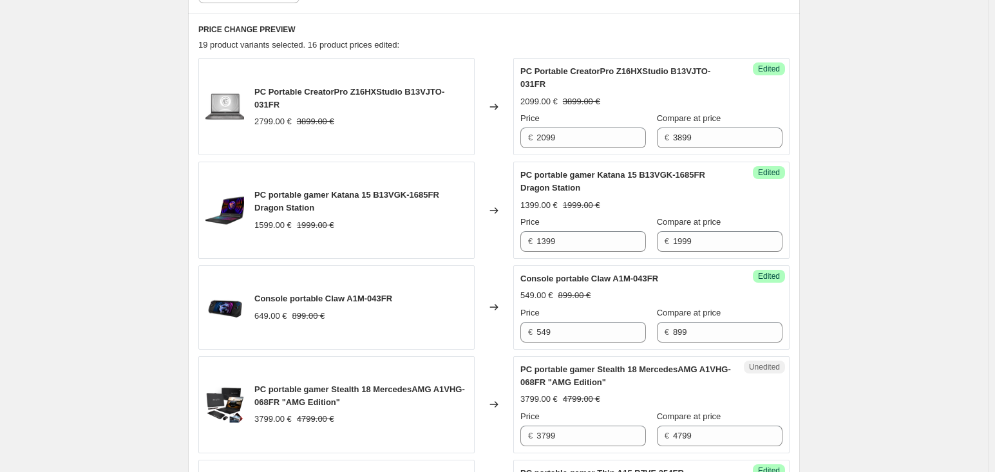
scroll to position [394, 0]
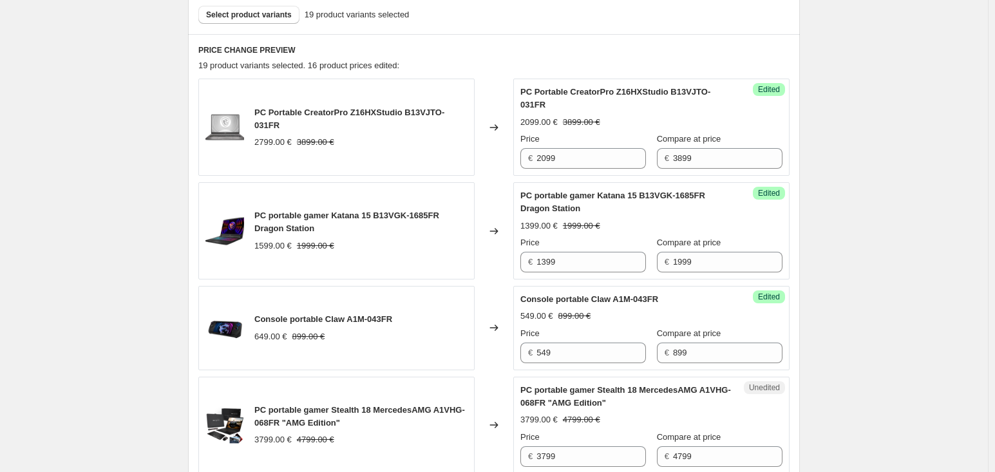
drag, startPoint x: 856, startPoint y: 162, endPoint x: 850, endPoint y: 161, distance: 6.5
click at [233, 14] on span "Select product variants" at bounding box center [249, 15] width 86 height 10
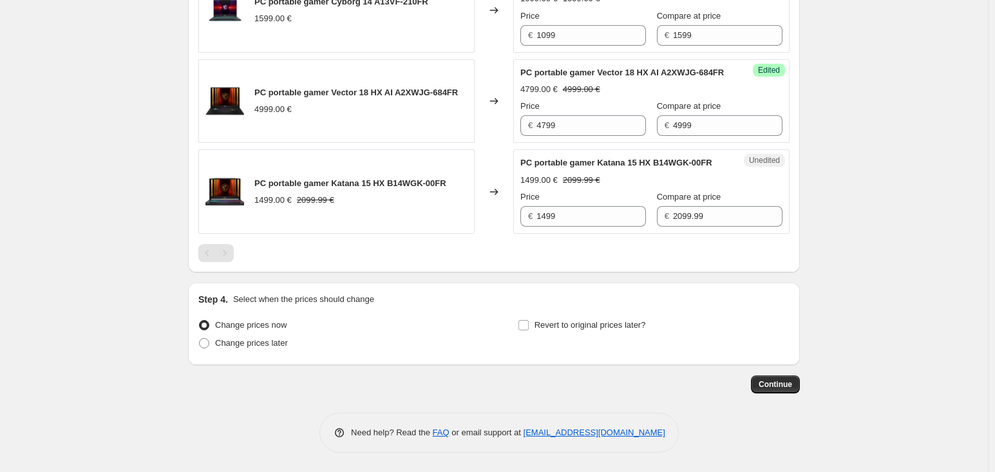
scroll to position [2094, 0]
click at [259, 338] on span "Change prices later" at bounding box center [251, 343] width 73 height 10
click at [200, 338] on input "Change prices later" at bounding box center [199, 338] width 1 height 1
radio input "true"
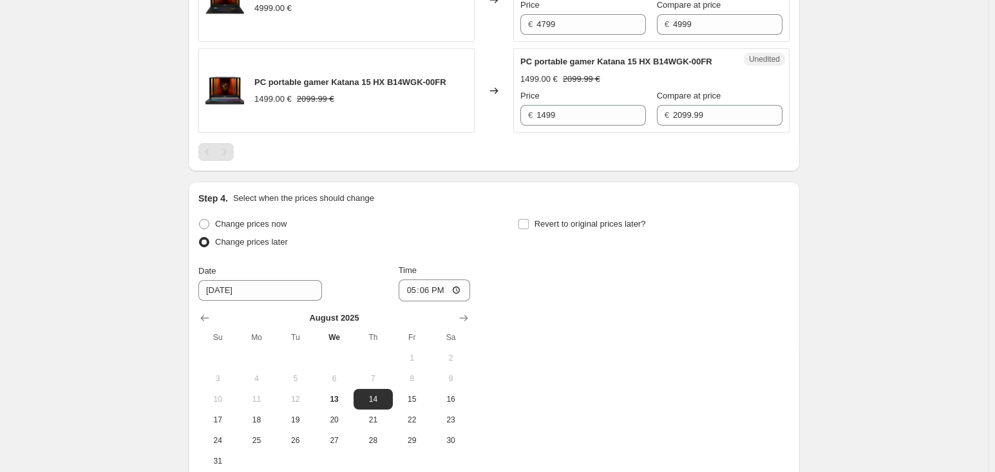
scroll to position [2288, 0]
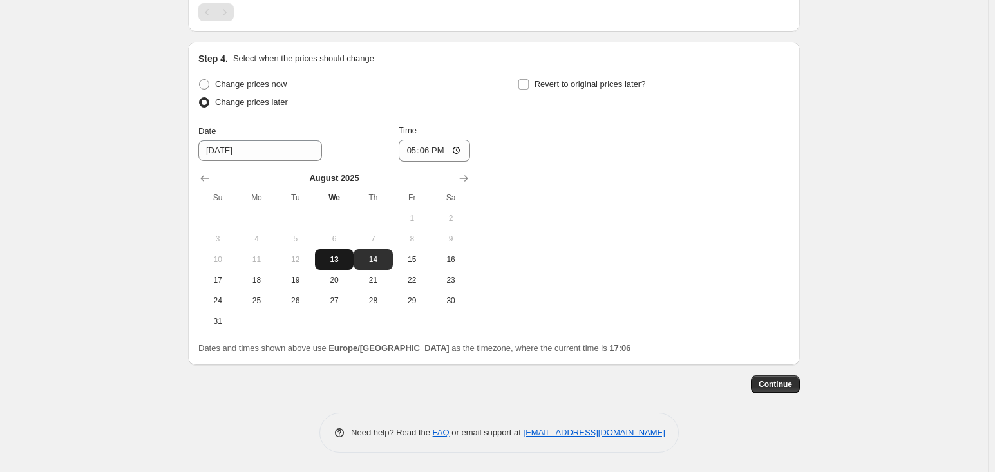
click at [339, 265] on span "13" at bounding box center [334, 259] width 28 height 10
type input "[DATE]"
click at [550, 89] on span "Revert to original prices later?" at bounding box center [589, 84] width 111 height 10
click at [529, 89] on input "Revert to original prices later?" at bounding box center [523, 84] width 10 height 10
checkbox input "true"
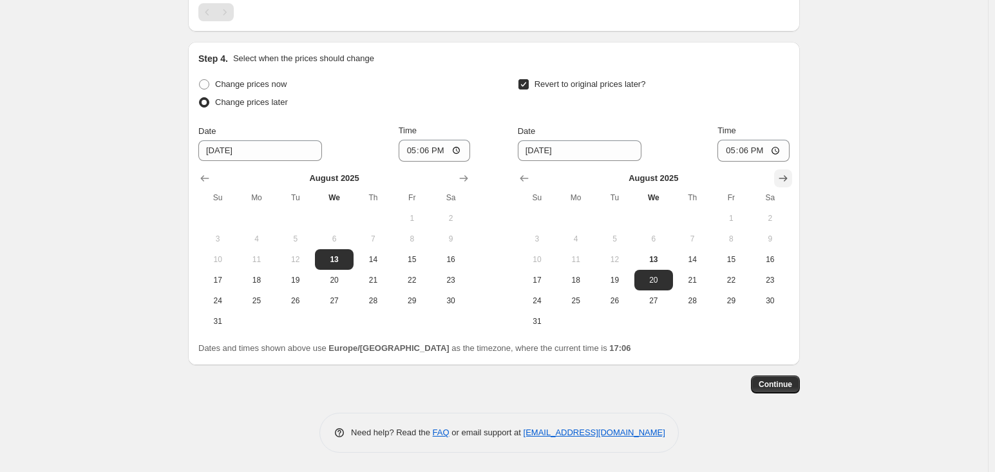
click at [777, 187] on button "Show next month, September 2025" at bounding box center [783, 178] width 18 height 18
click at [665, 290] on button "24" at bounding box center [653, 280] width 39 height 21
click at [684, 290] on button "25" at bounding box center [692, 280] width 39 height 21
type input "[DATE]"
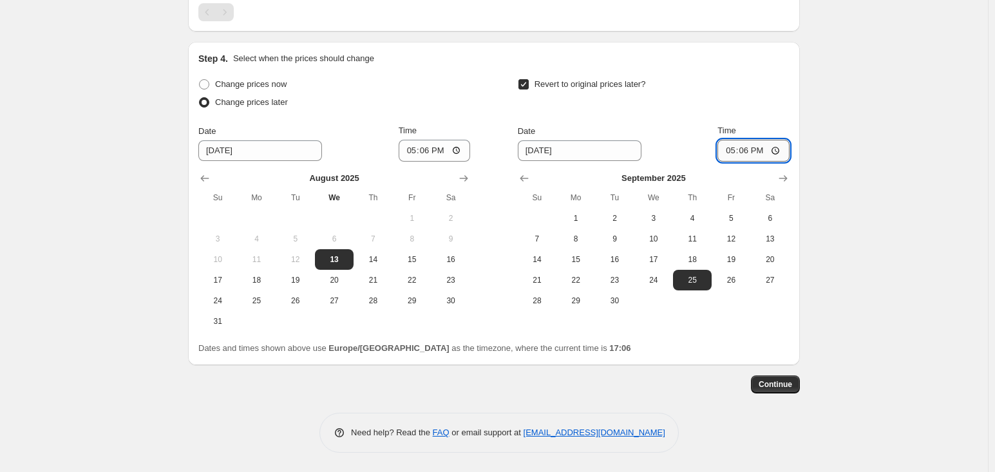
click at [758, 162] on input "17:06" at bounding box center [753, 151] width 72 height 22
click at [753, 162] on input "17:06" at bounding box center [753, 151] width 72 height 22
type input "00:01"
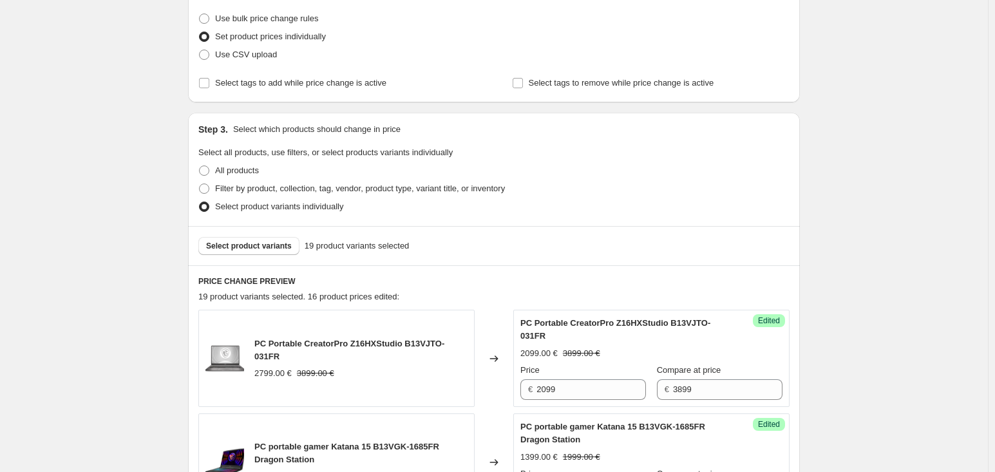
scroll to position [0, 0]
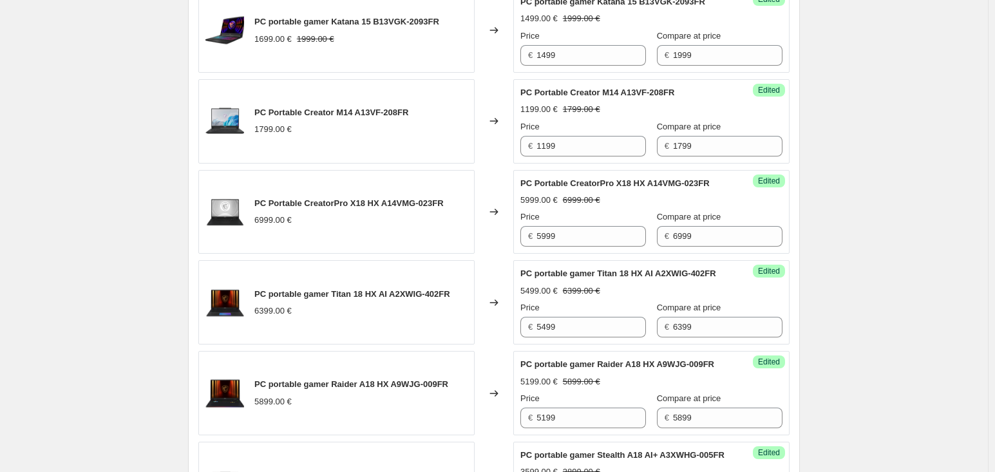
scroll to position [1094, 0]
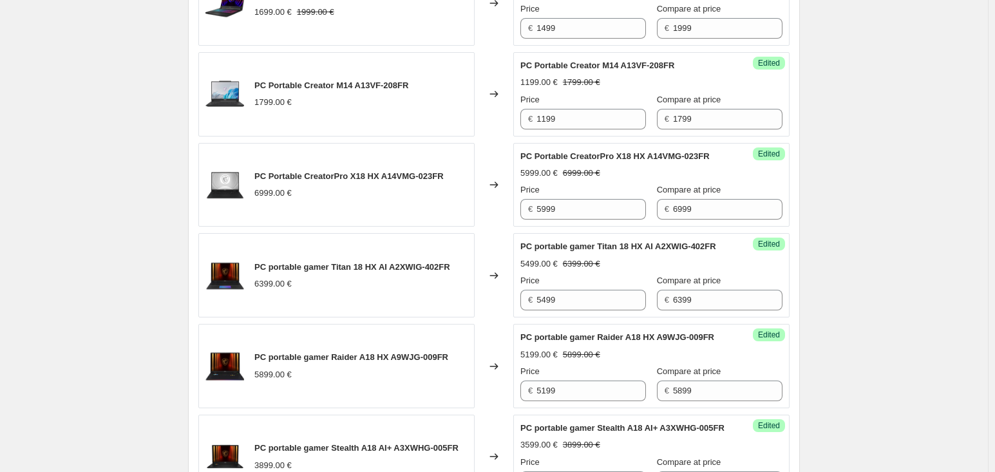
click at [843, 312] on div "Create new price [MEDICAL_DATA]. This page is ready Create new price [MEDICAL_D…" at bounding box center [494, 259] width 988 height 2706
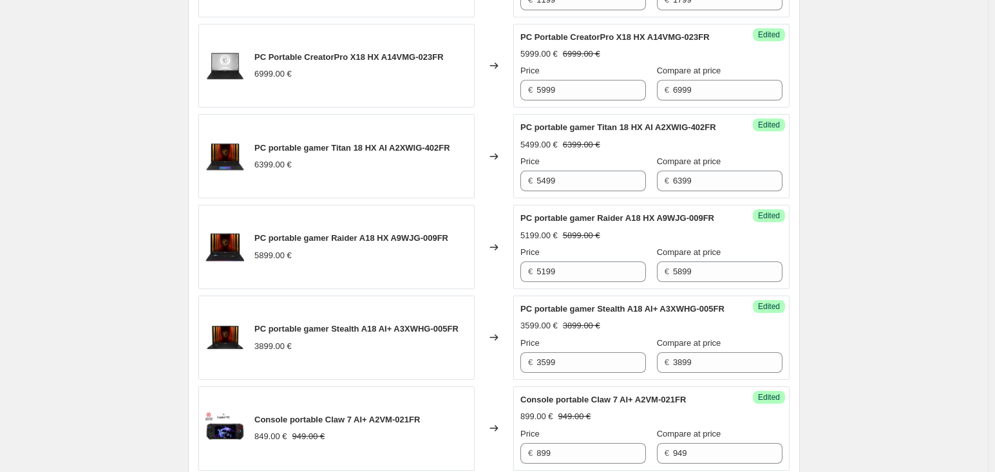
scroll to position [1223, 0]
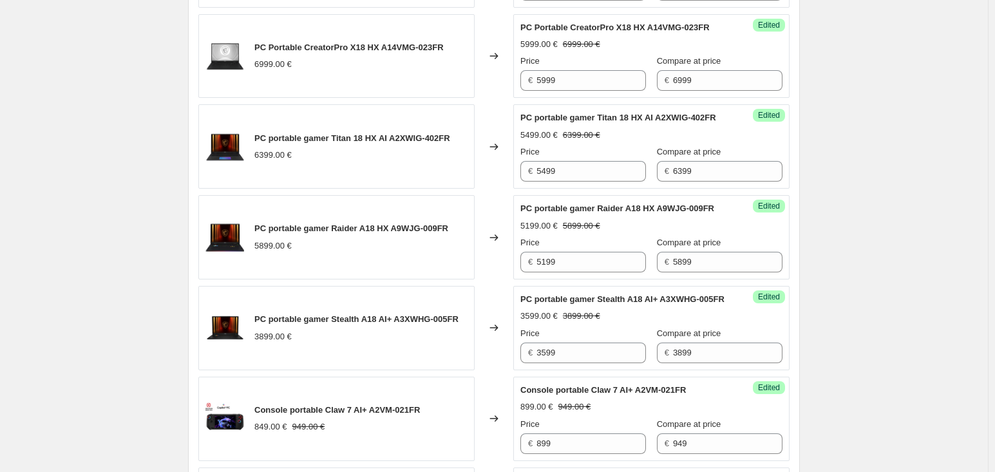
click at [897, 198] on div "Create new price [MEDICAL_DATA]. This page is ready Create new price [MEDICAL_D…" at bounding box center [494, 130] width 988 height 2706
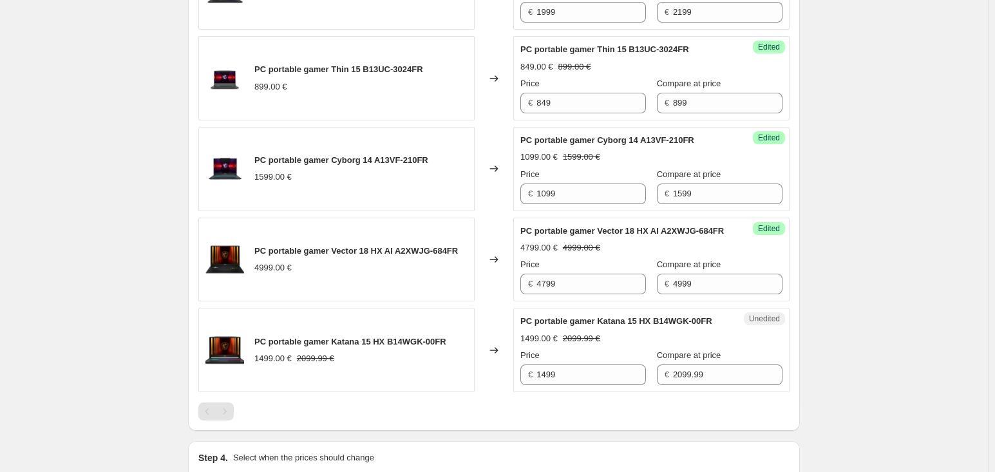
scroll to position [1867, 0]
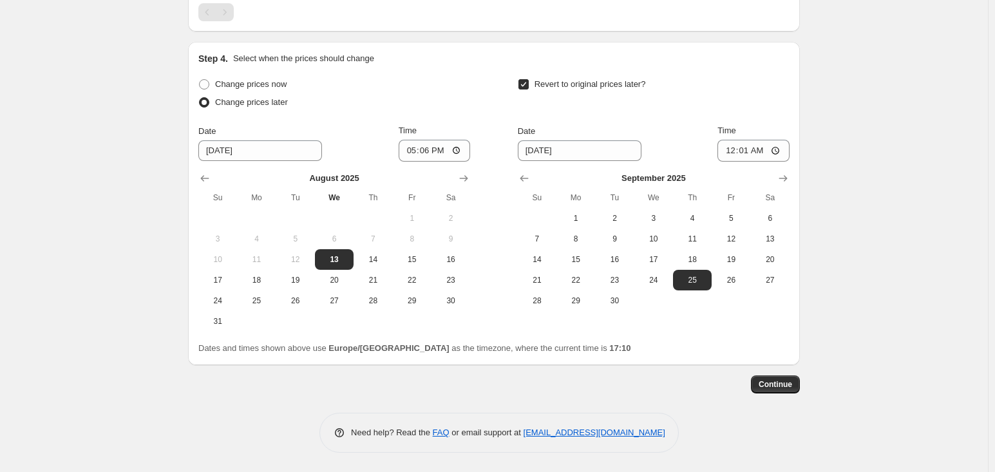
scroll to position [2335, 0]
click at [446, 153] on input "17:06" at bounding box center [435, 151] width 72 height 22
click at [440, 159] on input "17:06" at bounding box center [435, 151] width 72 height 22
click at [277, 87] on span "Change prices now" at bounding box center [250, 84] width 71 height 10
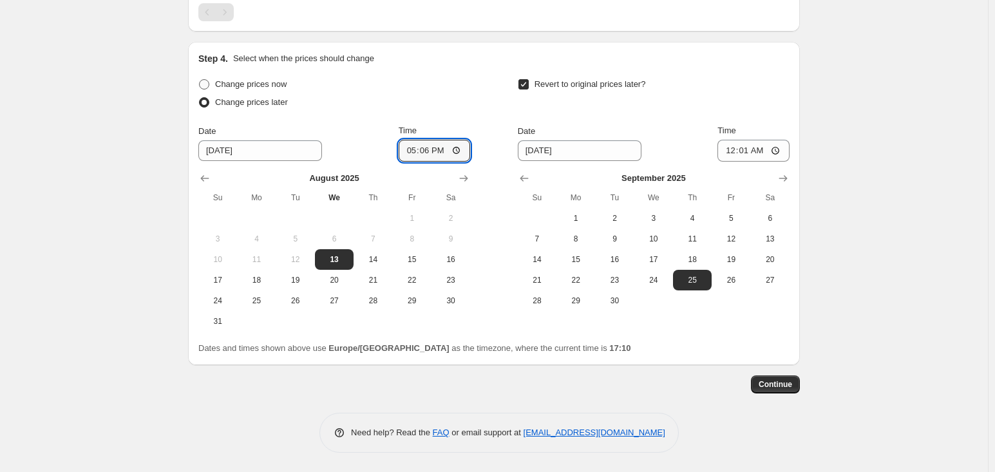
click at [200, 80] on input "Change prices now" at bounding box center [199, 79] width 1 height 1
radio input "true"
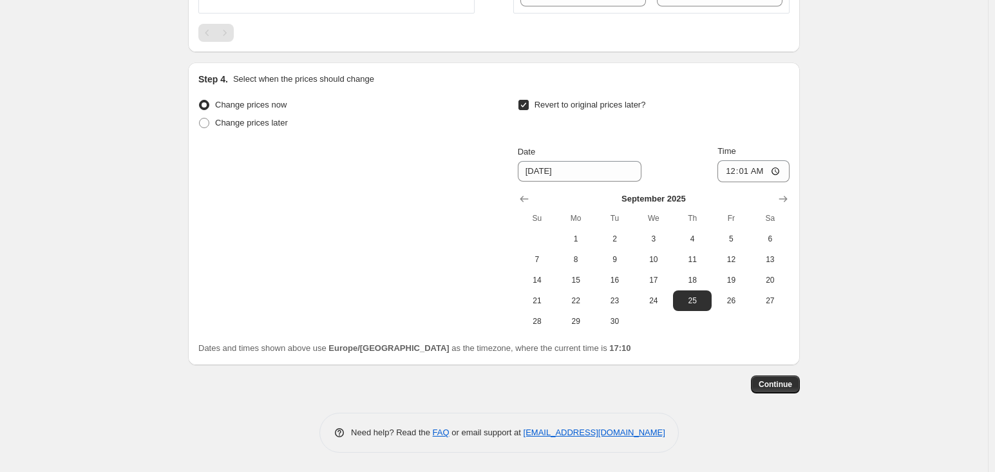
scroll to position [2314, 0]
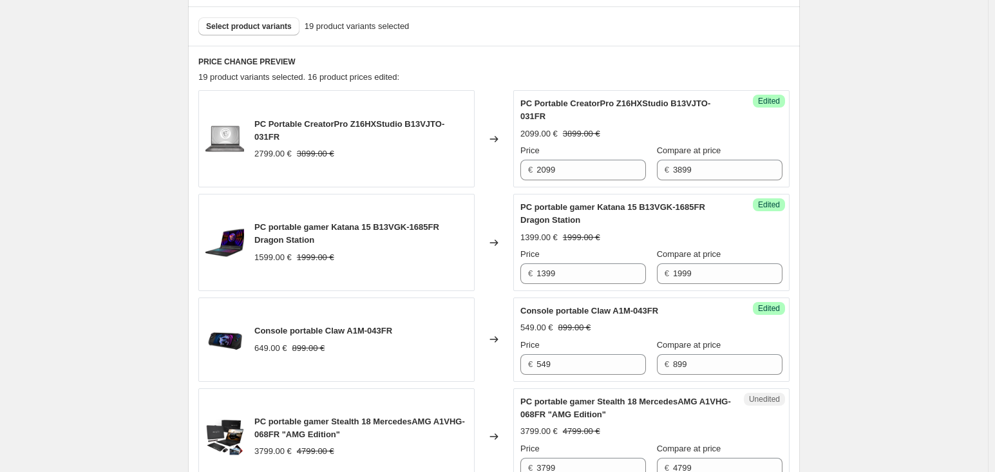
scroll to position [189, 0]
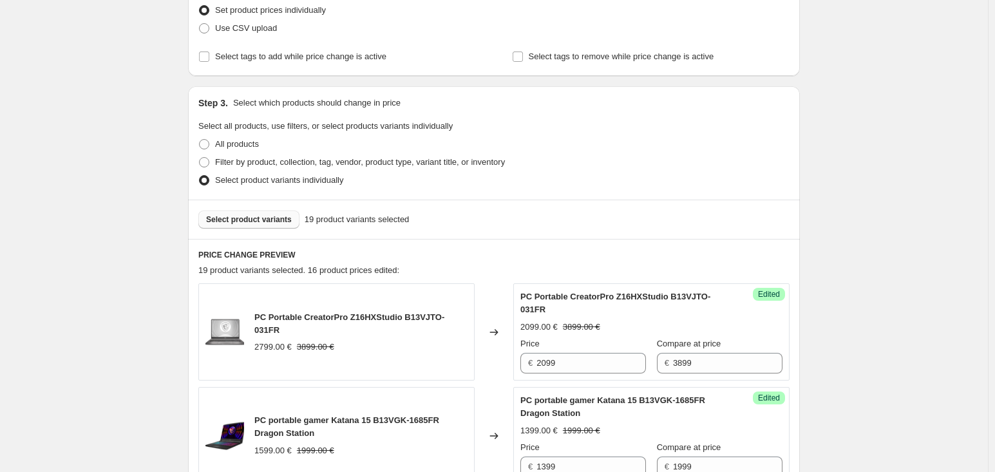
click at [271, 211] on button "Select product variants" at bounding box center [248, 220] width 101 height 18
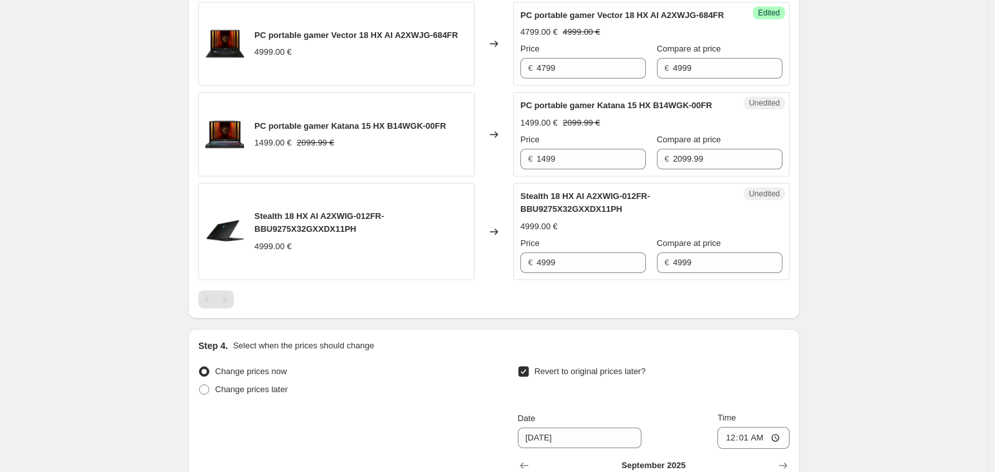
scroll to position [2056, 0]
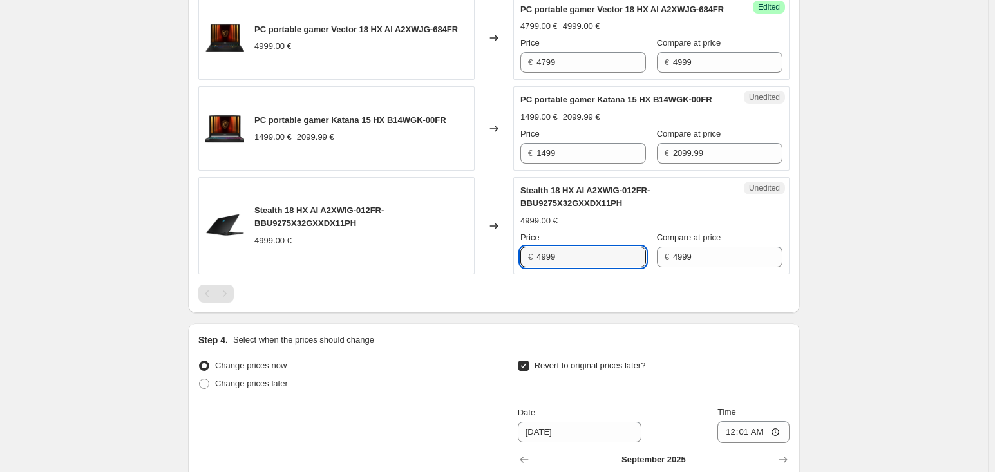
drag, startPoint x: 581, startPoint y: 352, endPoint x: 522, endPoint y: 350, distance: 59.2
click at [522, 274] on div "Unedited Stealth 18 HX AI A2XWIG-012FR-BBU9275X32GXXDX11PH 4999.00 € Price € 49…" at bounding box center [651, 225] width 276 height 97
type input "4299"
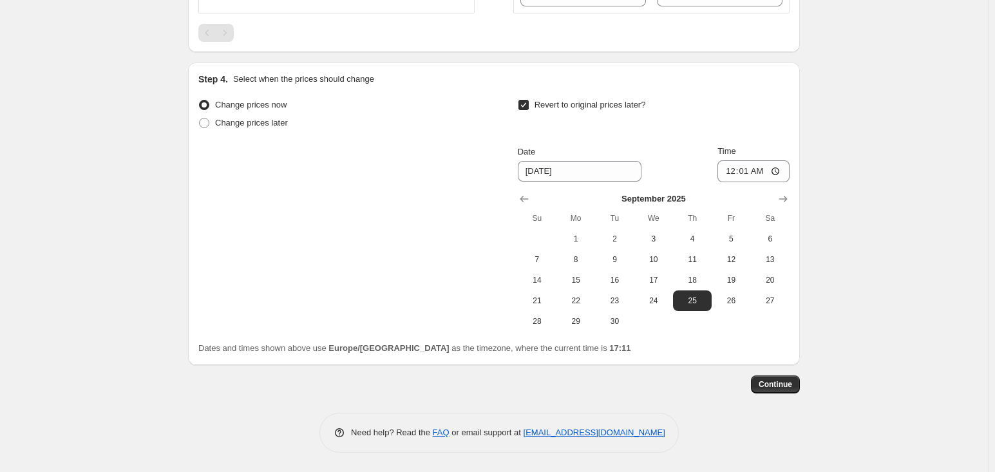
scroll to position [2418, 0]
click at [773, 381] on span "Continue" at bounding box center [774, 384] width 33 height 10
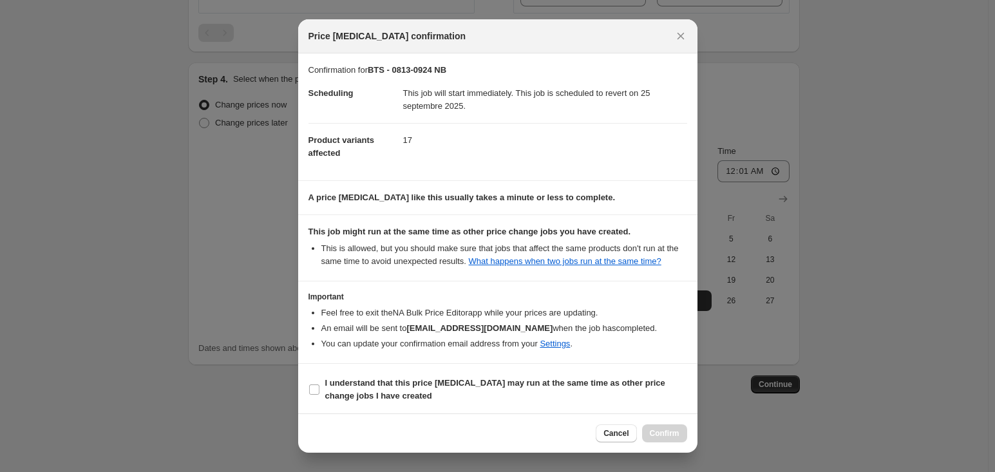
click at [589, 95] on dd "This job will start immediately. This job is scheduled to revert on 25 septembr…" at bounding box center [545, 100] width 284 height 46
click at [554, 378] on b "I understand that this price [MEDICAL_DATA] may run at the same time as other p…" at bounding box center [495, 389] width 340 height 23
click at [319, 384] on input "I understand that this price [MEDICAL_DATA] may run at the same time as other p…" at bounding box center [314, 389] width 10 height 10
checkbox input "true"
click at [667, 440] on button "Confirm" at bounding box center [664, 433] width 45 height 18
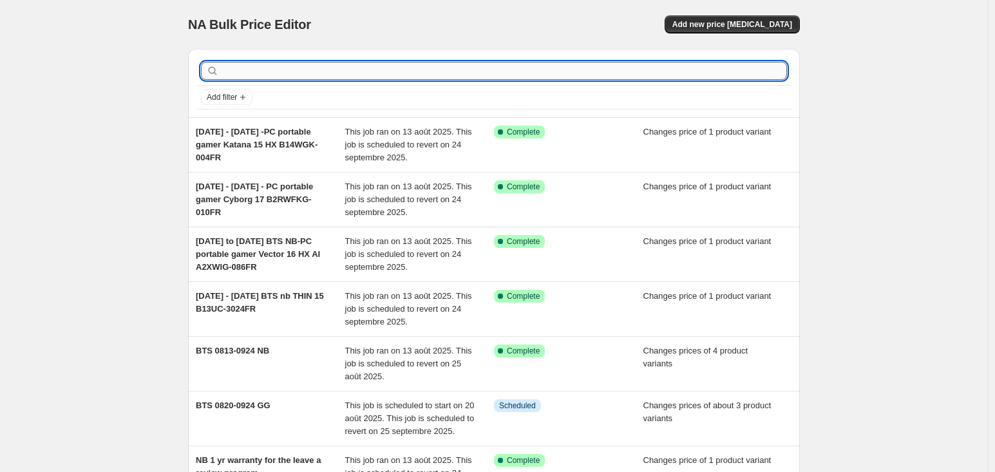
click at [344, 66] on input "text" at bounding box center [503, 71] width 565 height 18
